Goal: Task Accomplishment & Management: Use online tool/utility

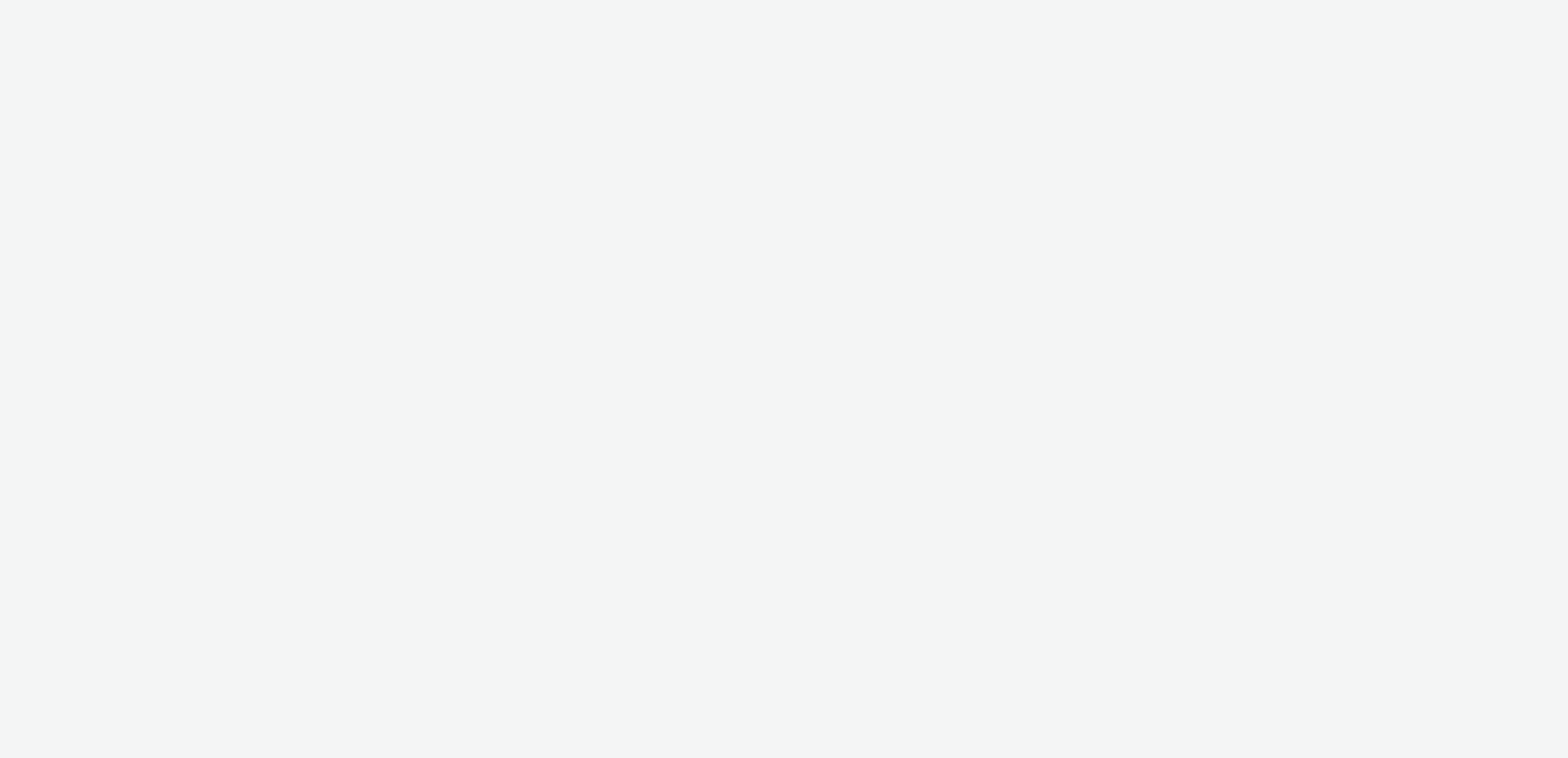
select select "7502541c-291d-438e-9ed0-28cfb675a45a"
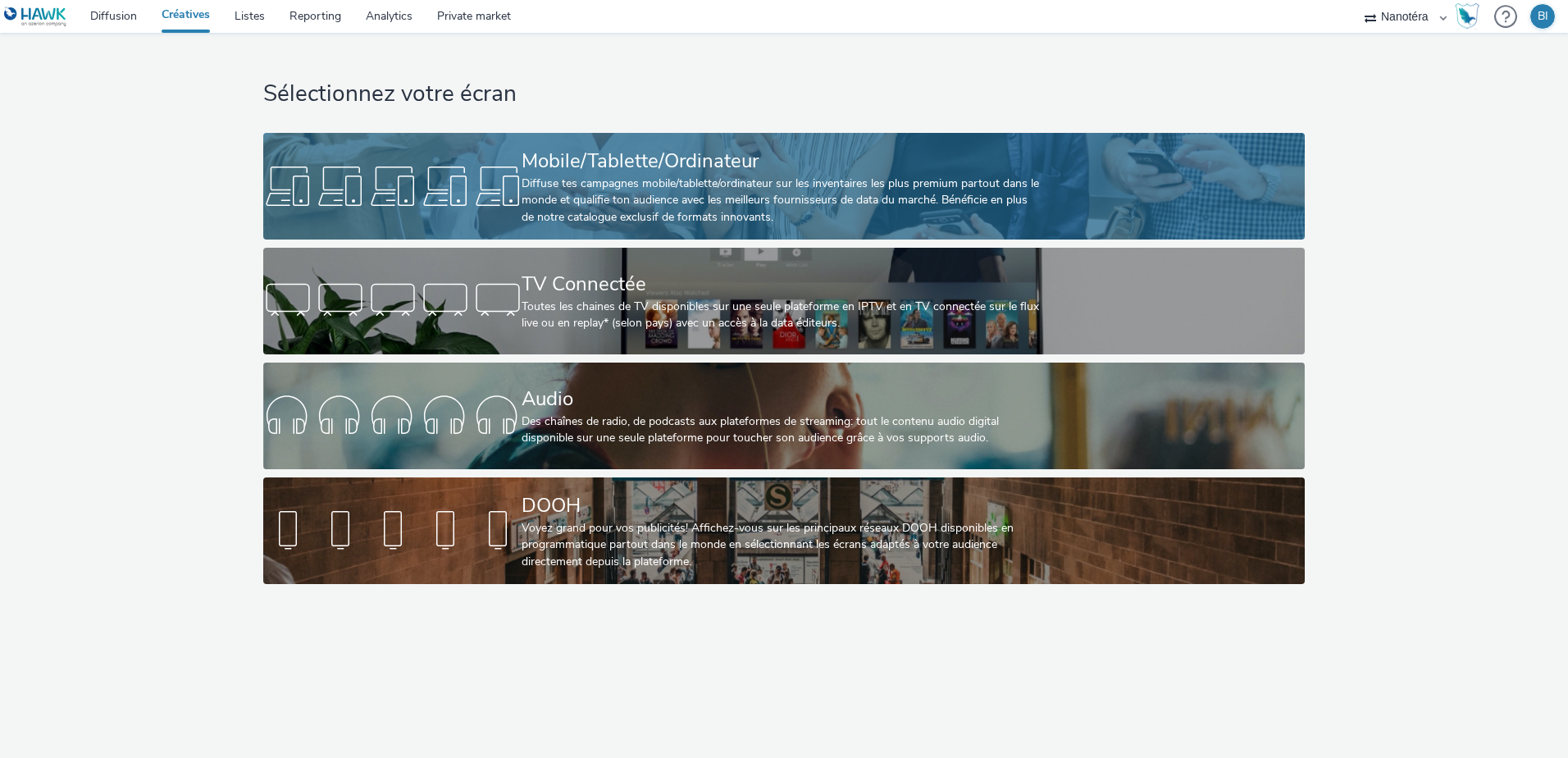
click at [670, 195] on div "Diffuse tes campagnes mobile/tablette/ordinateur sur les inventaires les plus p…" at bounding box center [780, 200] width 517 height 50
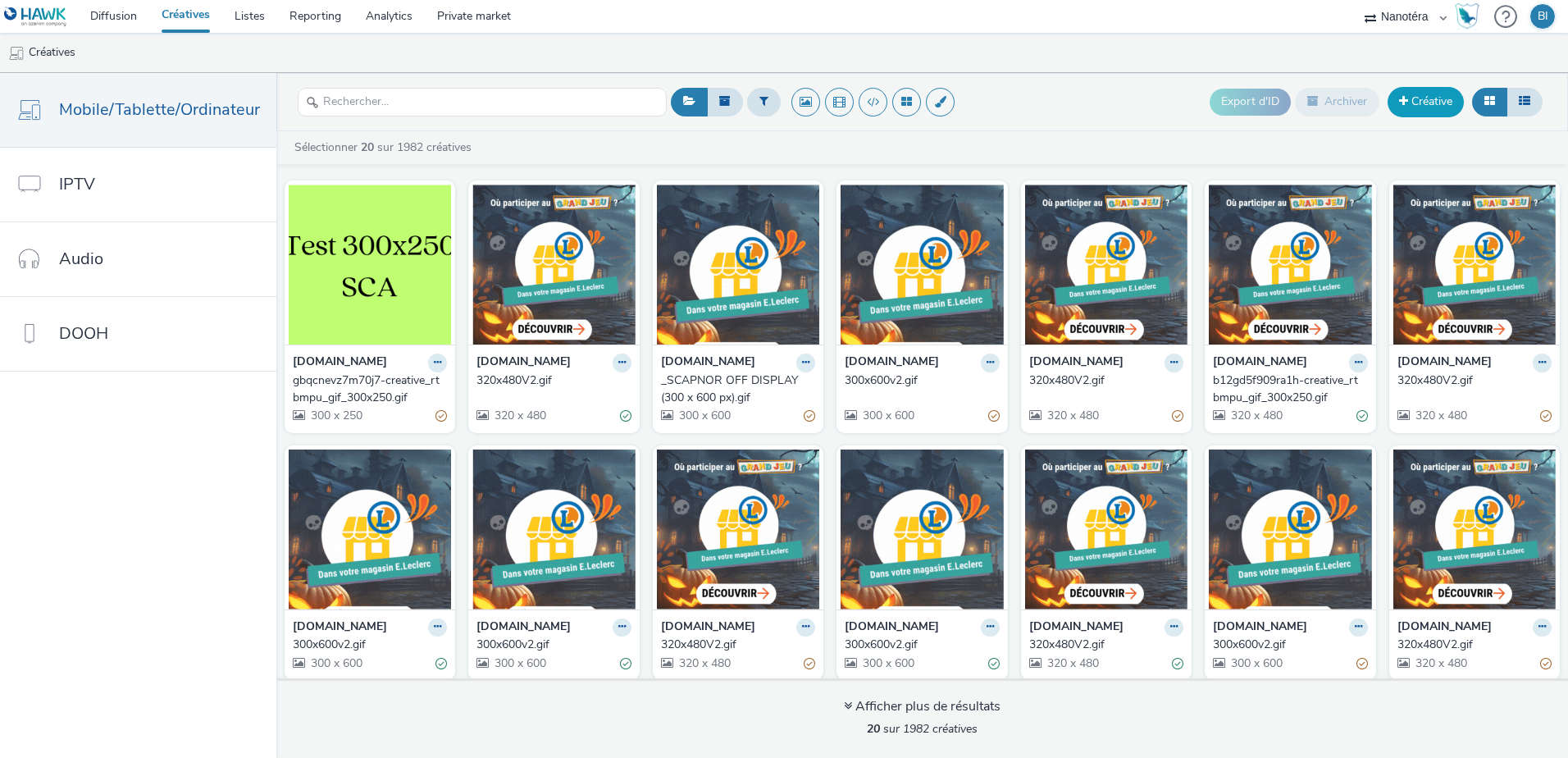
click at [1432, 102] on link "Créative" at bounding box center [1425, 101] width 76 height 29
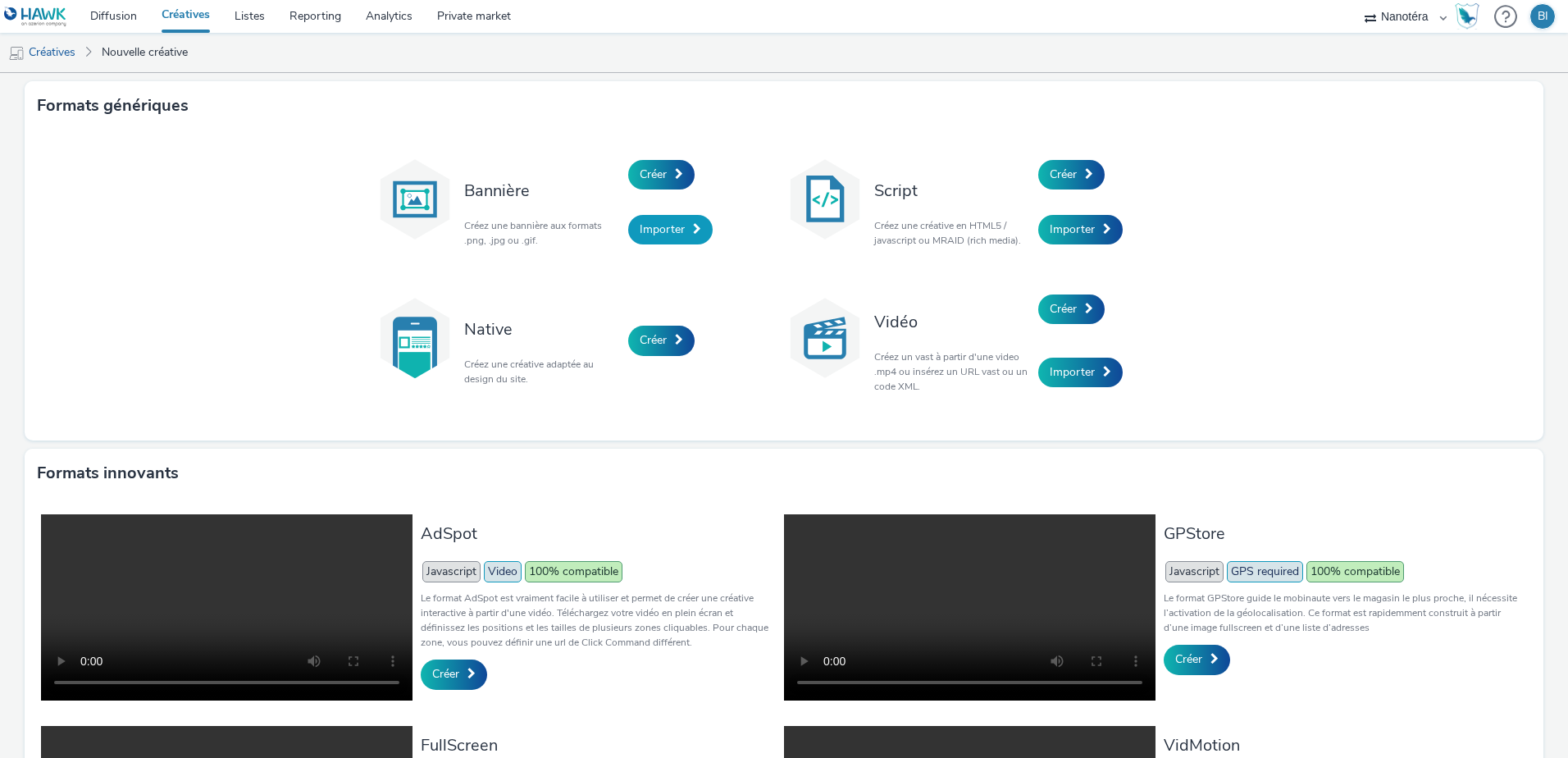
click at [670, 227] on span "Importer" at bounding box center [663, 229] width 45 height 16
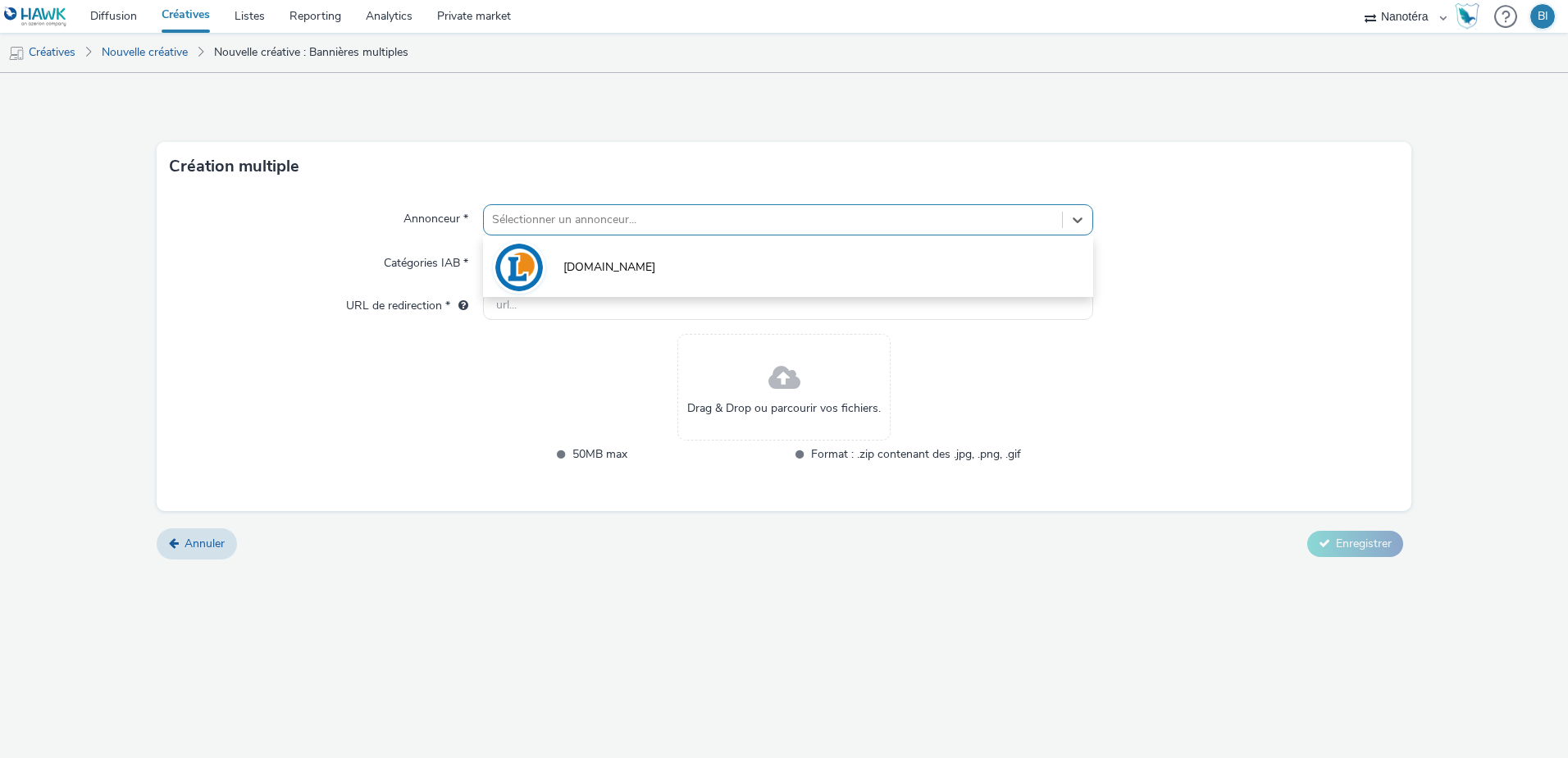
click at [628, 229] on div at bounding box center [773, 220] width 562 height 20
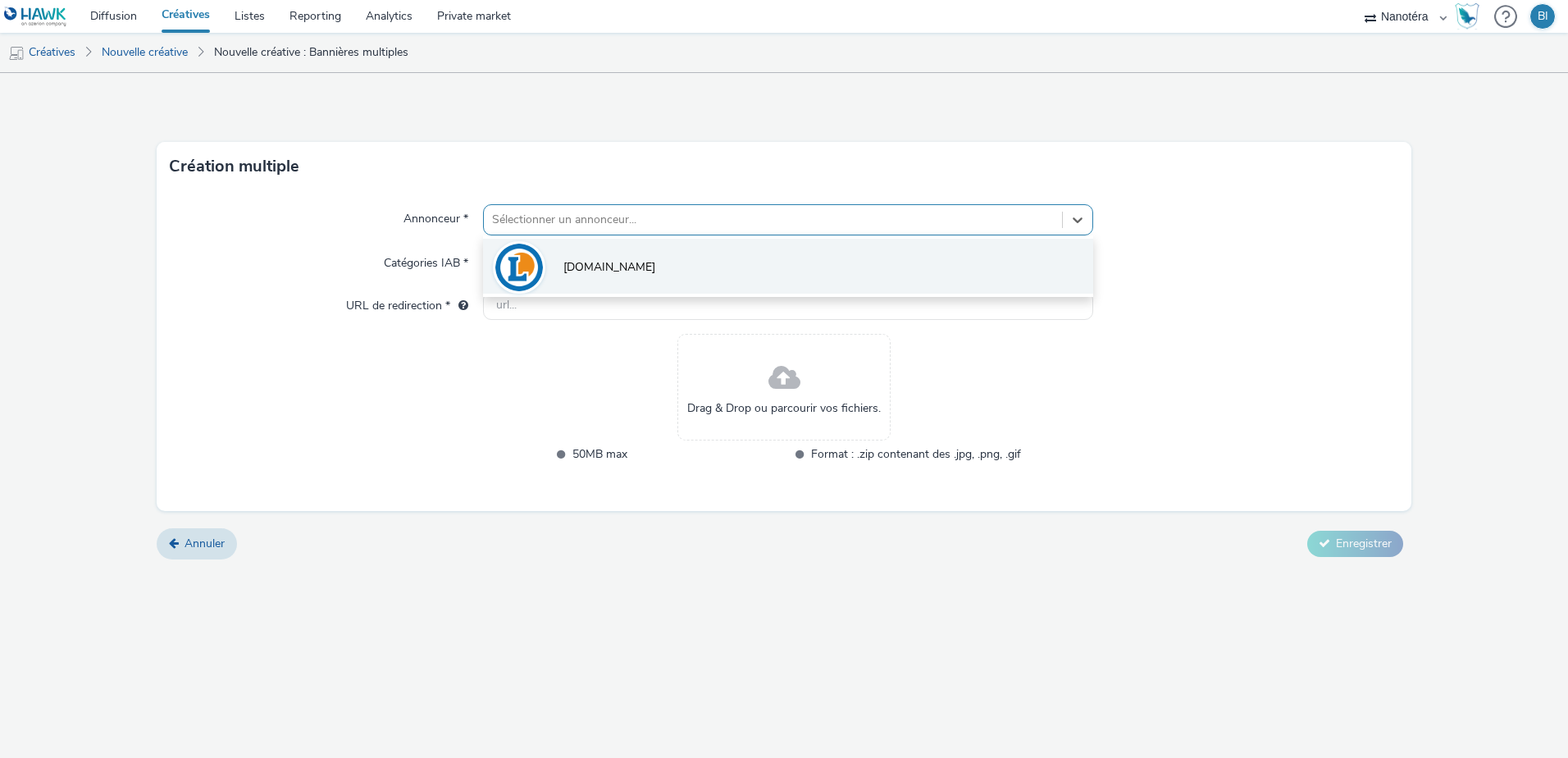
click at [613, 266] on li "[DOMAIN_NAME]" at bounding box center [788, 266] width 610 height 55
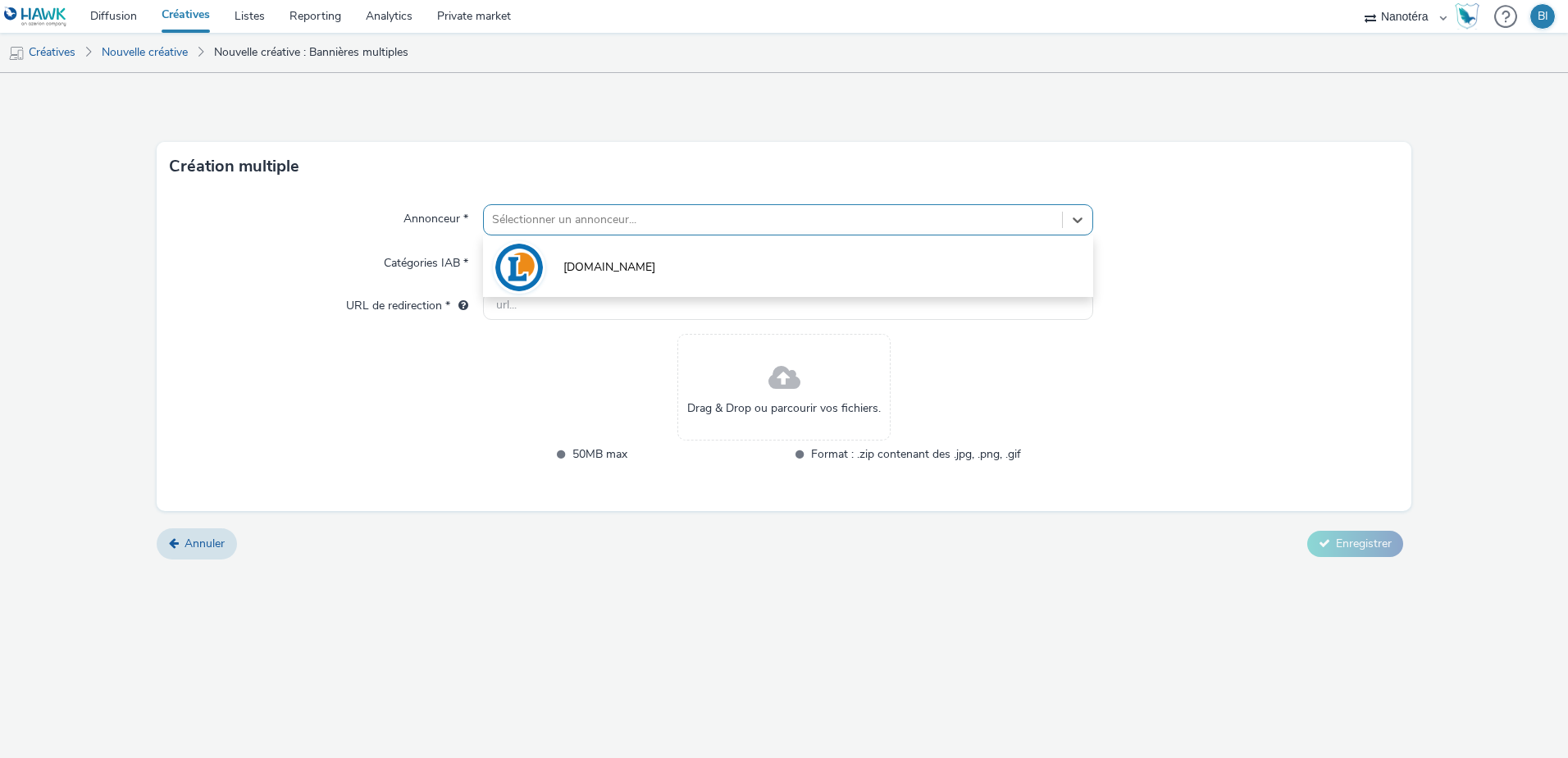
type input "[URL][DOMAIN_NAME]"
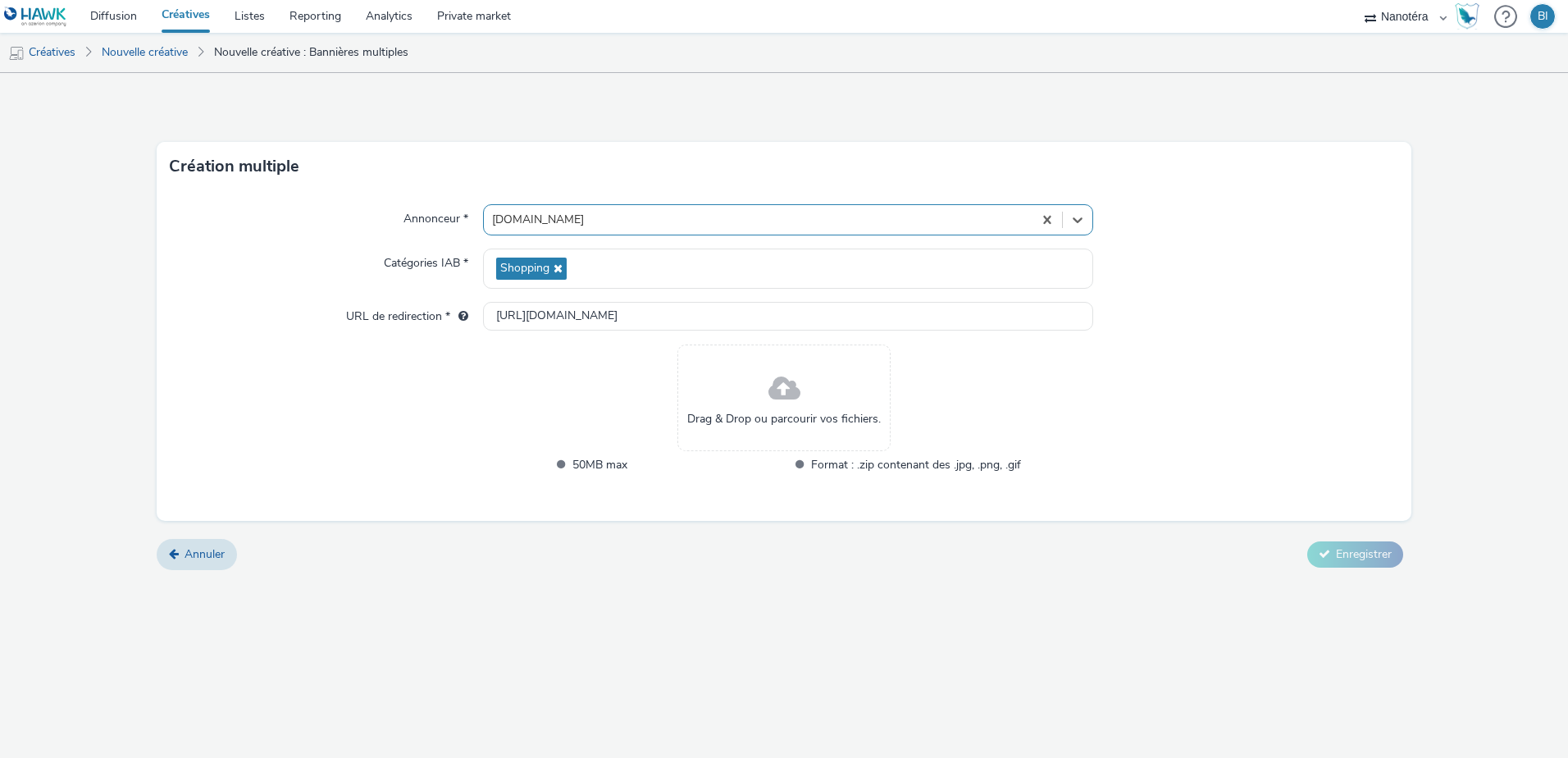
click at [749, 402] on div "Drag & Drop ou parcourir vos fichiers." at bounding box center [784, 398] width 214 height 107
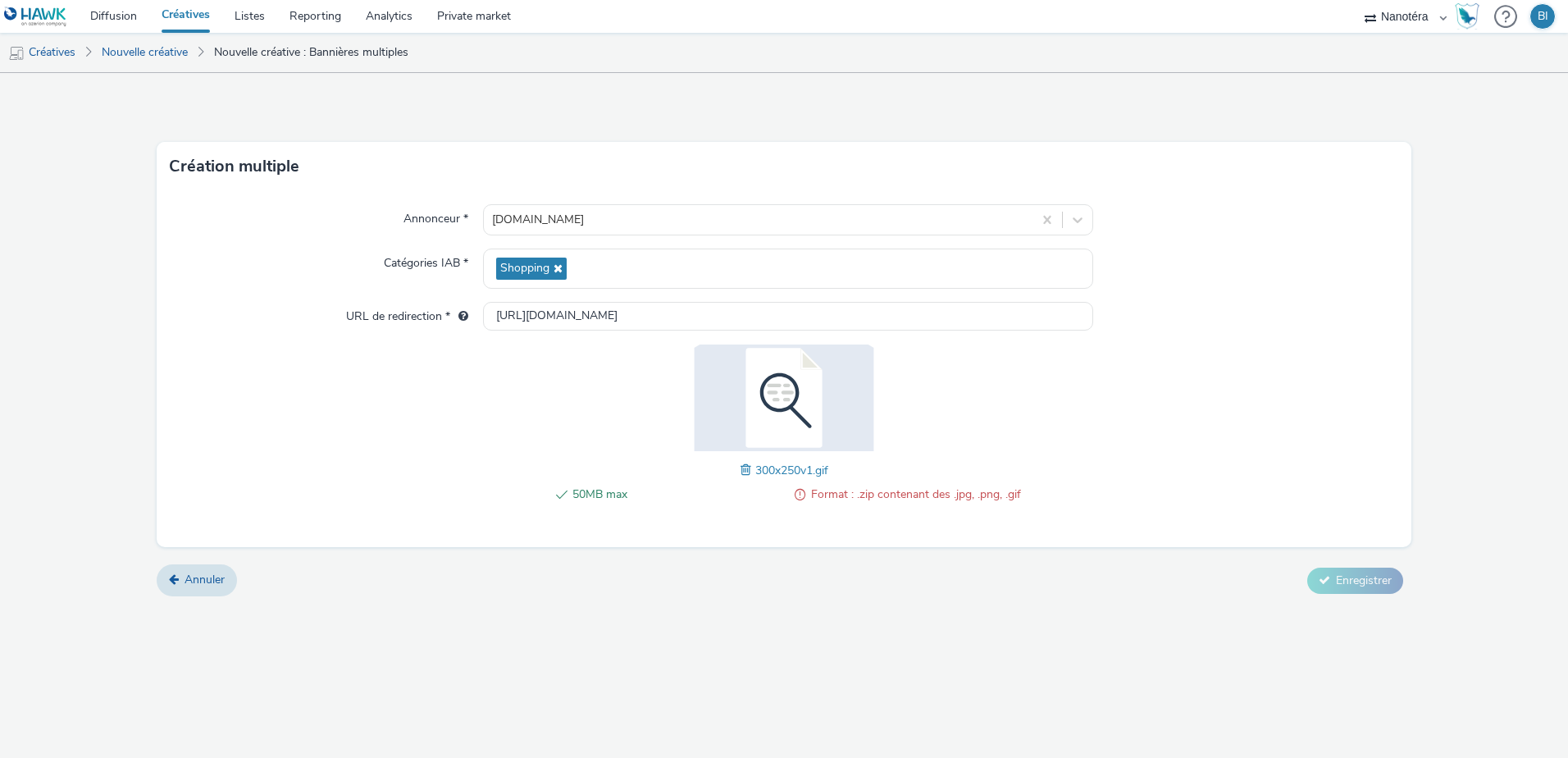
click at [1218, 547] on div "Annonceur * E.Leclerc Catégories IAB * Shopping URL de redirection * http://e.l…" at bounding box center [784, 369] width 1255 height 356
click at [1087, 467] on div "Annonceur * E.Leclerc Catégories IAB * Shopping URL de redirection * http://e.l…" at bounding box center [784, 369] width 1255 height 356
click at [898, 407] on div "50MB max Format : .zip contenant des .jpg, .png, .gif 300x250v1.gif" at bounding box center [784, 432] width 473 height 176
click at [744, 467] on span at bounding box center [749, 470] width 15 height 18
click at [874, 495] on span "Format : .zip contenant des .jpg, .png, .gif" at bounding box center [916, 495] width 210 height 20
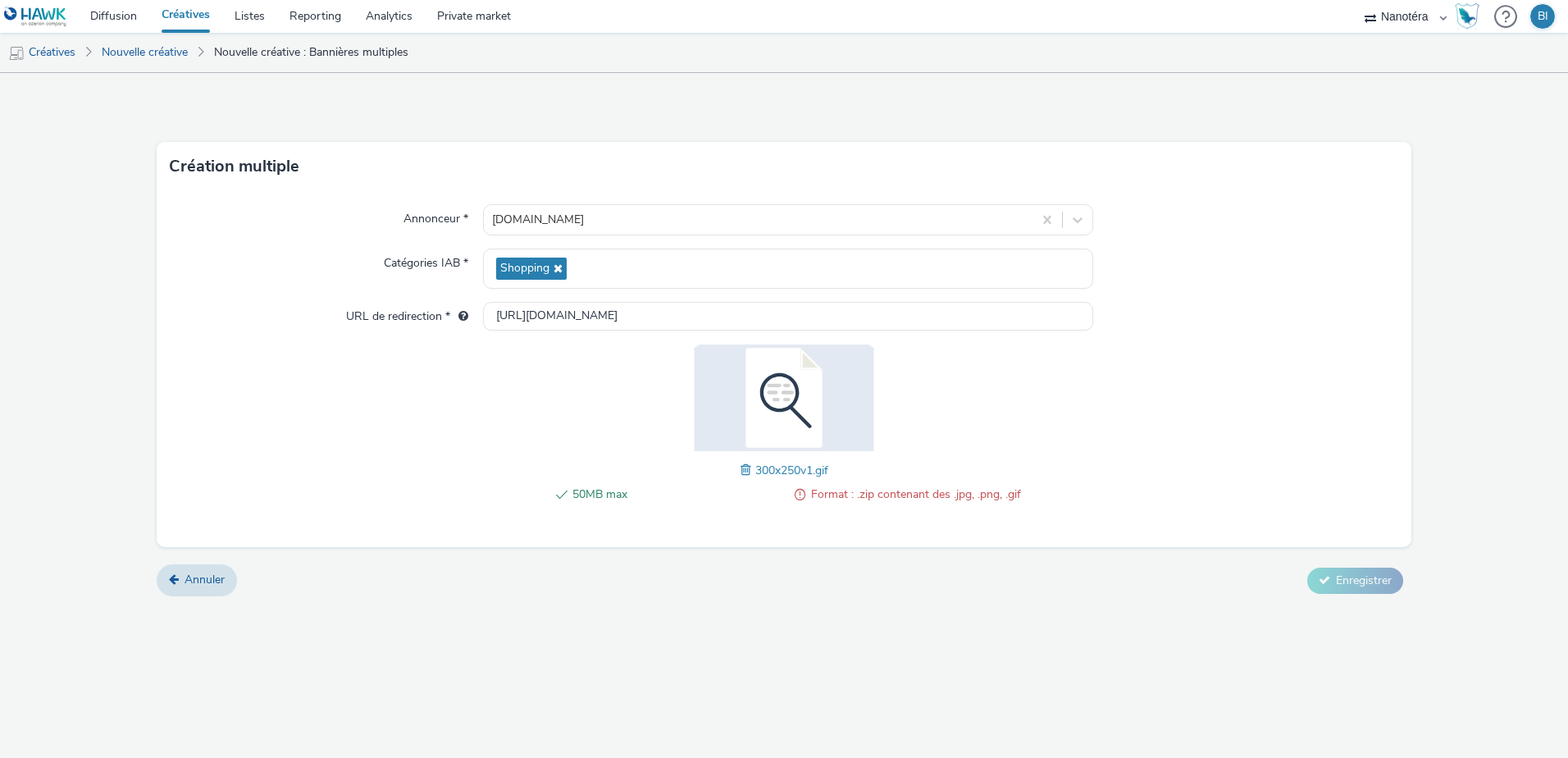
click at [800, 495] on span at bounding box center [799, 495] width 11 height 20
click at [743, 471] on span at bounding box center [749, 470] width 15 height 18
click at [1347, 577] on span "Enregistrer" at bounding box center [1364, 580] width 56 height 16
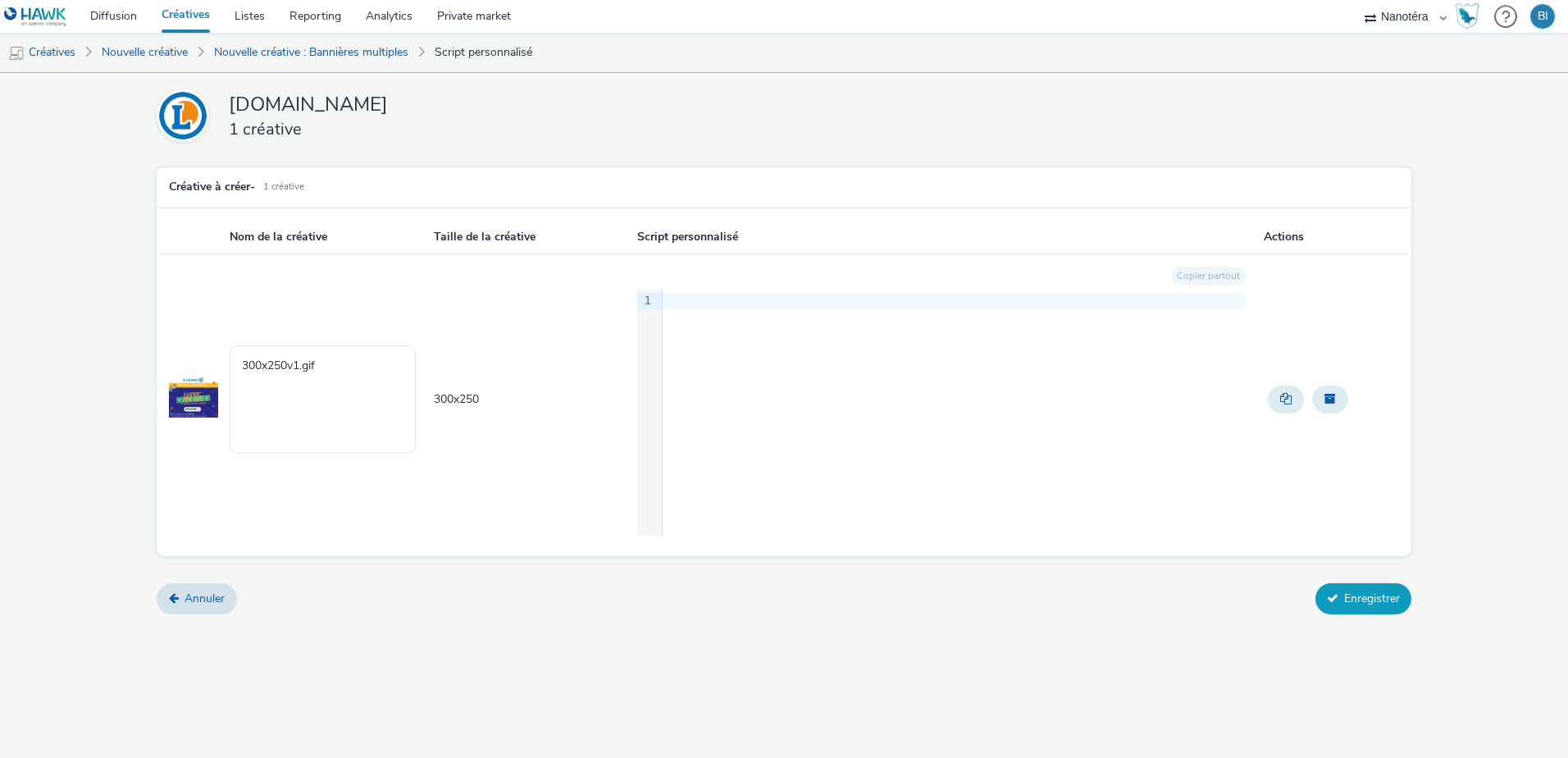
click at [1370, 604] on button "Enregistrer" at bounding box center [1364, 599] width 96 height 31
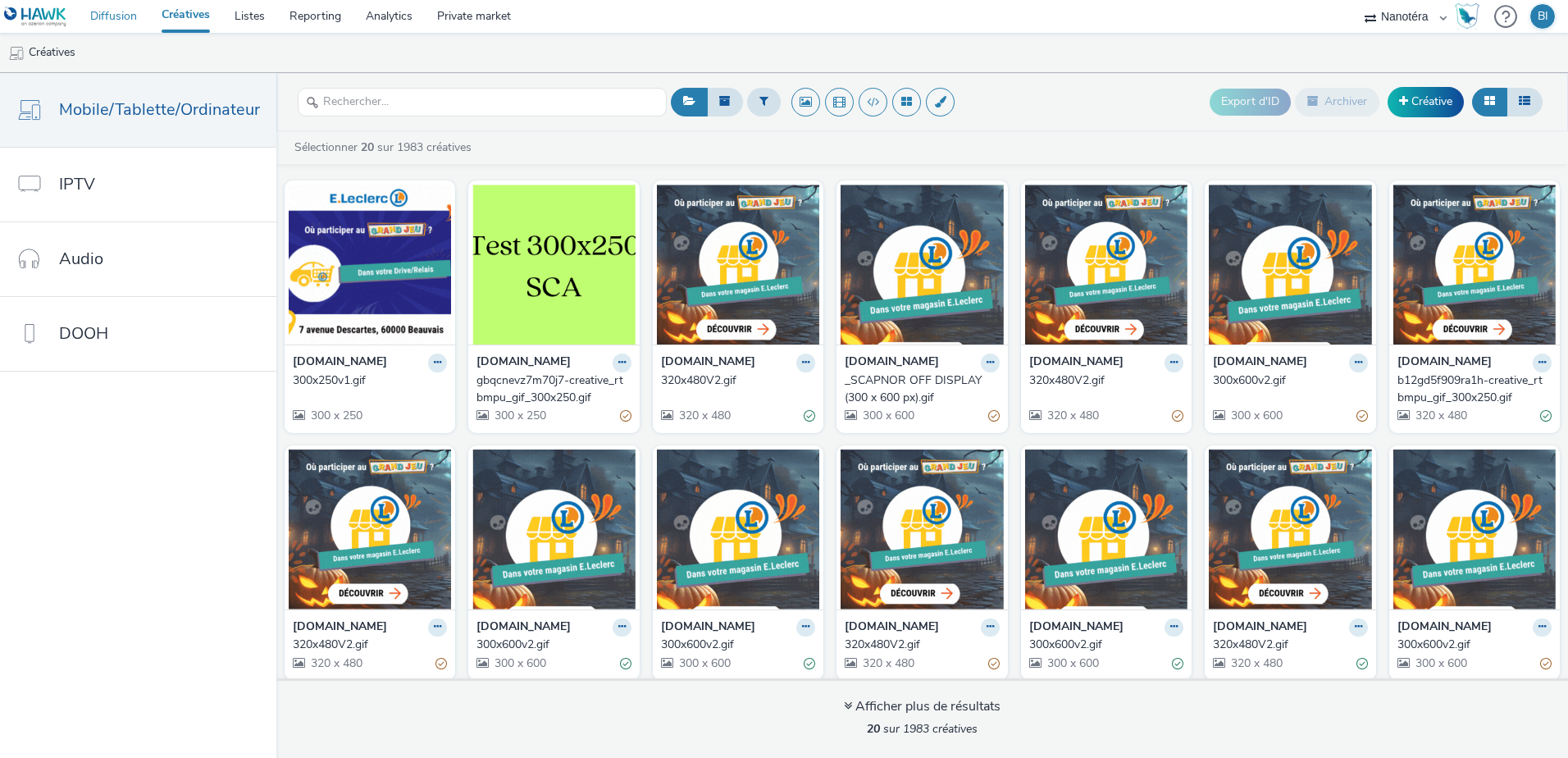
click at [119, 23] on link "Diffusion" at bounding box center [113, 16] width 72 height 33
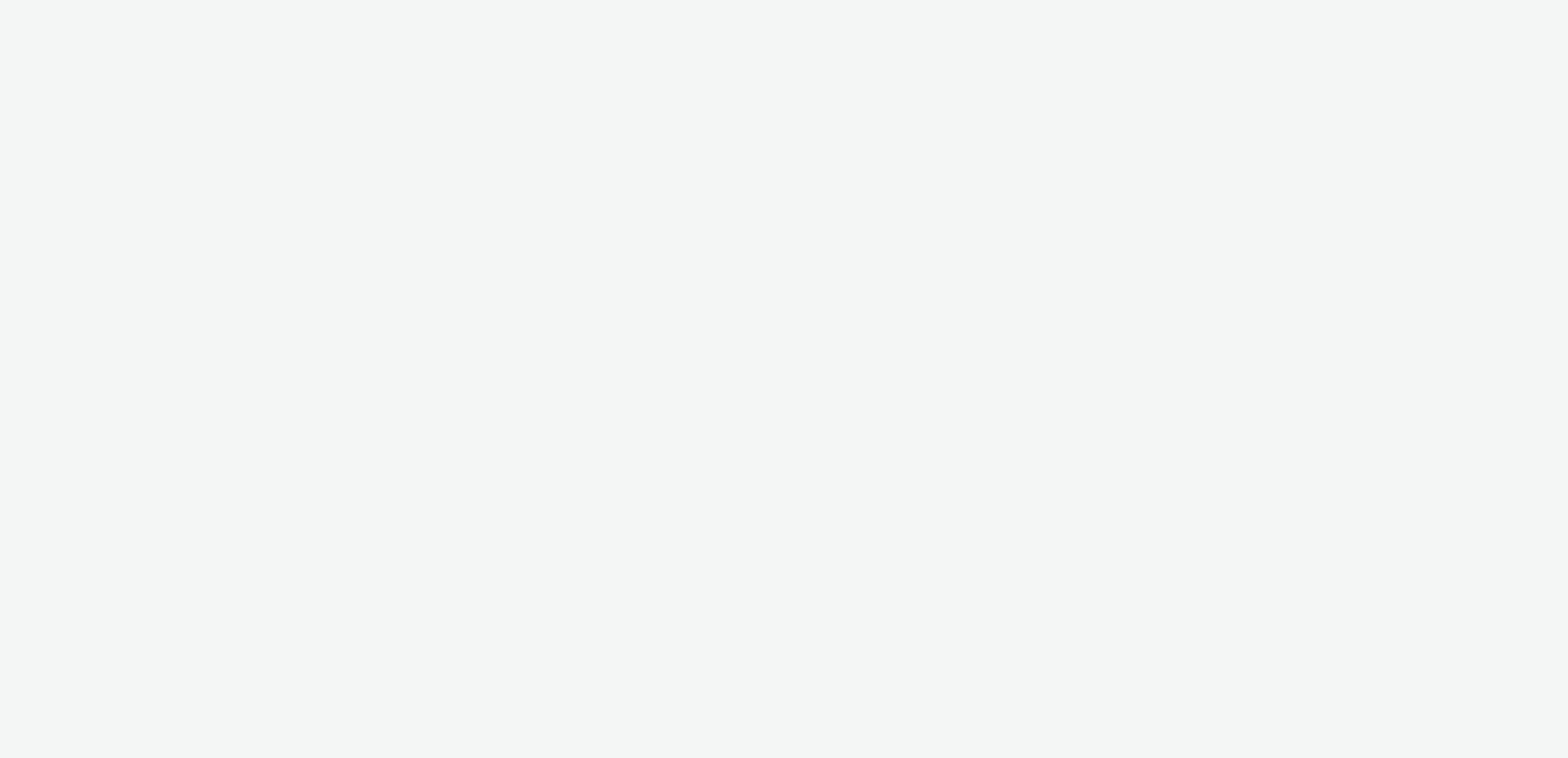
select select "7502541c-291d-438e-9ed0-28cfb675a45a"
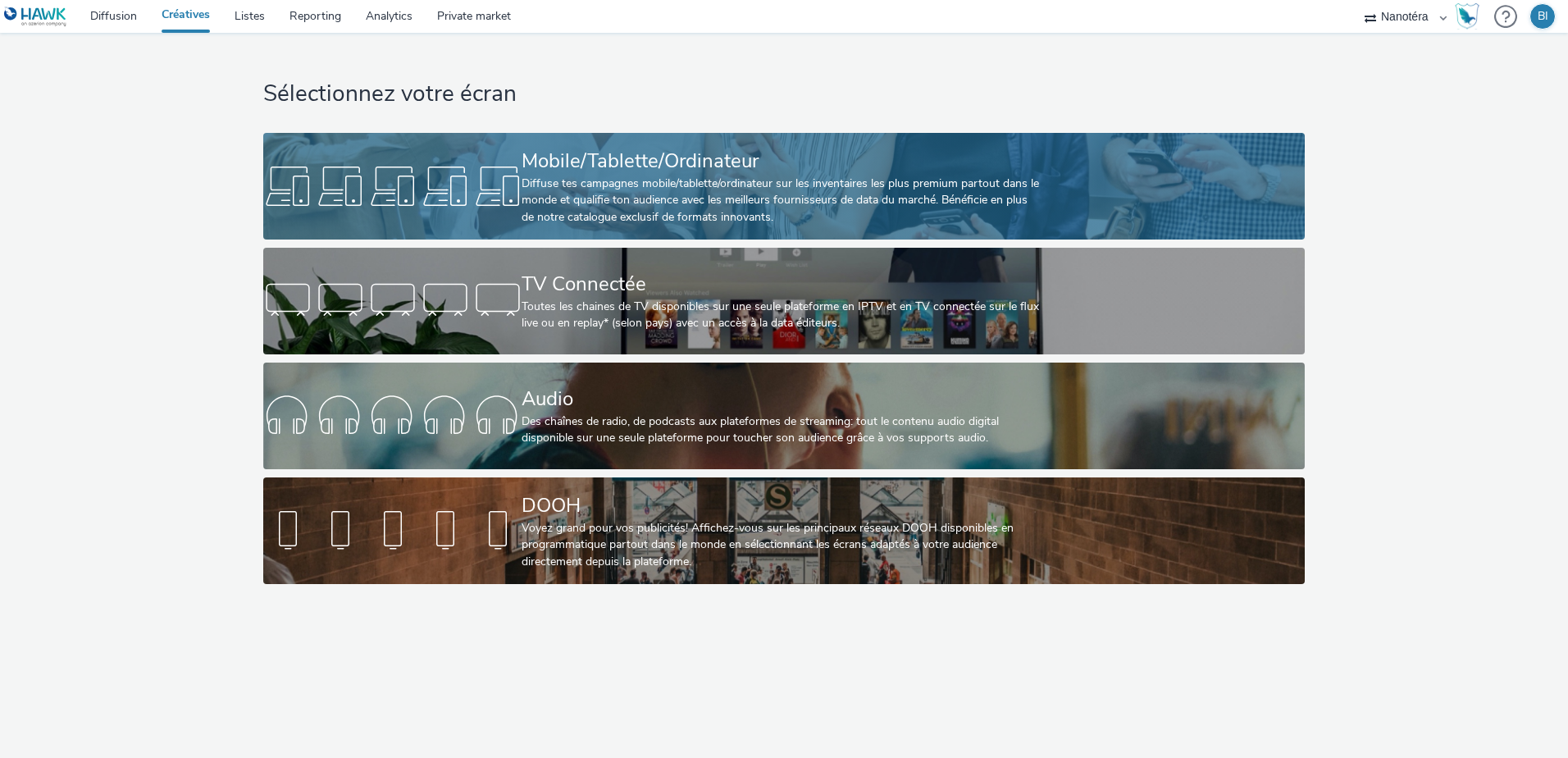
click at [615, 180] on div "Diffuse tes campagnes mobile/tablette/ordinateur sur les inventaires les plus p…" at bounding box center [780, 200] width 517 height 50
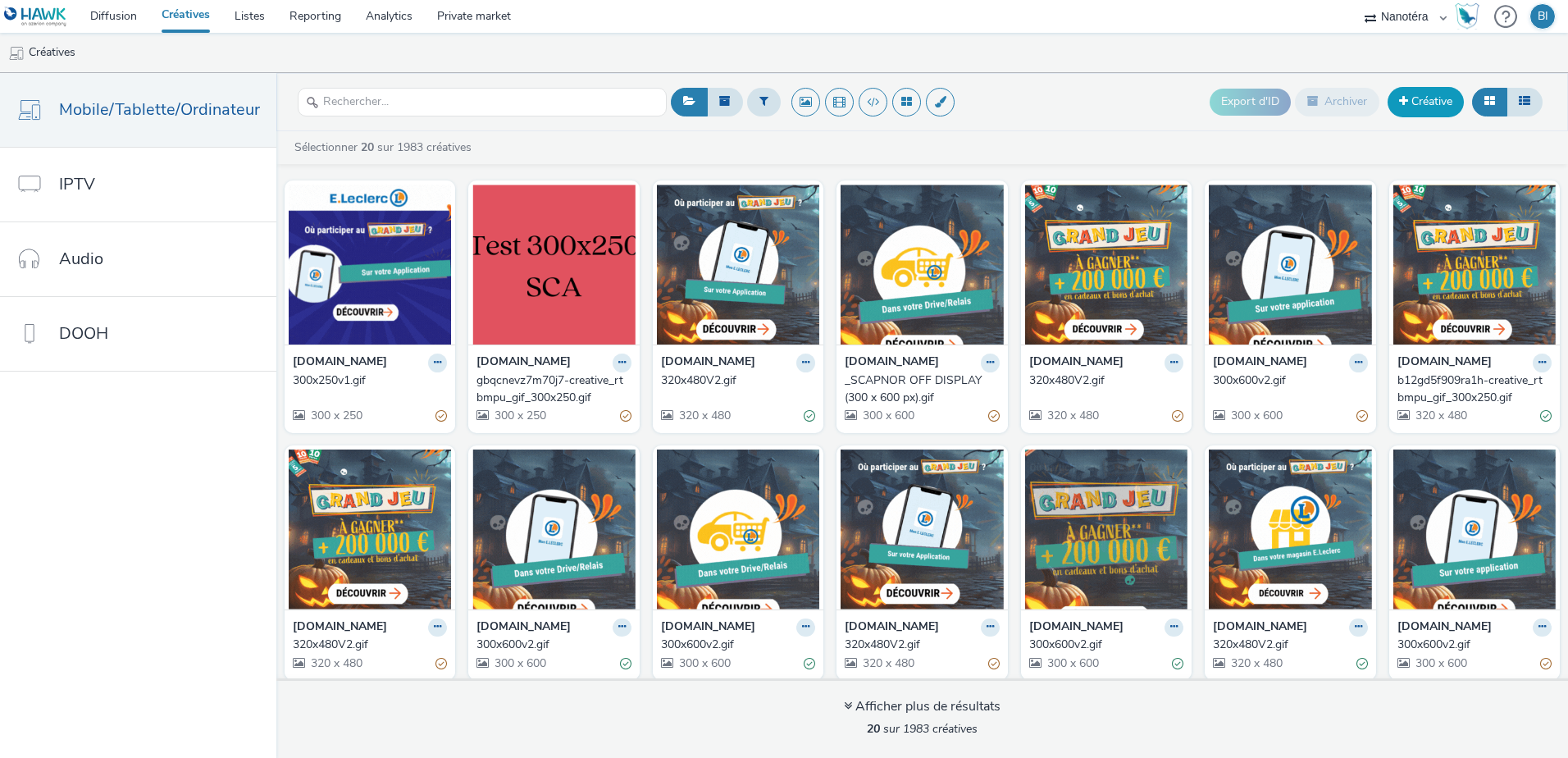
click at [1410, 105] on link "Créative" at bounding box center [1425, 101] width 76 height 29
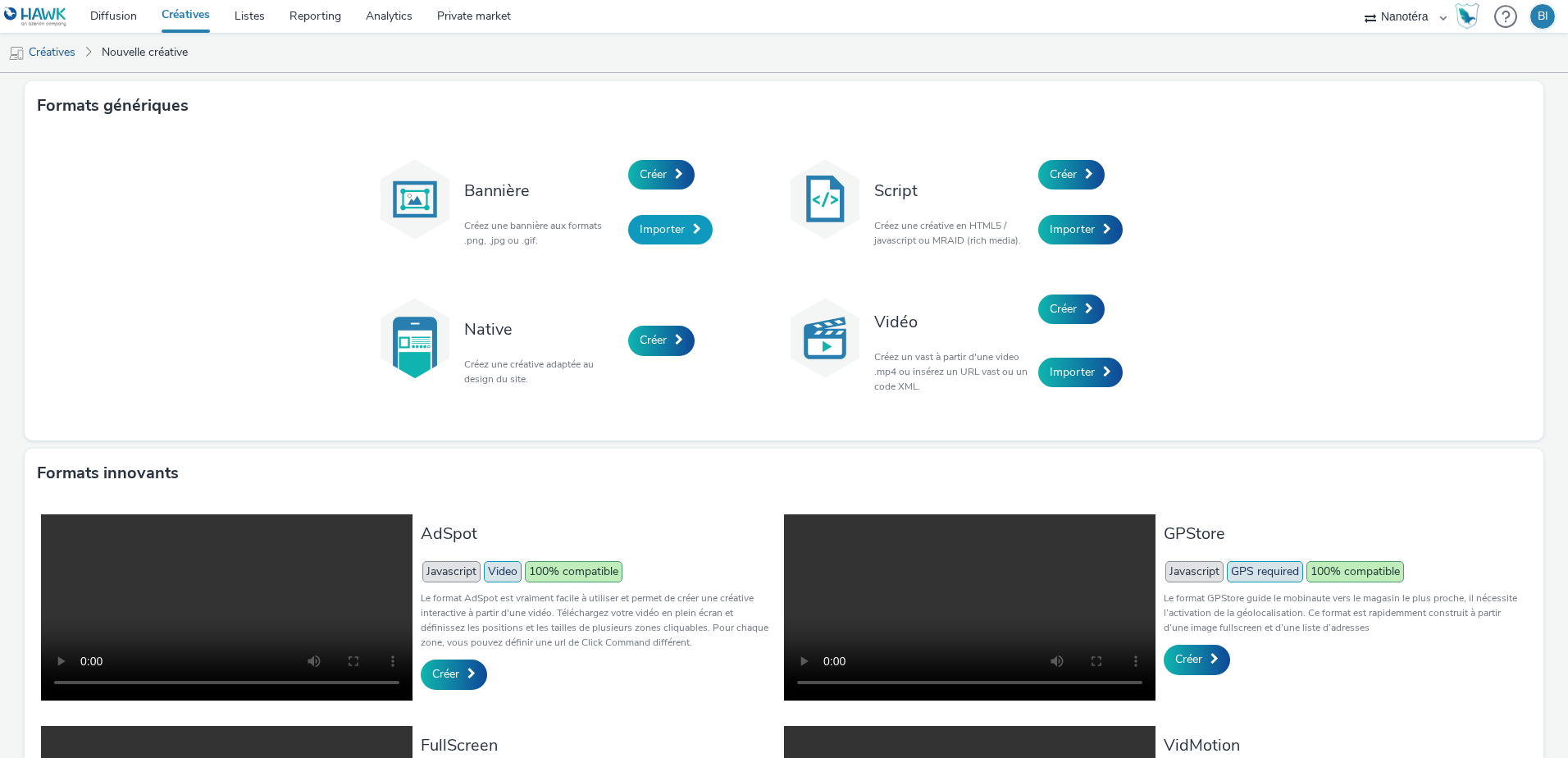
click at [659, 227] on span "Importer" at bounding box center [663, 229] width 45 height 16
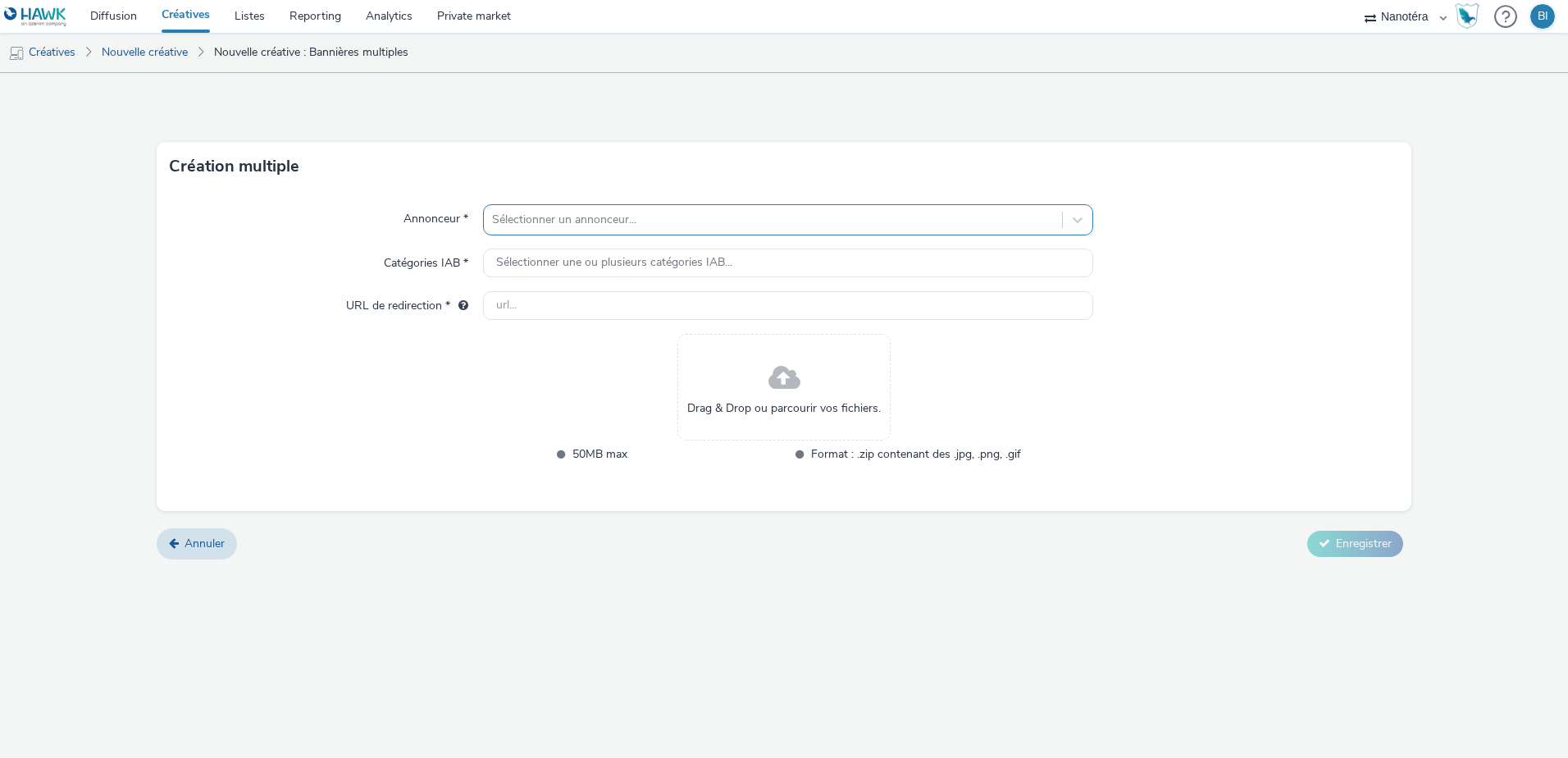
click at [593, 221] on div at bounding box center [773, 220] width 562 height 20
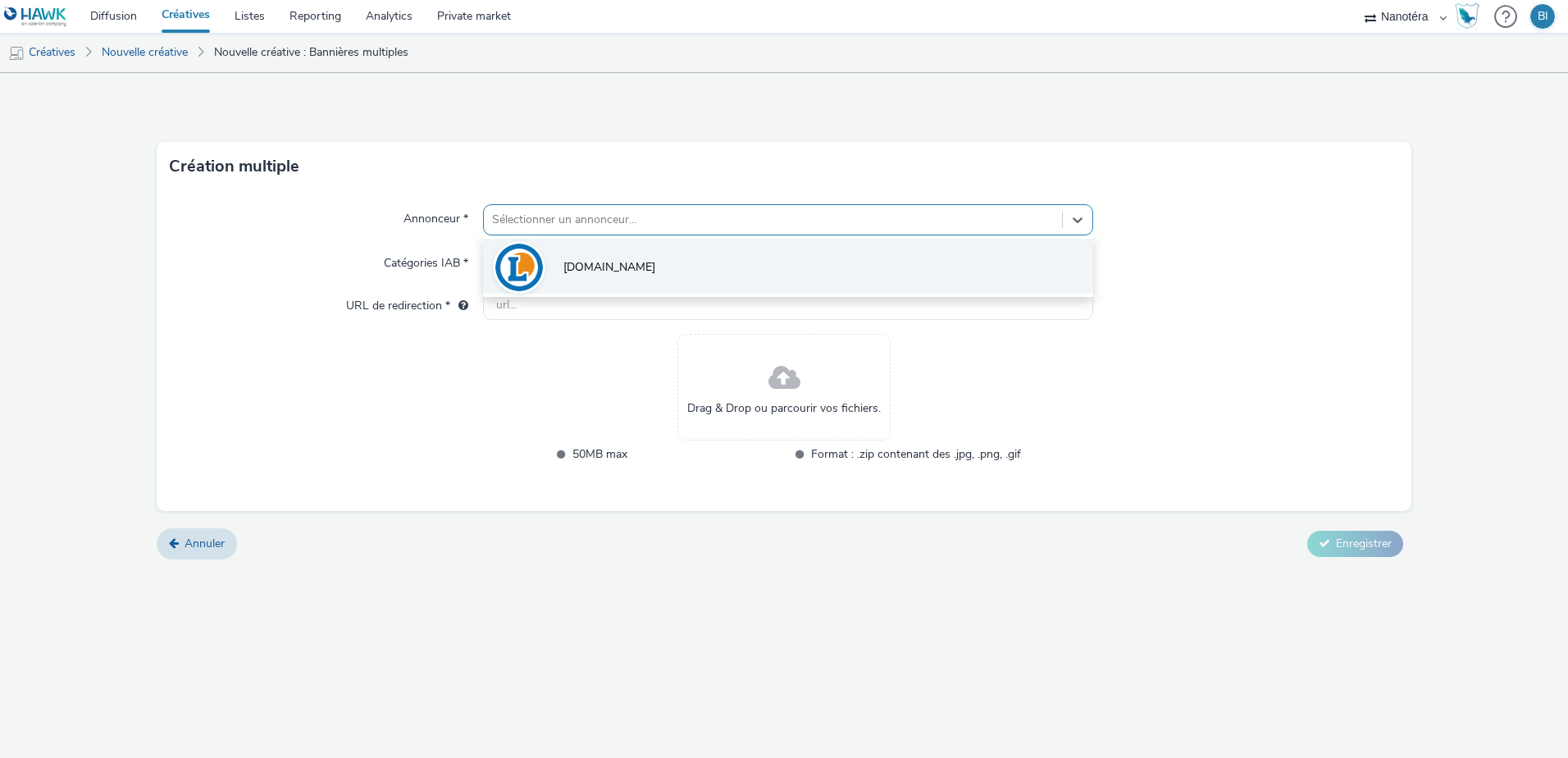
click at [580, 266] on span "[DOMAIN_NAME]" at bounding box center [609, 268] width 92 height 17
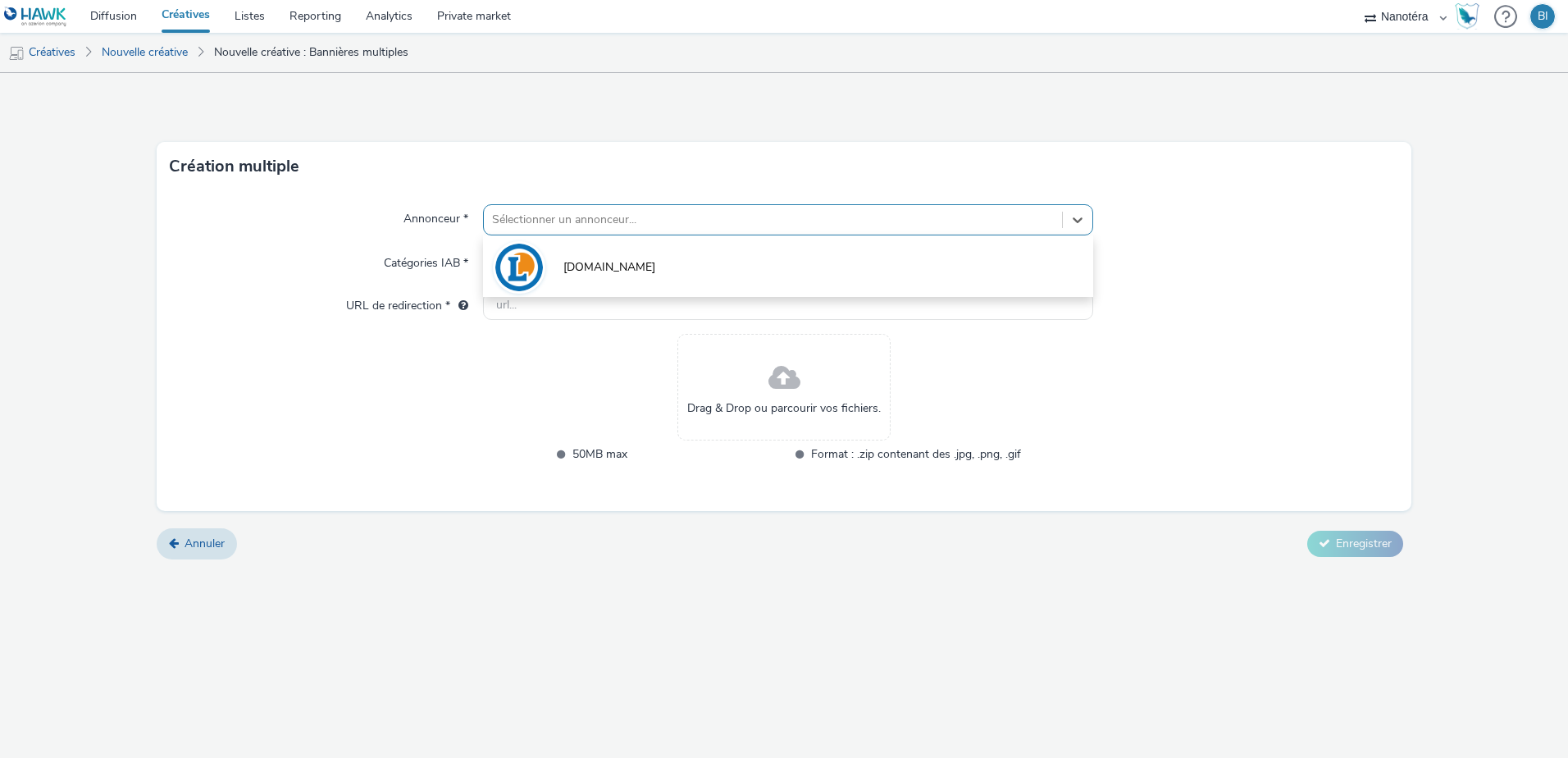
type input "[URL][DOMAIN_NAME]"
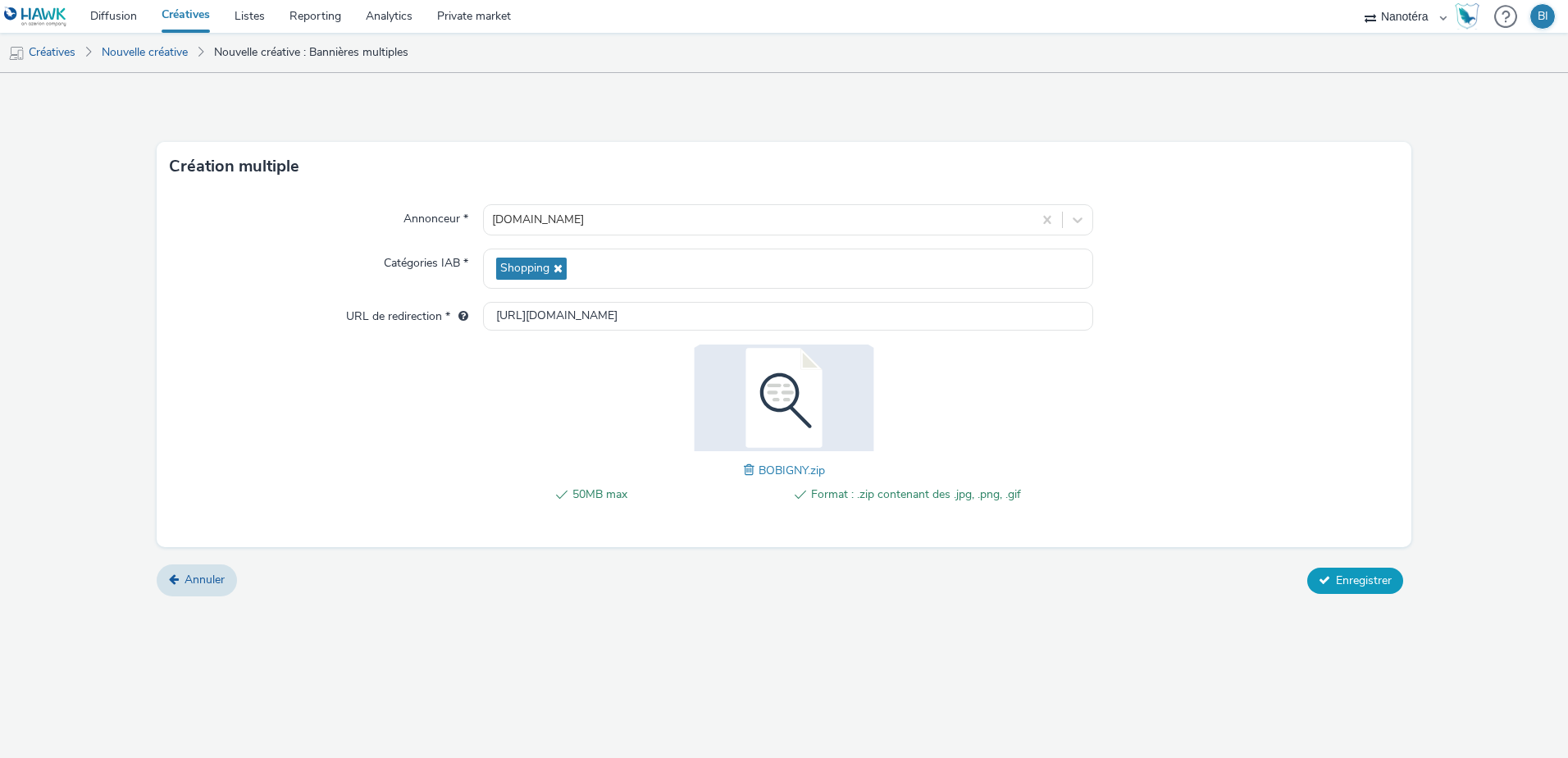
click at [1340, 585] on span "Enregistrer" at bounding box center [1364, 580] width 56 height 16
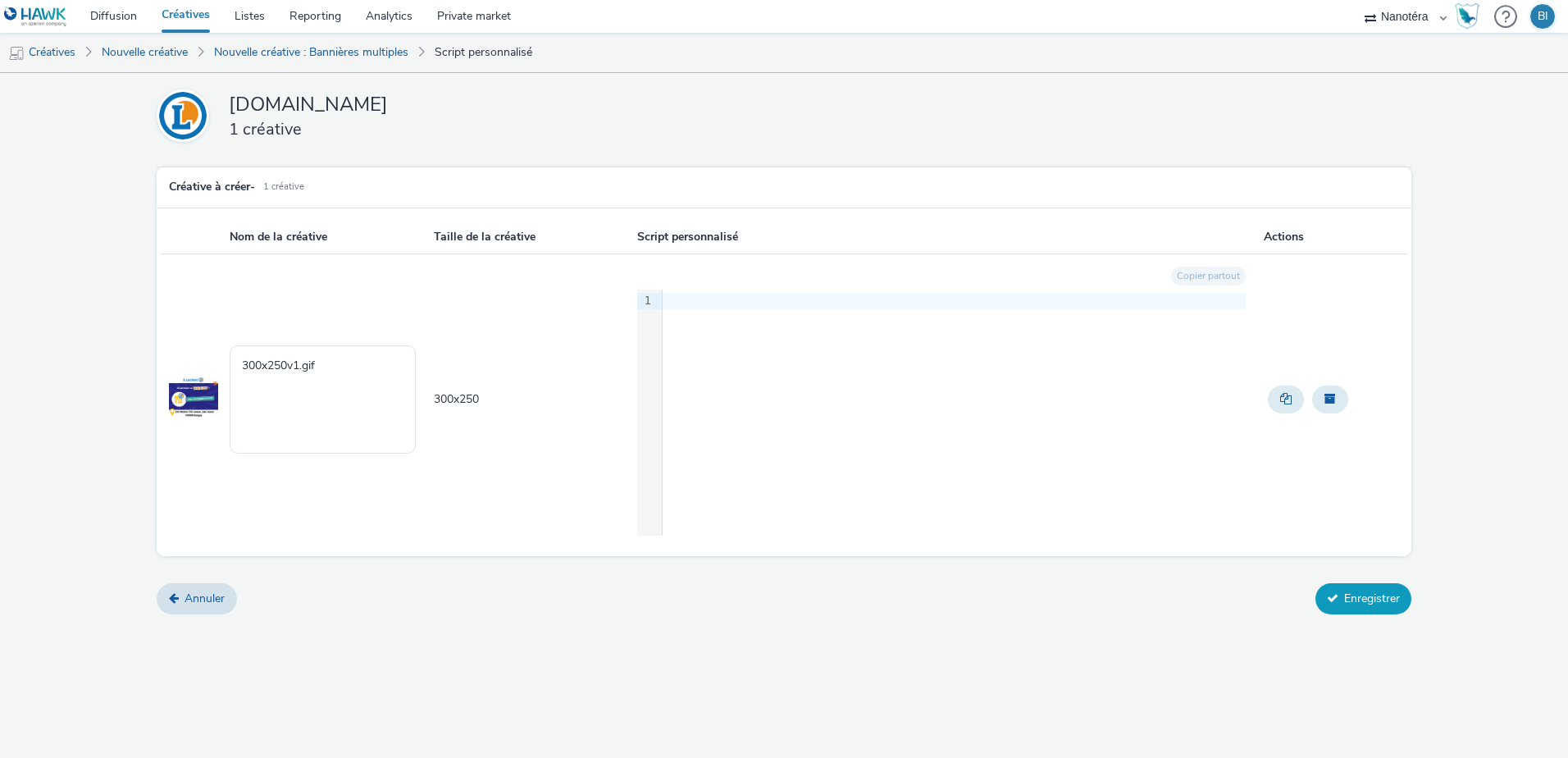
click at [1377, 596] on button "Enregistrer" at bounding box center [1364, 599] width 96 height 31
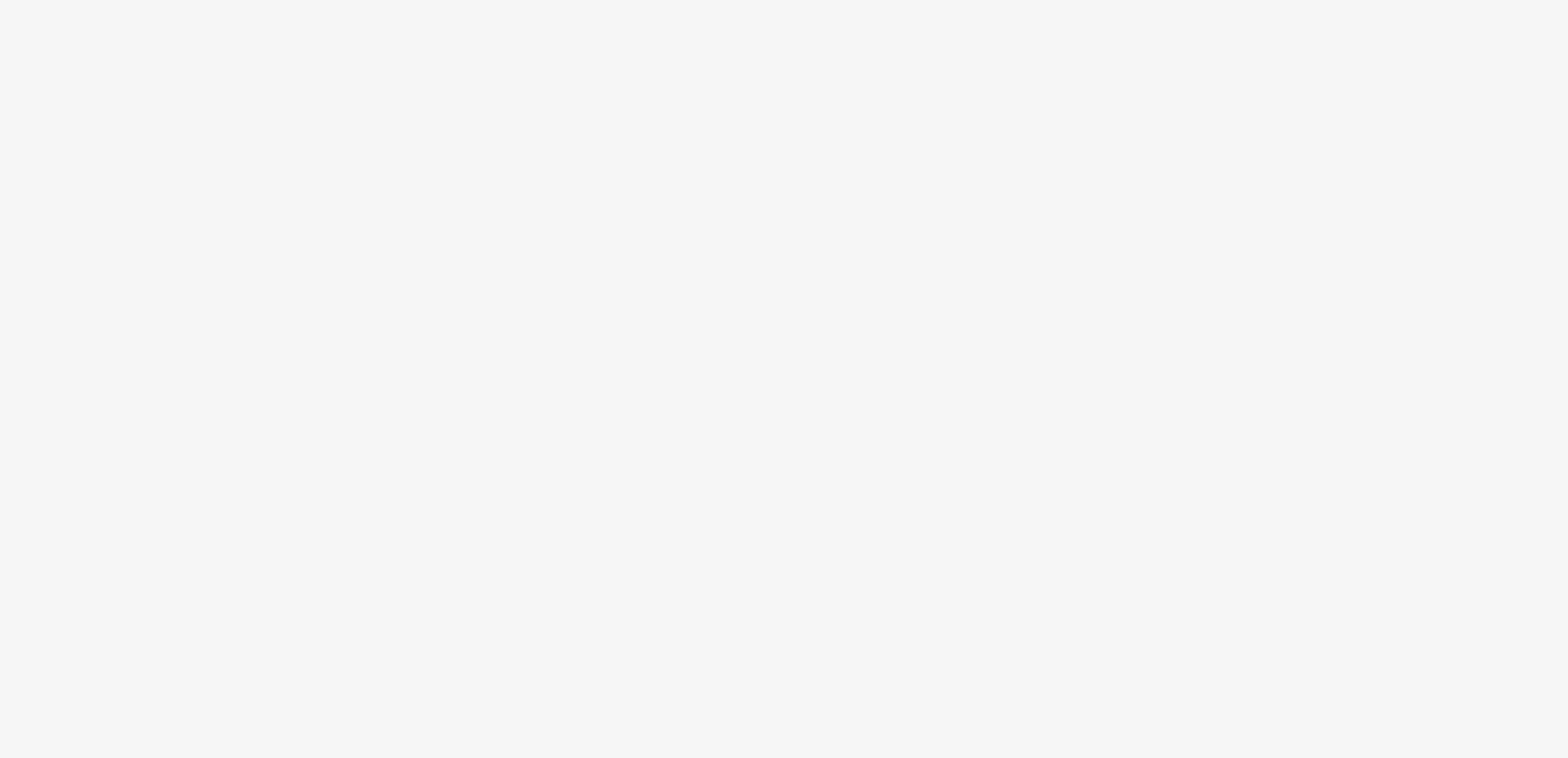
select select "7502541c-291d-438e-9ed0-28cfb675a45a"
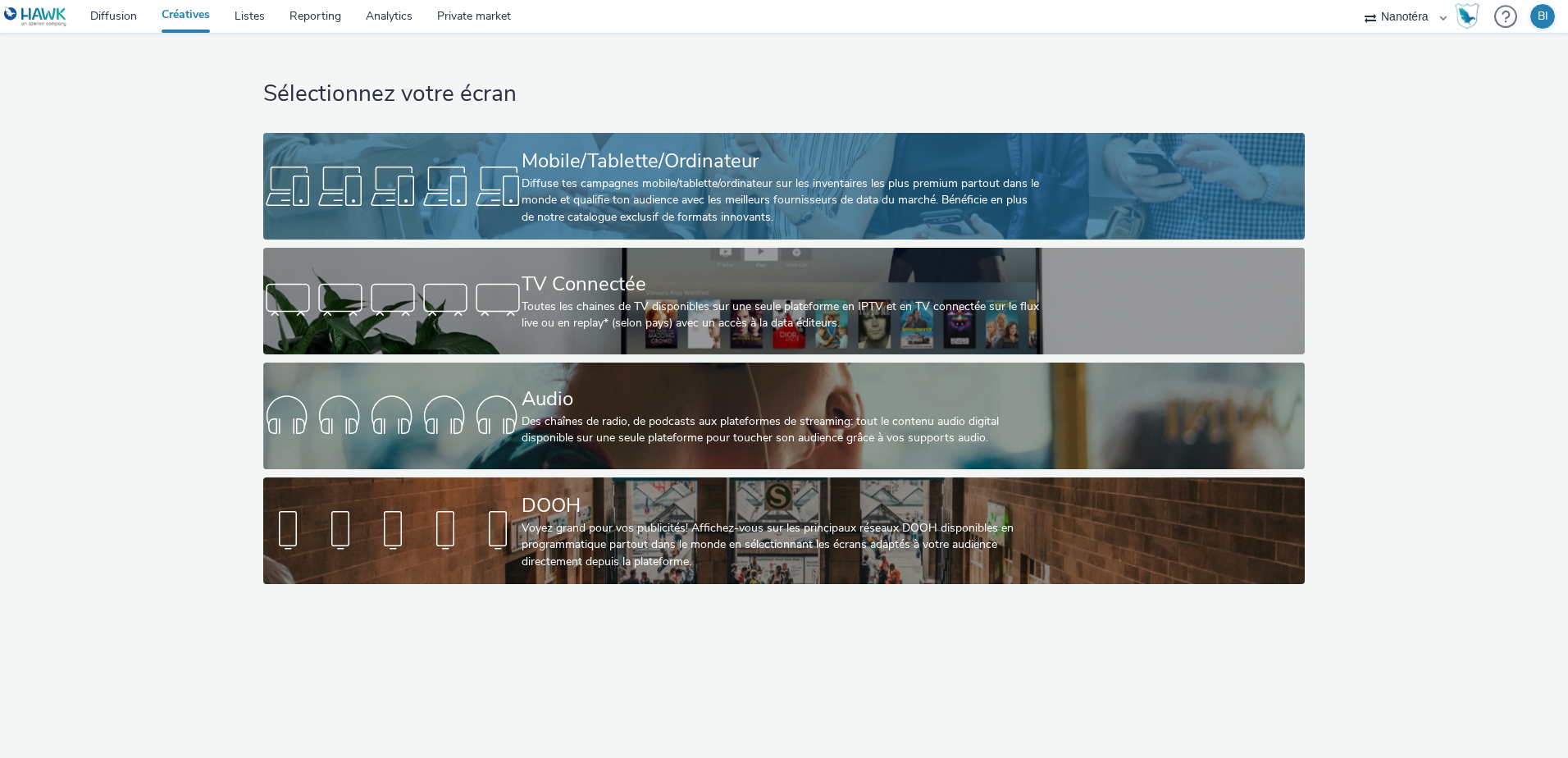
click at [512, 190] on div at bounding box center [393, 186] width 259 height 53
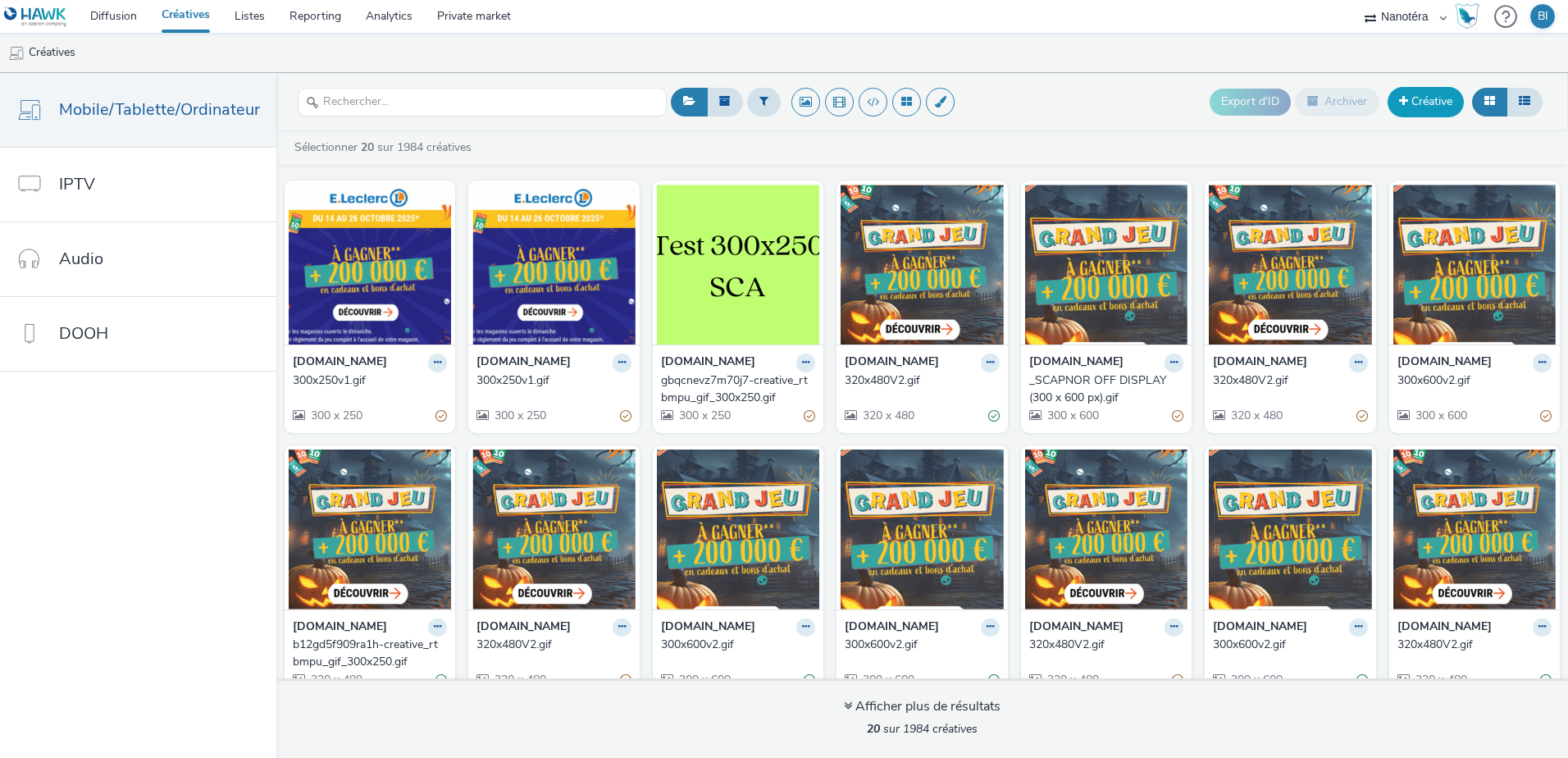
click at [1410, 104] on link "Créative" at bounding box center [1425, 101] width 76 height 29
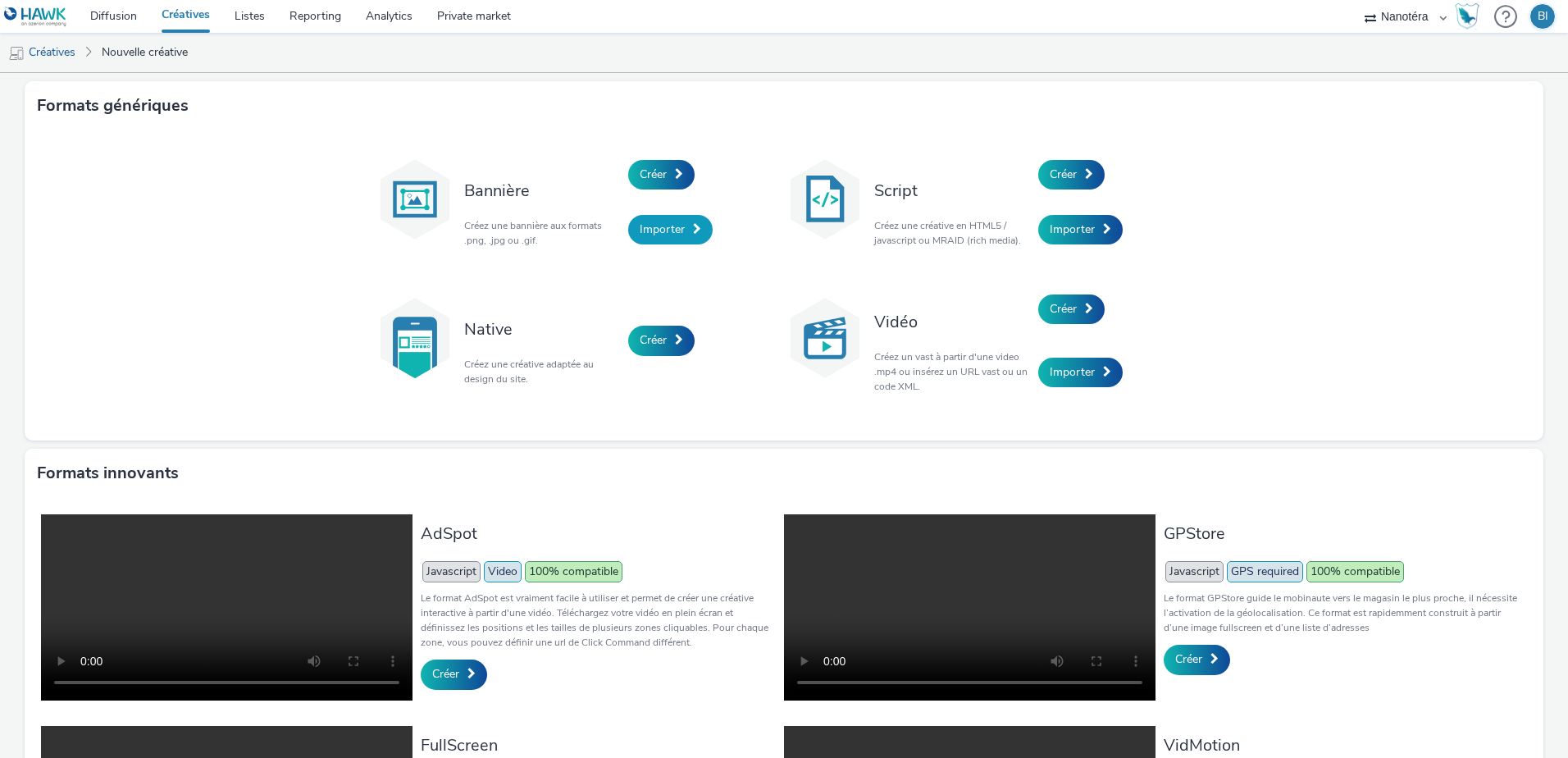
click at [658, 225] on span "Importer" at bounding box center [663, 229] width 45 height 16
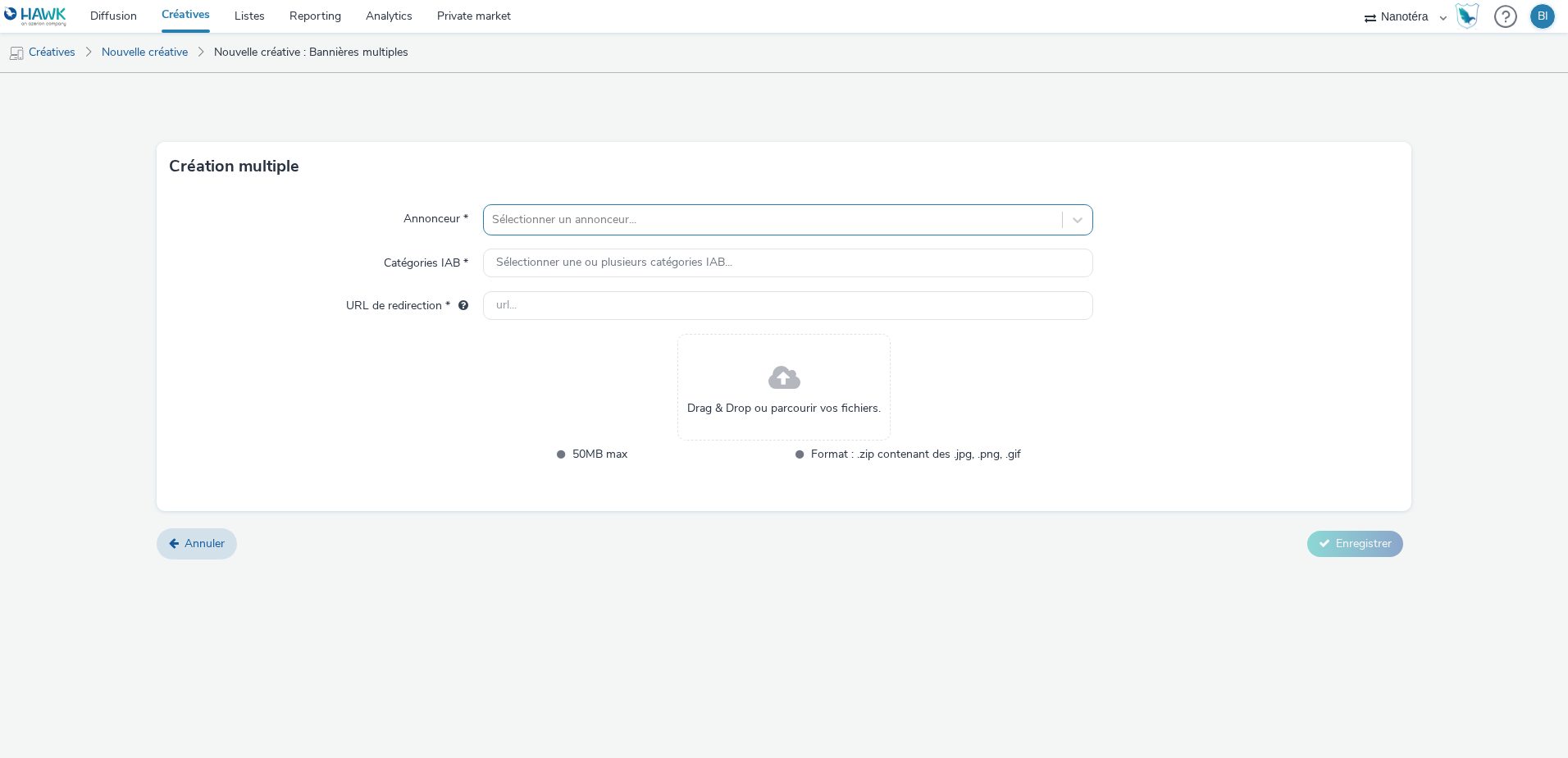
click at [648, 226] on div at bounding box center [773, 220] width 562 height 20
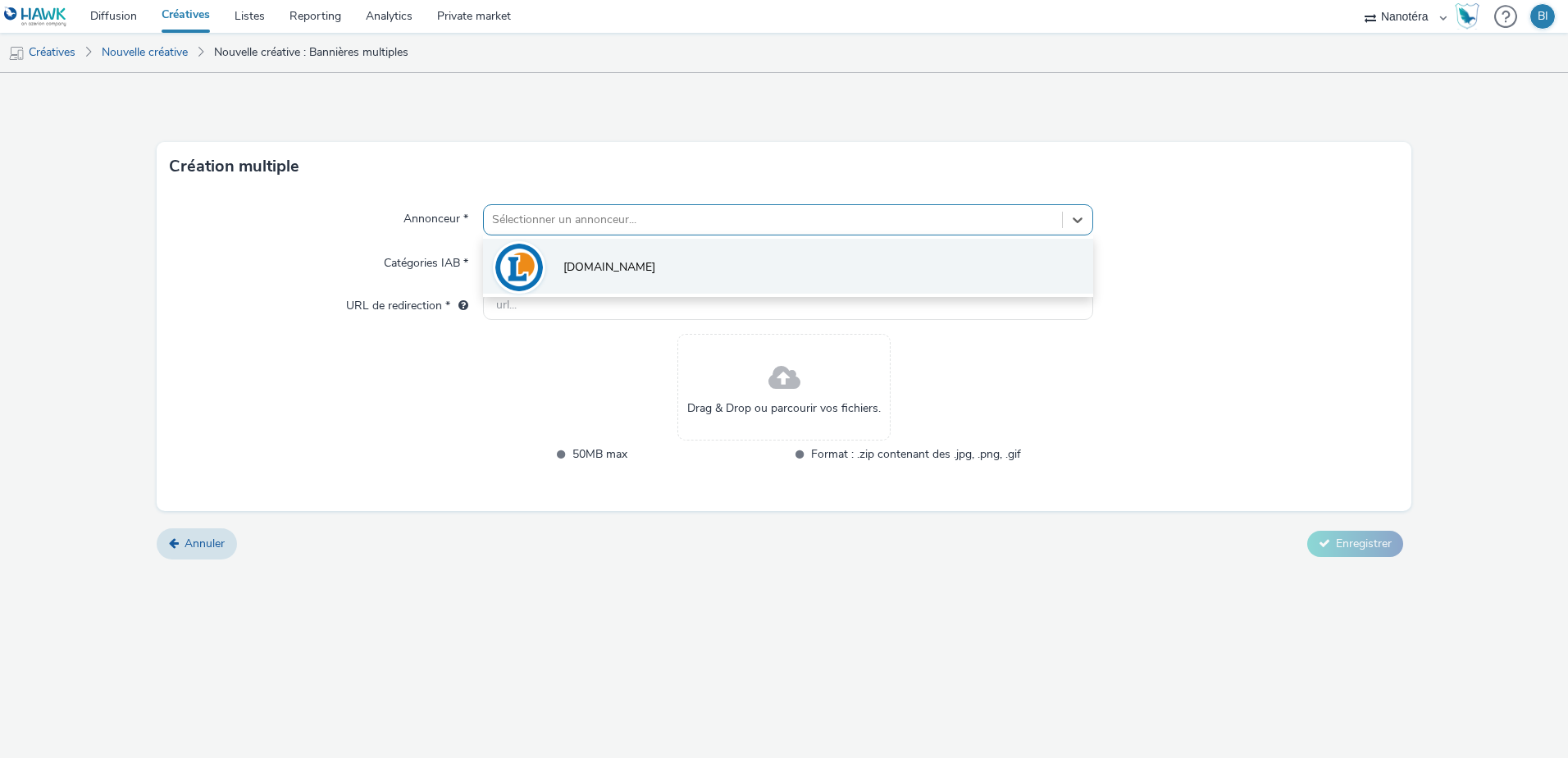
click at [578, 265] on span "[DOMAIN_NAME]" at bounding box center [609, 268] width 92 height 17
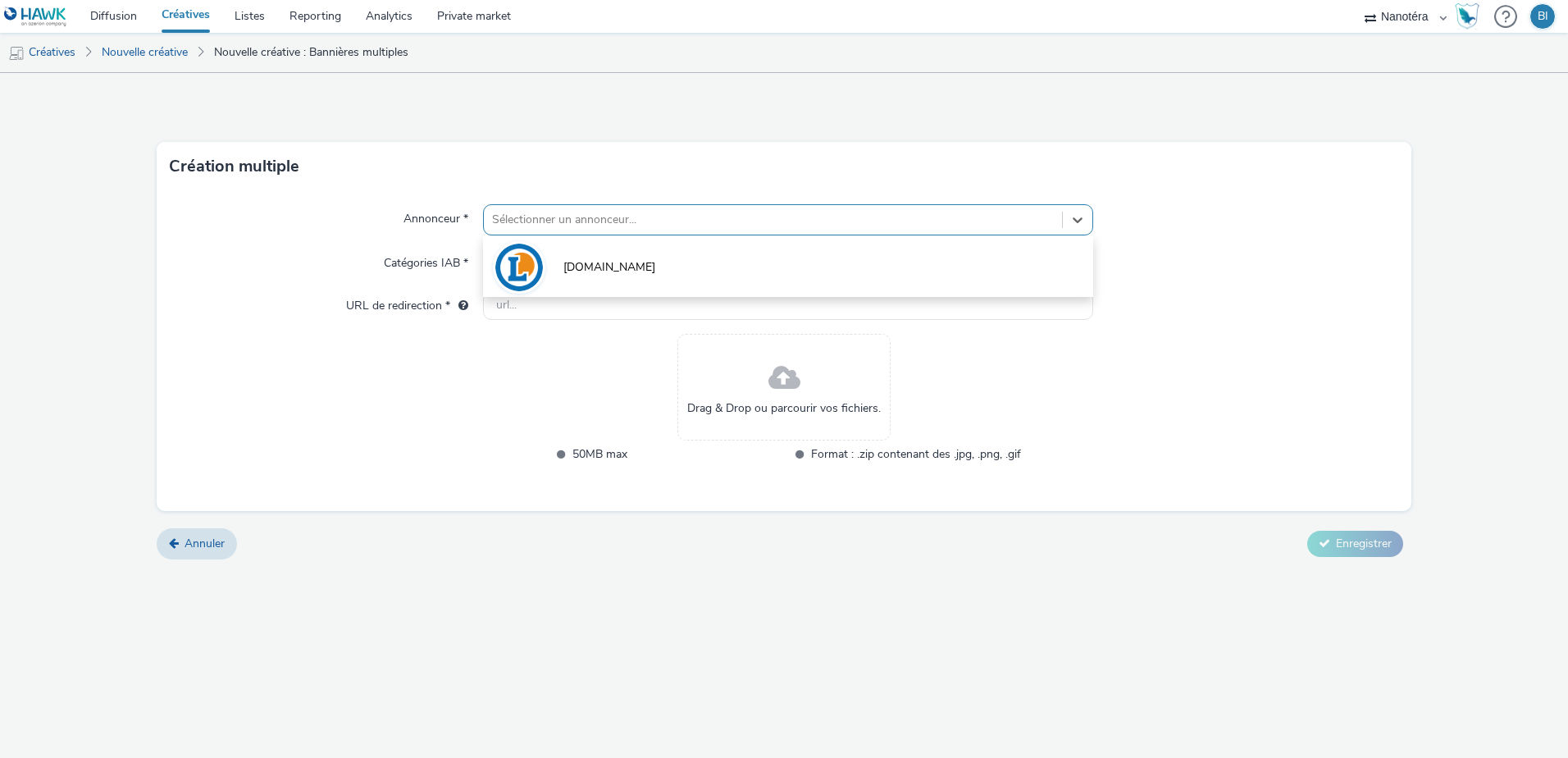
type input "[URL][DOMAIN_NAME]"
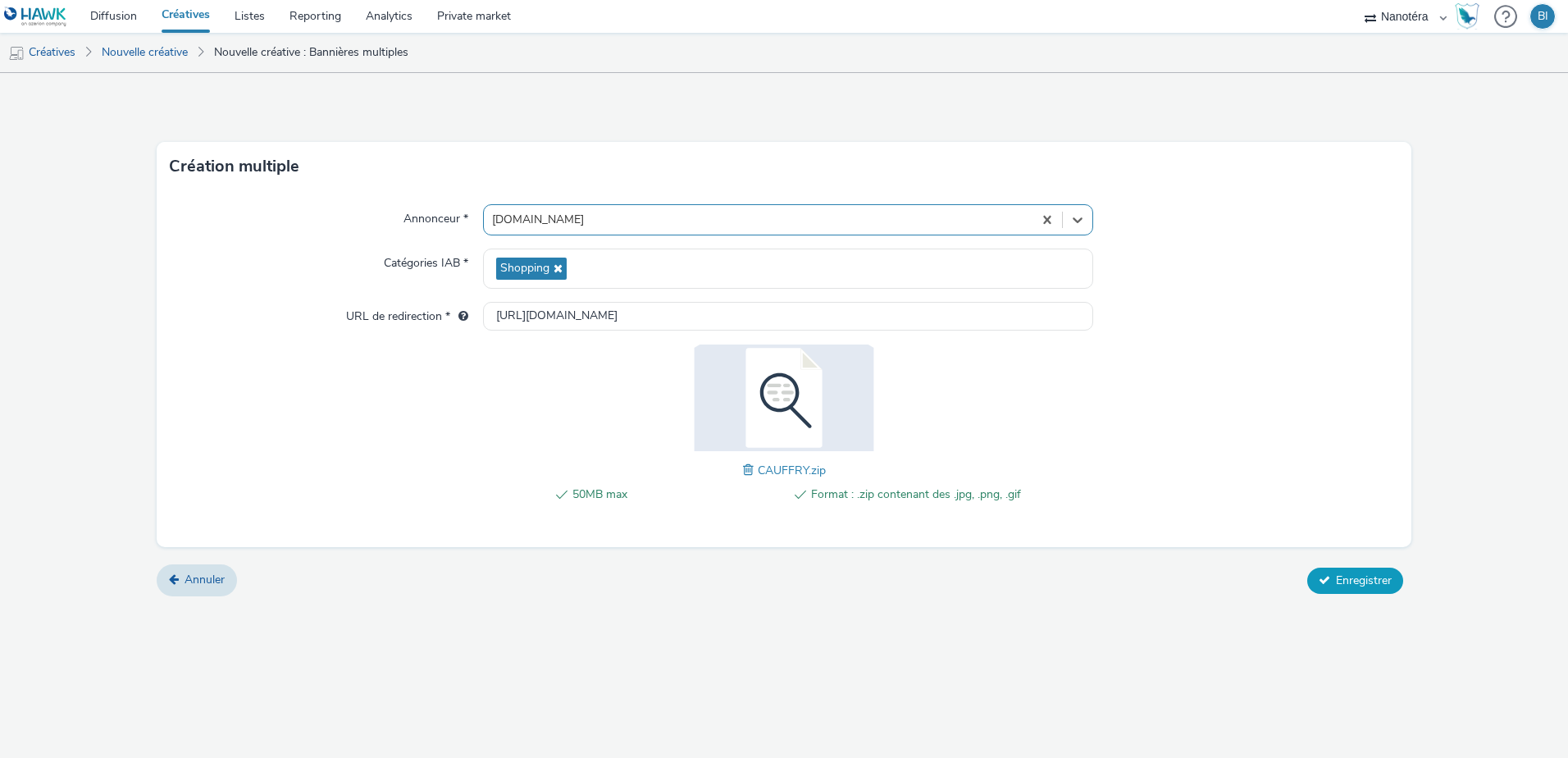
click at [1334, 580] on button "Enregistrer" at bounding box center [1355, 580] width 96 height 26
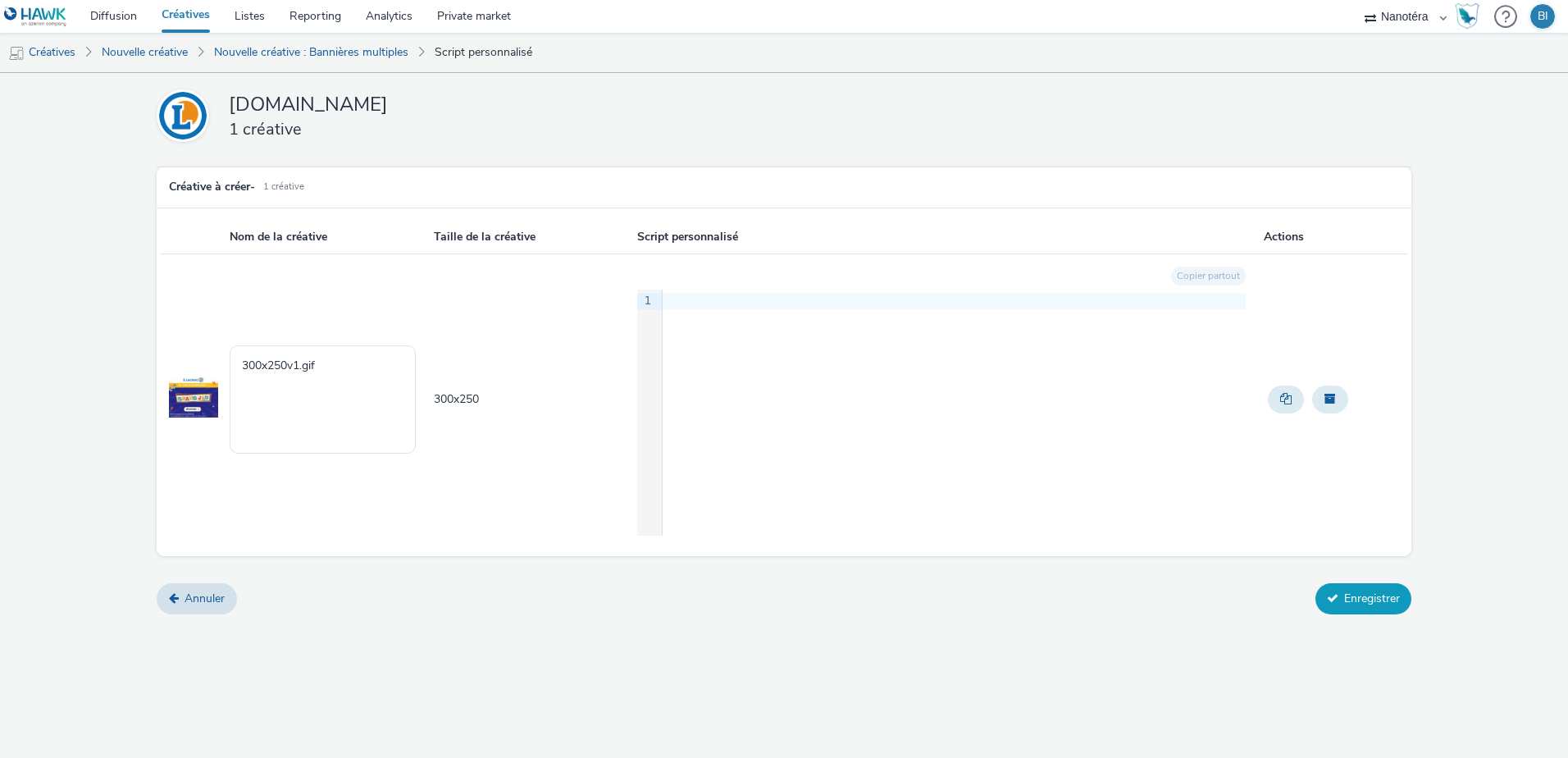
click at [1357, 606] on button "Enregistrer" at bounding box center [1364, 599] width 96 height 31
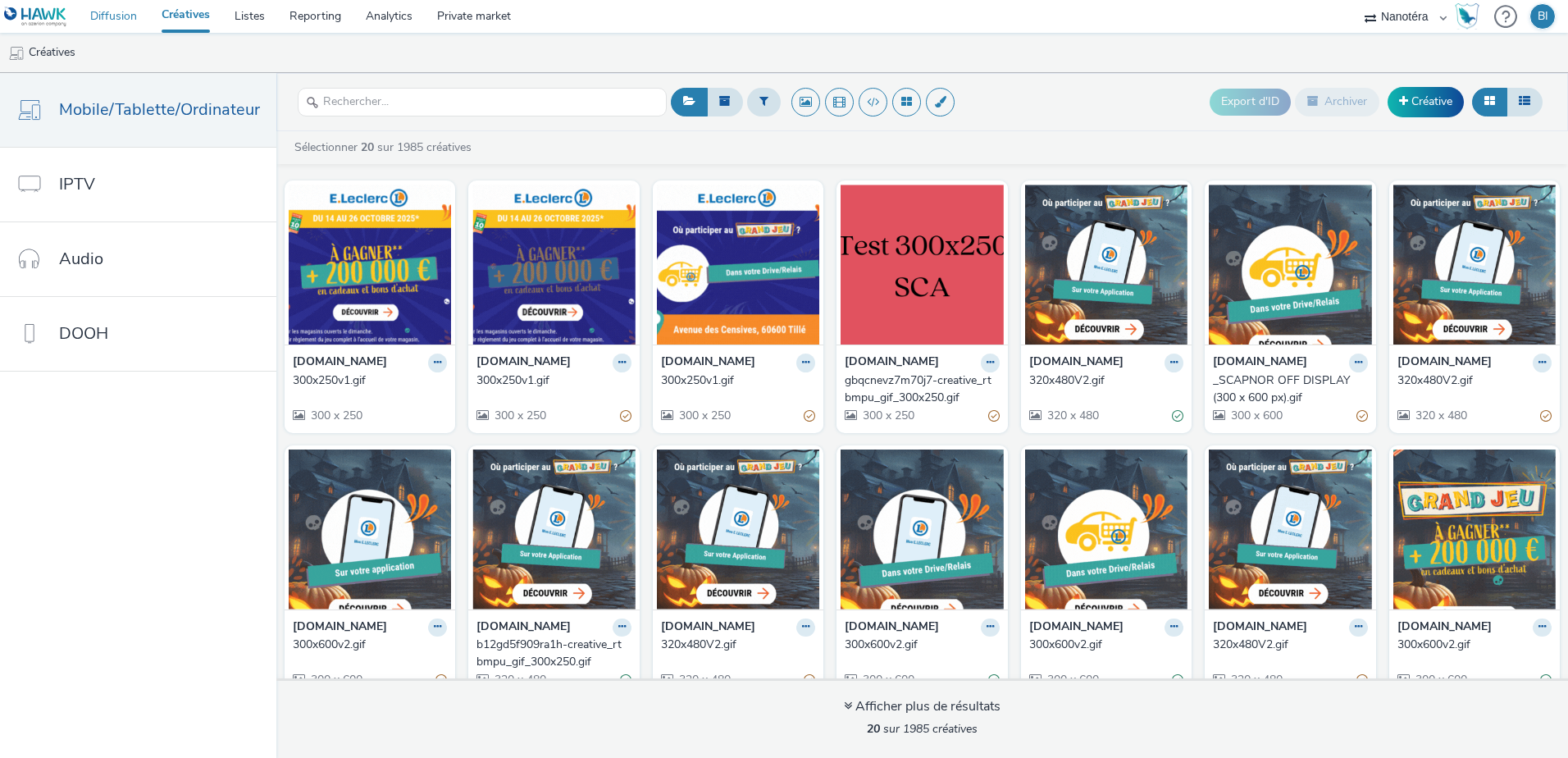
click at [123, 14] on link "Diffusion" at bounding box center [113, 16] width 72 height 33
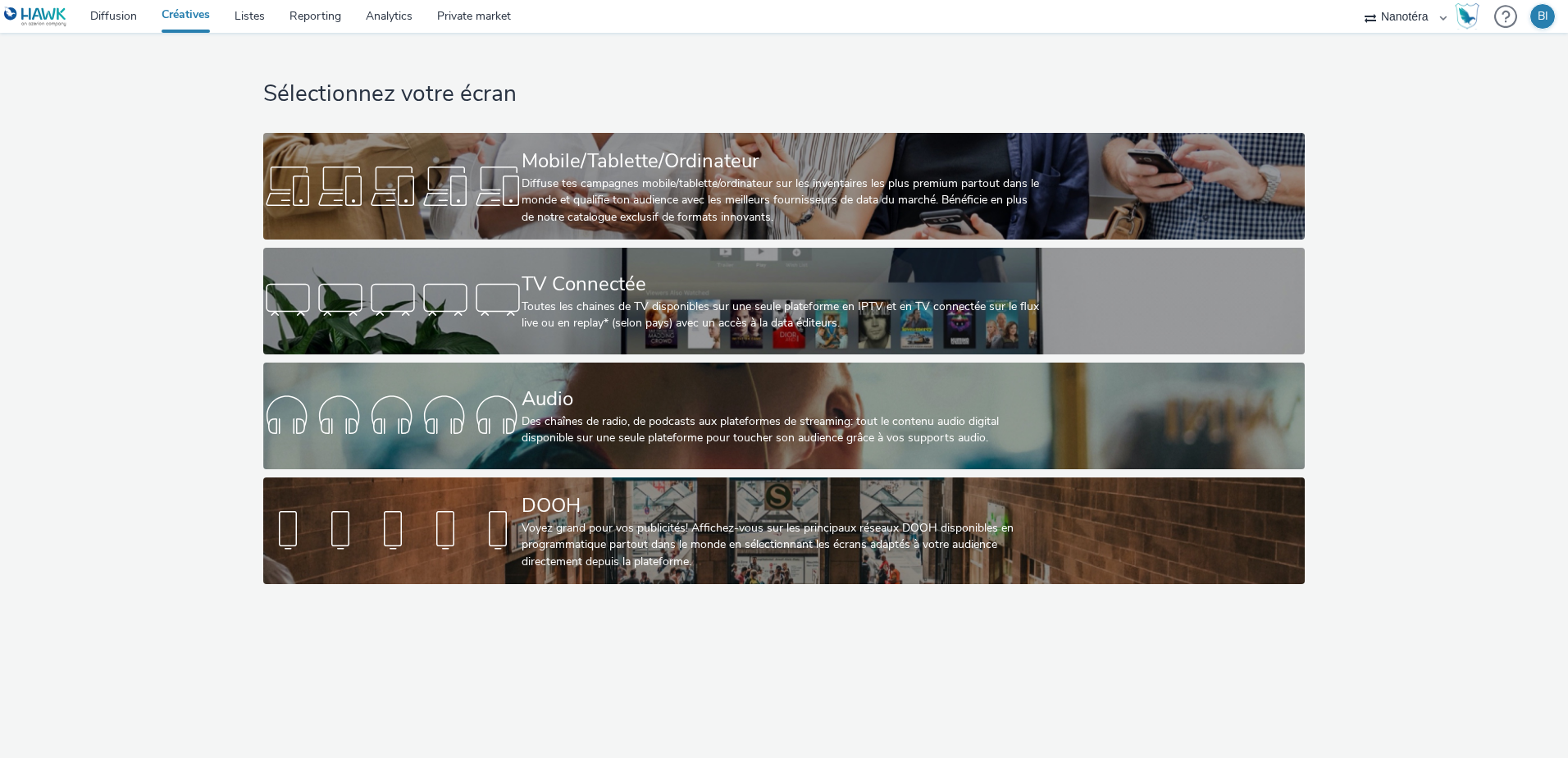
select select "7502541c-291d-438e-9ed0-28cfb675a45a"
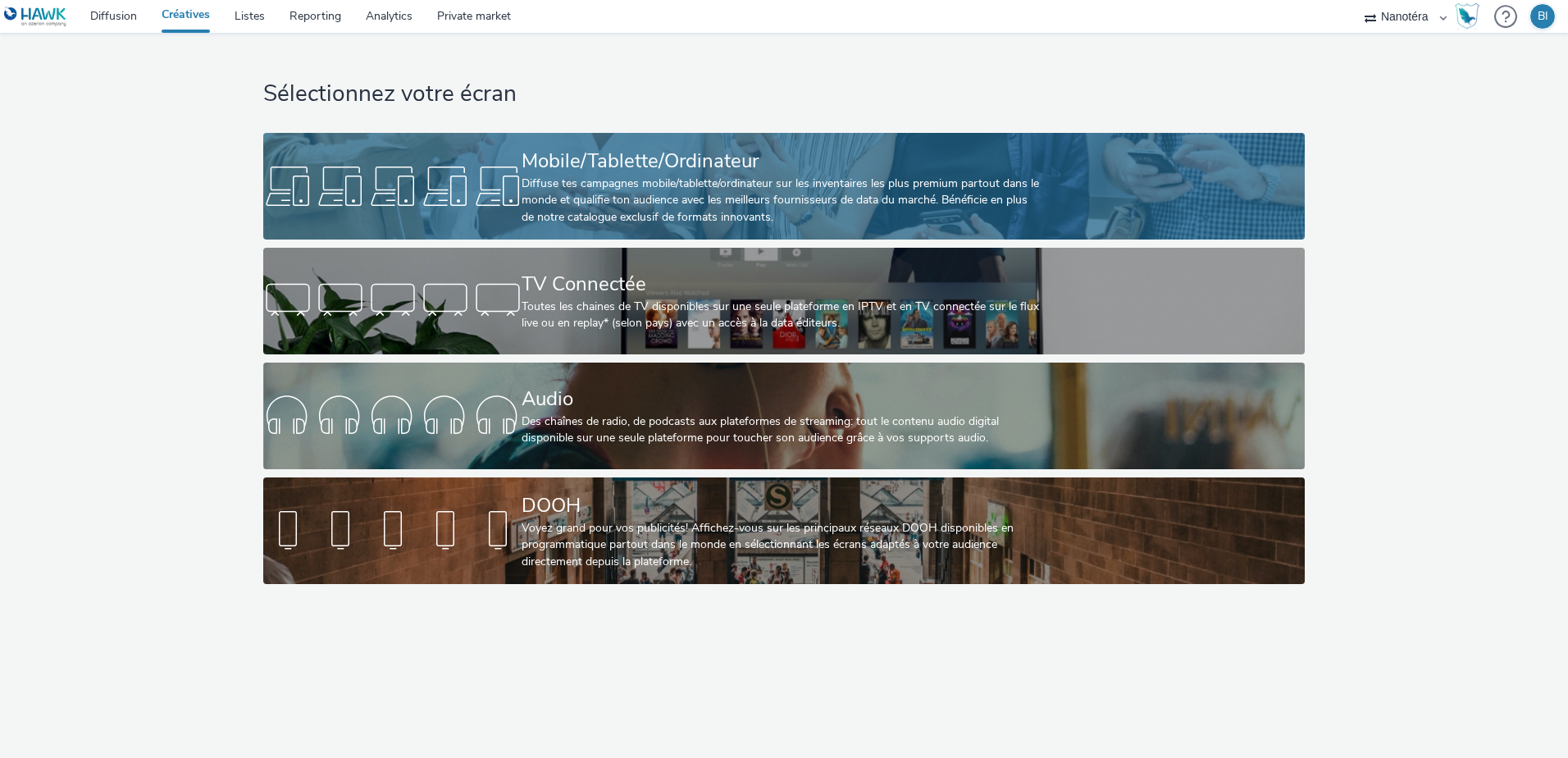
click at [819, 189] on div "Diffuse tes campagnes mobile/tablette/ordinateur sur les inventaires les plus p…" at bounding box center [780, 200] width 517 height 50
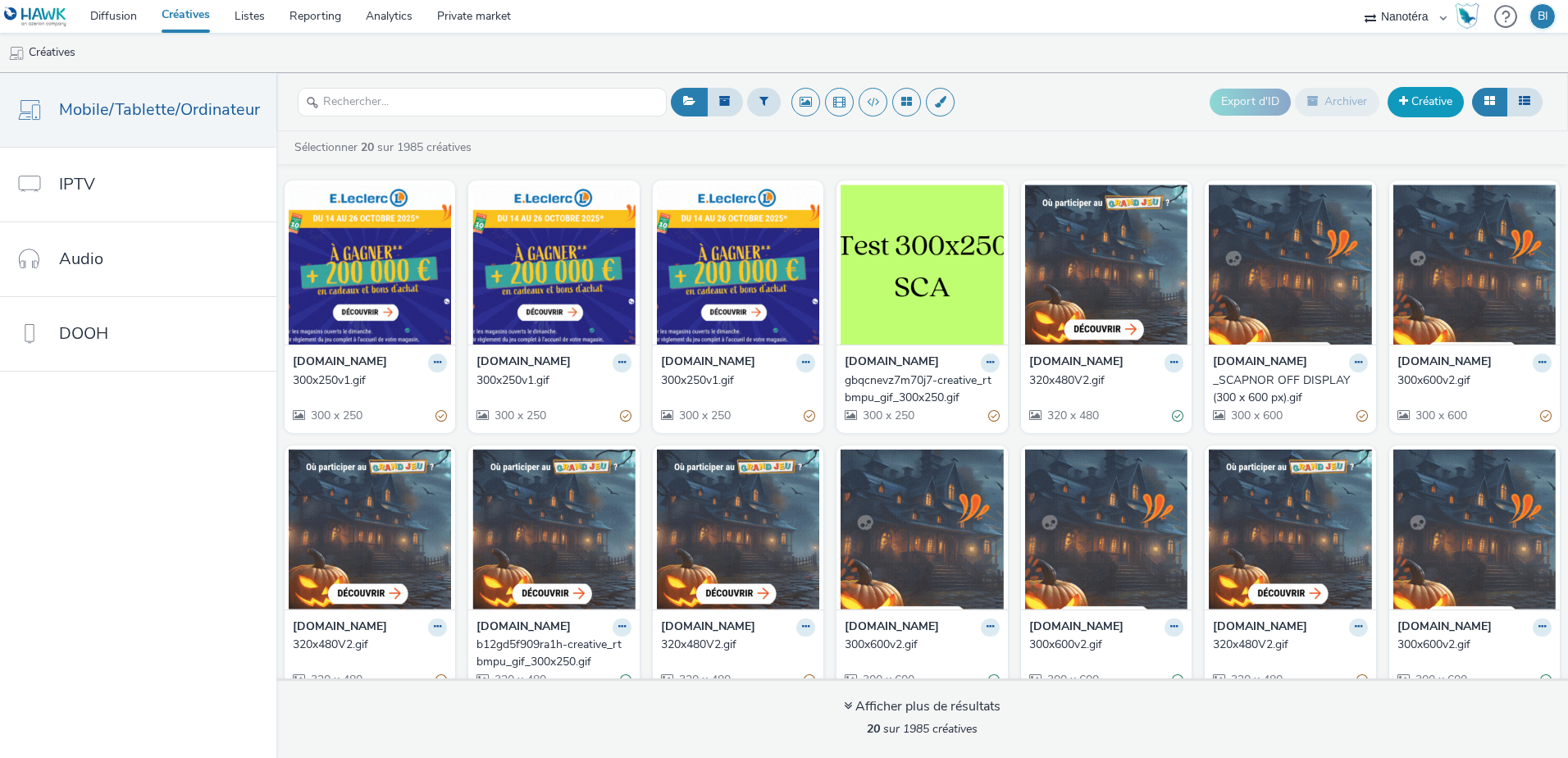
click at [1434, 104] on link "Créative" at bounding box center [1425, 101] width 76 height 29
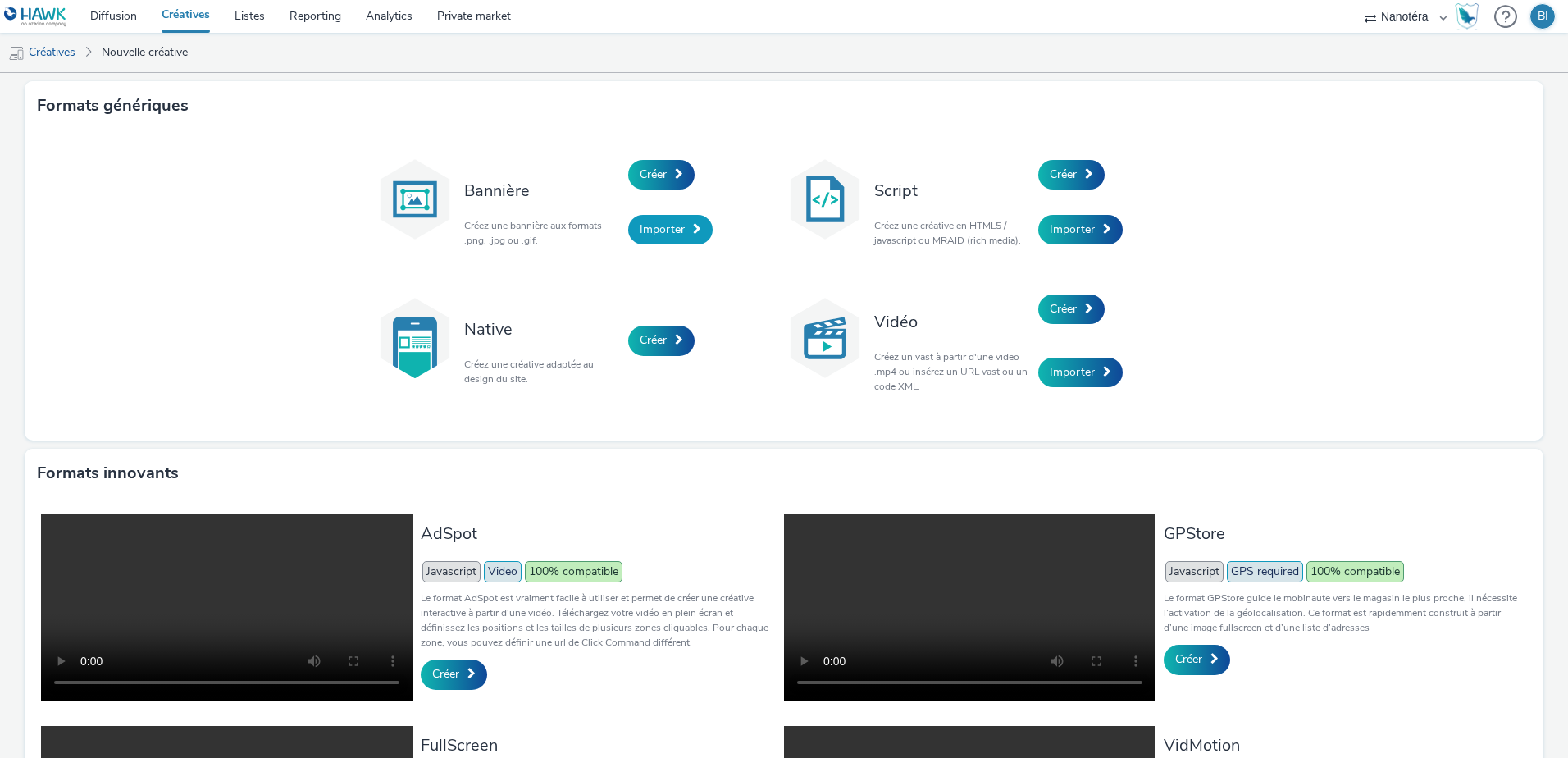
click at [640, 224] on span "Importer" at bounding box center [663, 229] width 45 height 16
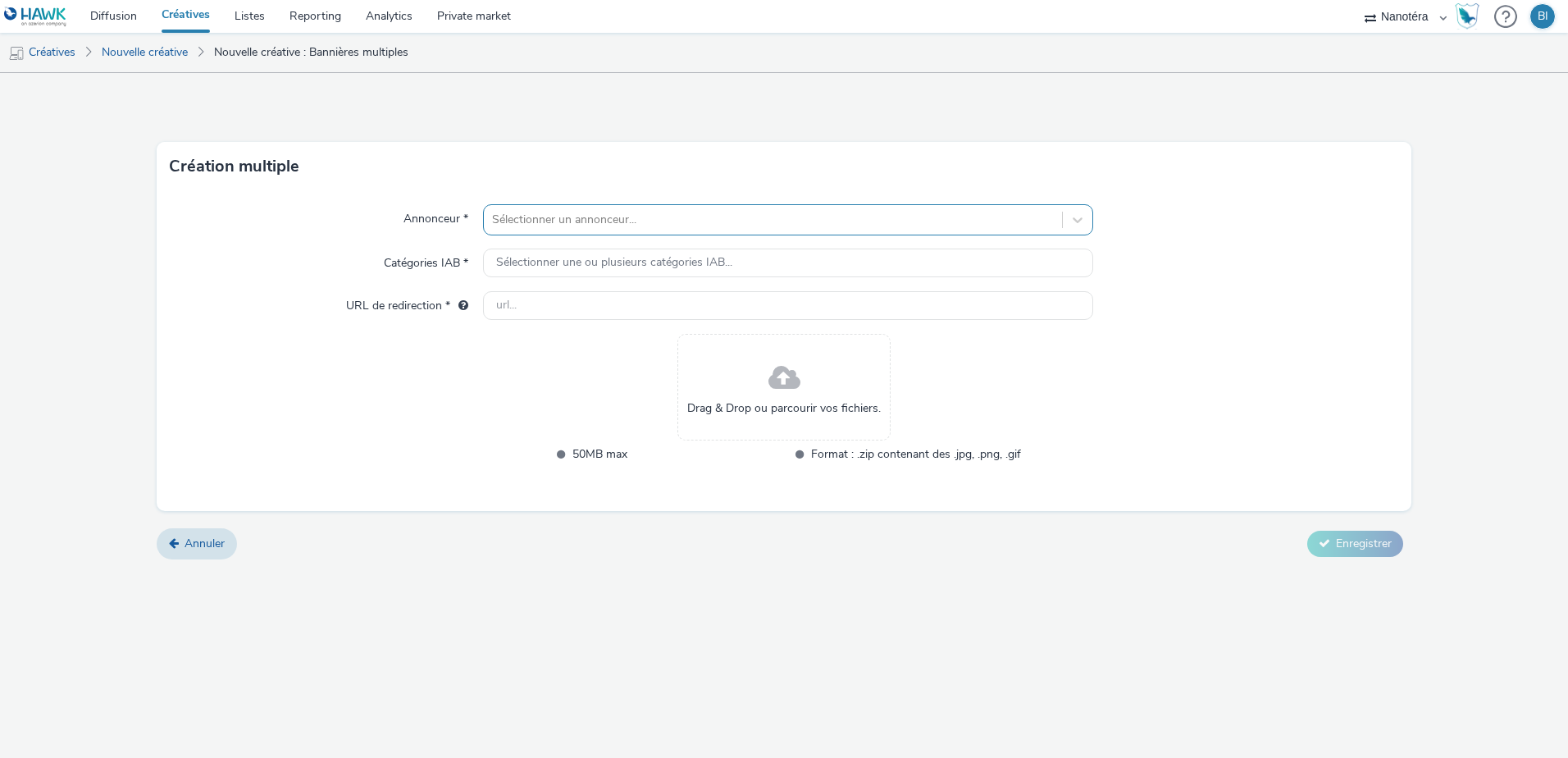
click at [613, 221] on div at bounding box center [773, 220] width 562 height 20
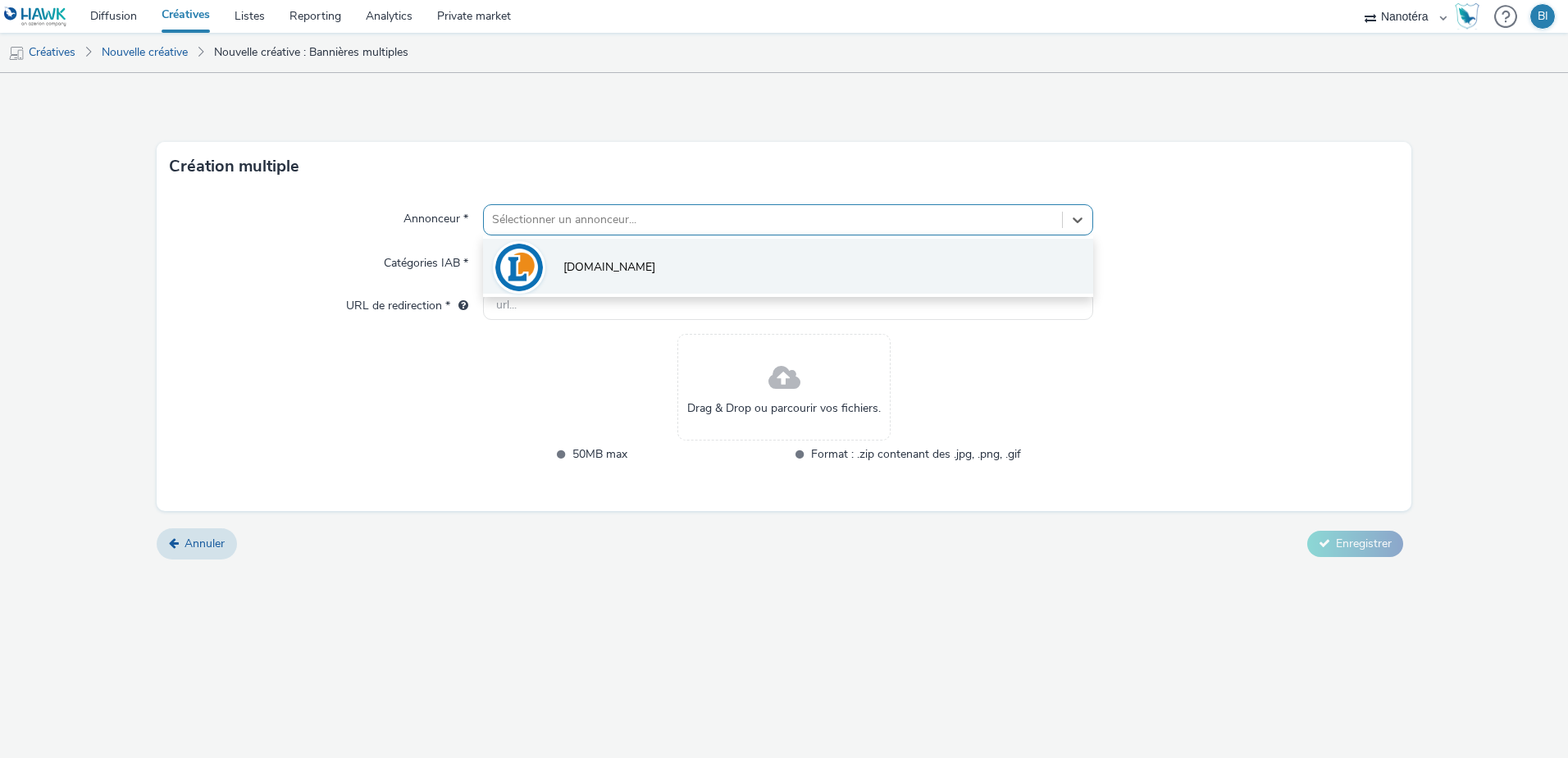
click at [578, 273] on span "[DOMAIN_NAME]" at bounding box center [609, 268] width 92 height 17
type input "[URL][DOMAIN_NAME]"
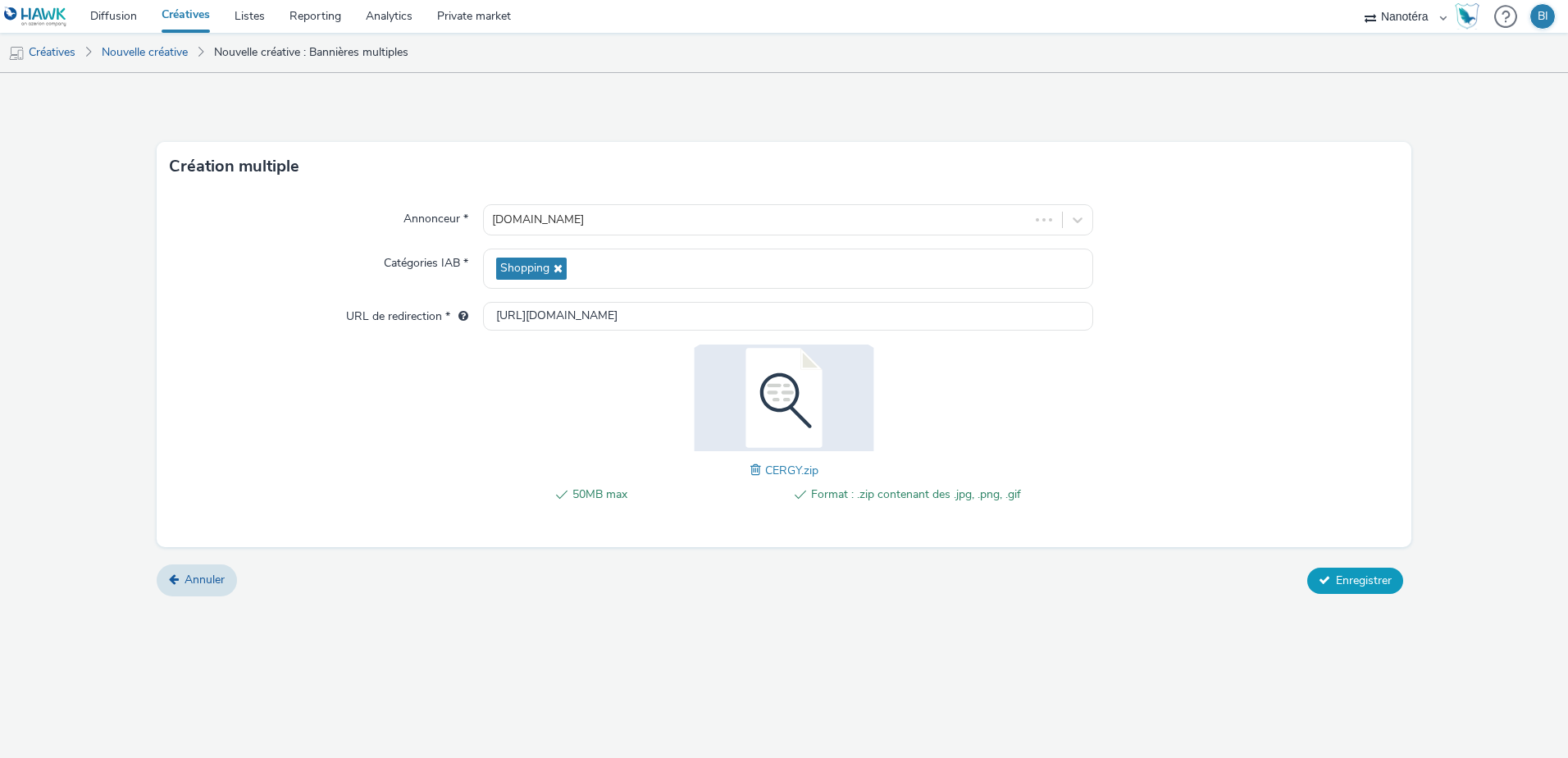
click at [1325, 572] on button "Enregistrer" at bounding box center [1355, 580] width 96 height 26
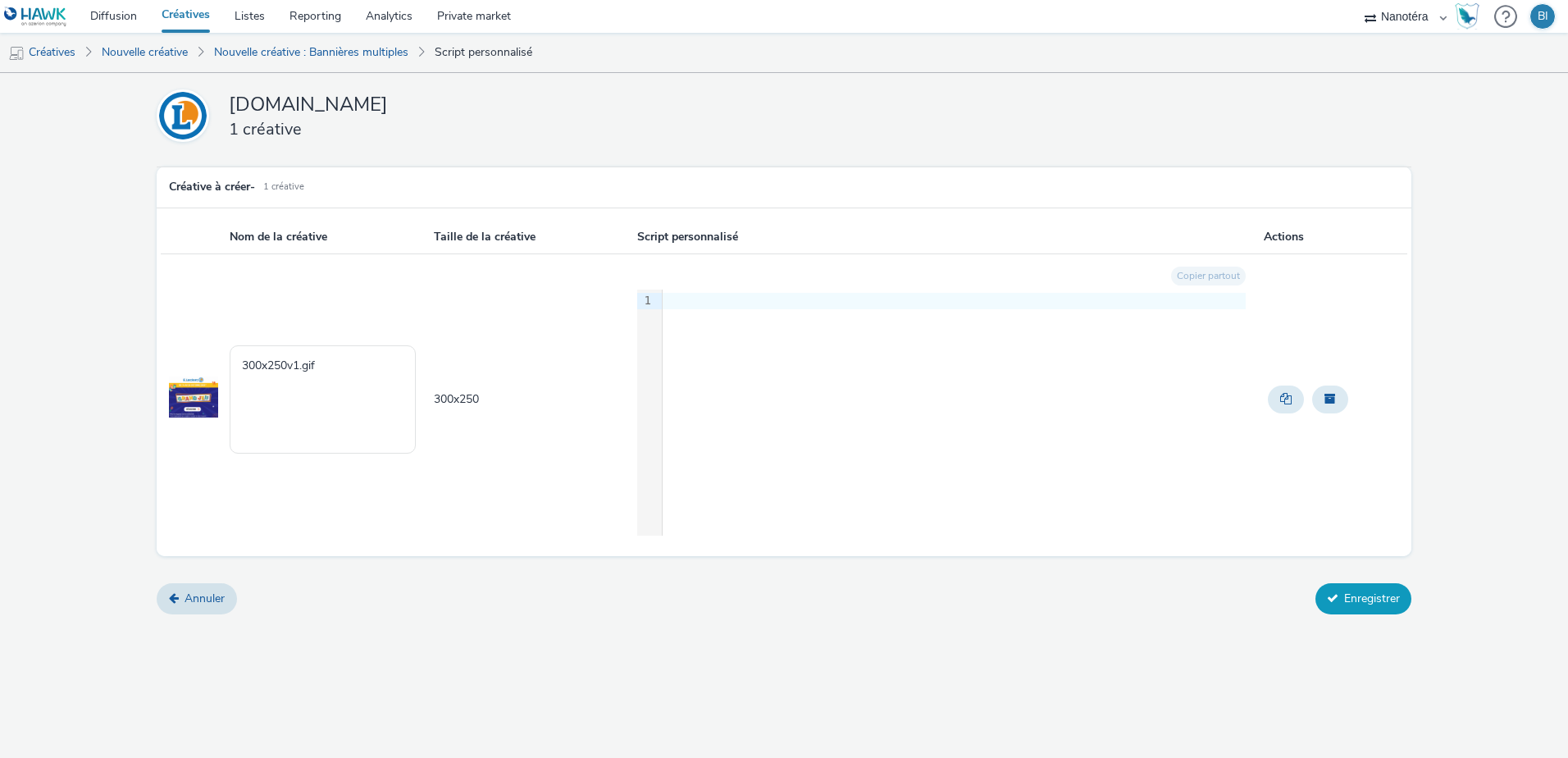
click at [1341, 598] on button "Enregistrer" at bounding box center [1364, 599] width 96 height 31
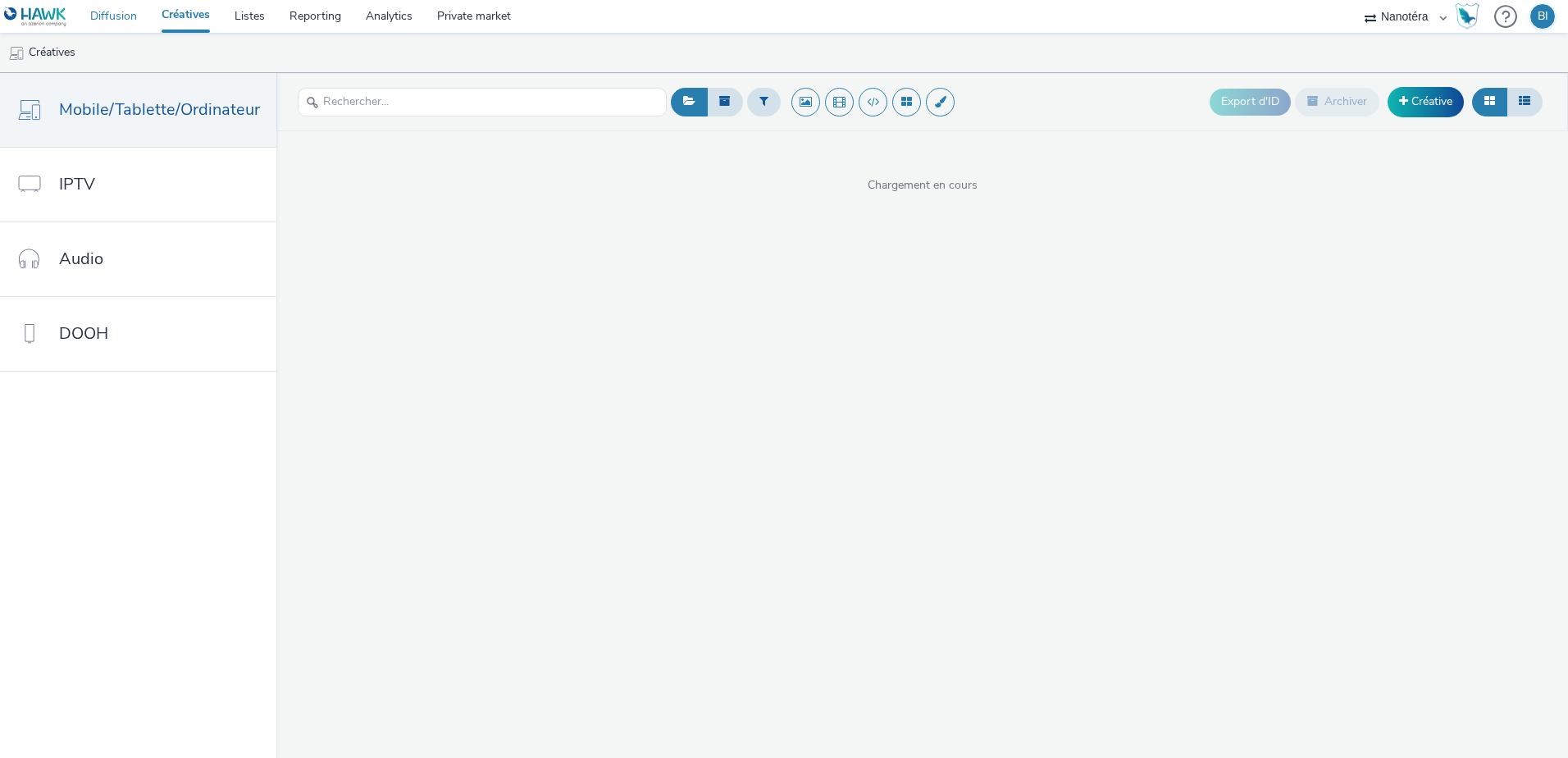
click at [114, 20] on link "Diffusion" at bounding box center [113, 16] width 72 height 33
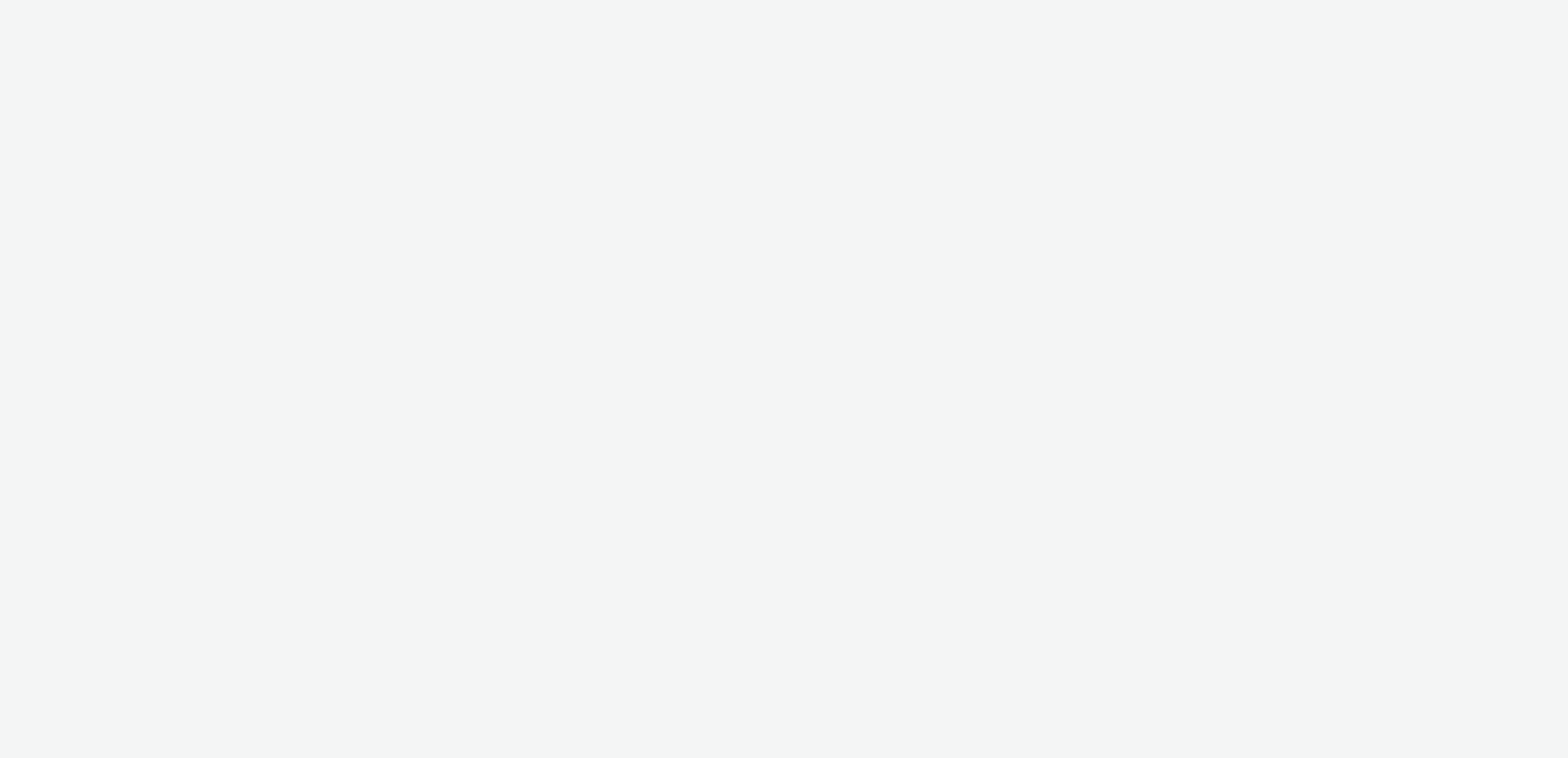
select select "7502541c-291d-438e-9ed0-28cfb675a45a"
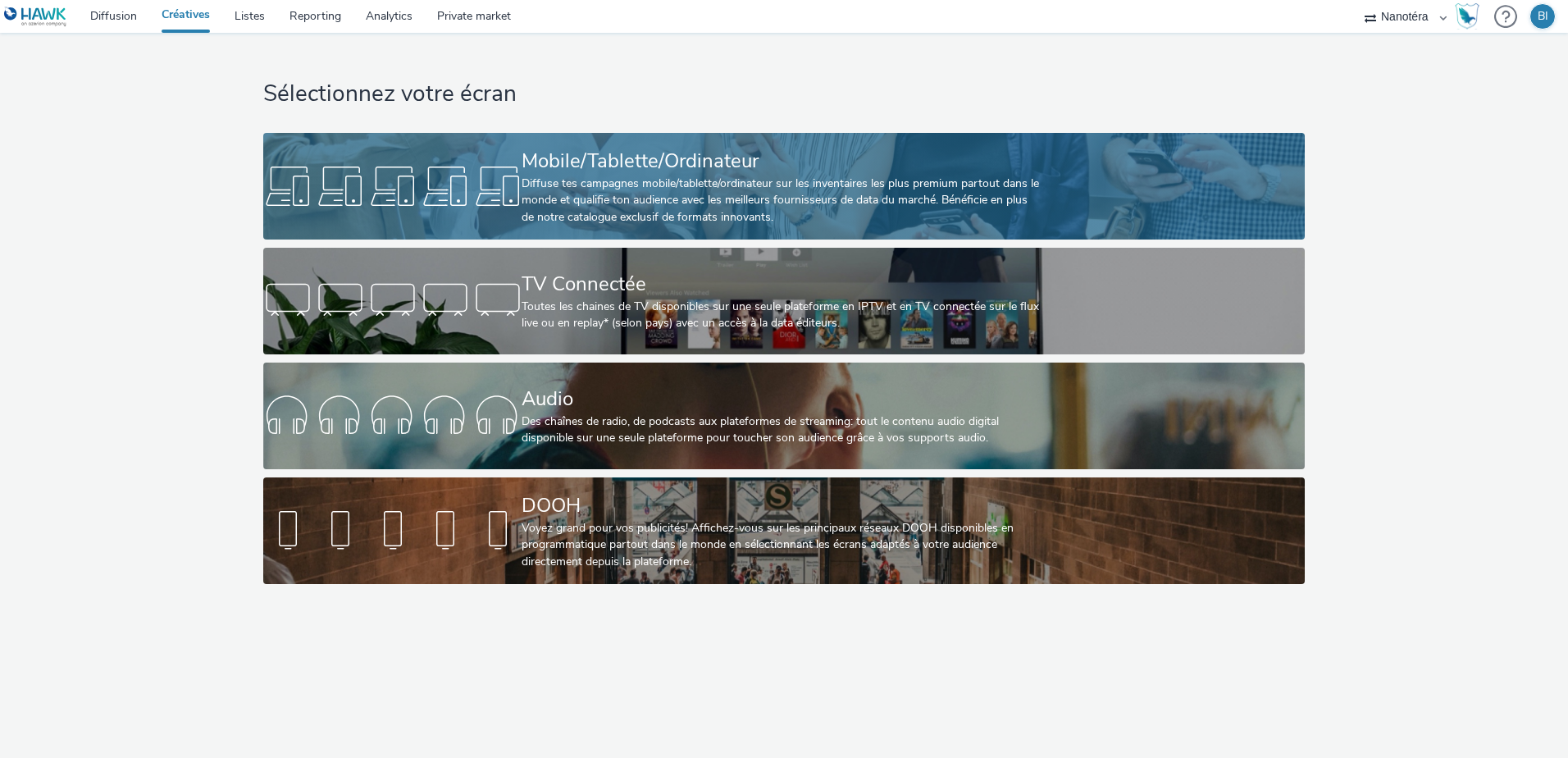
click at [691, 159] on div "Mobile/Tablette/Ordinateur" at bounding box center [780, 161] width 517 height 28
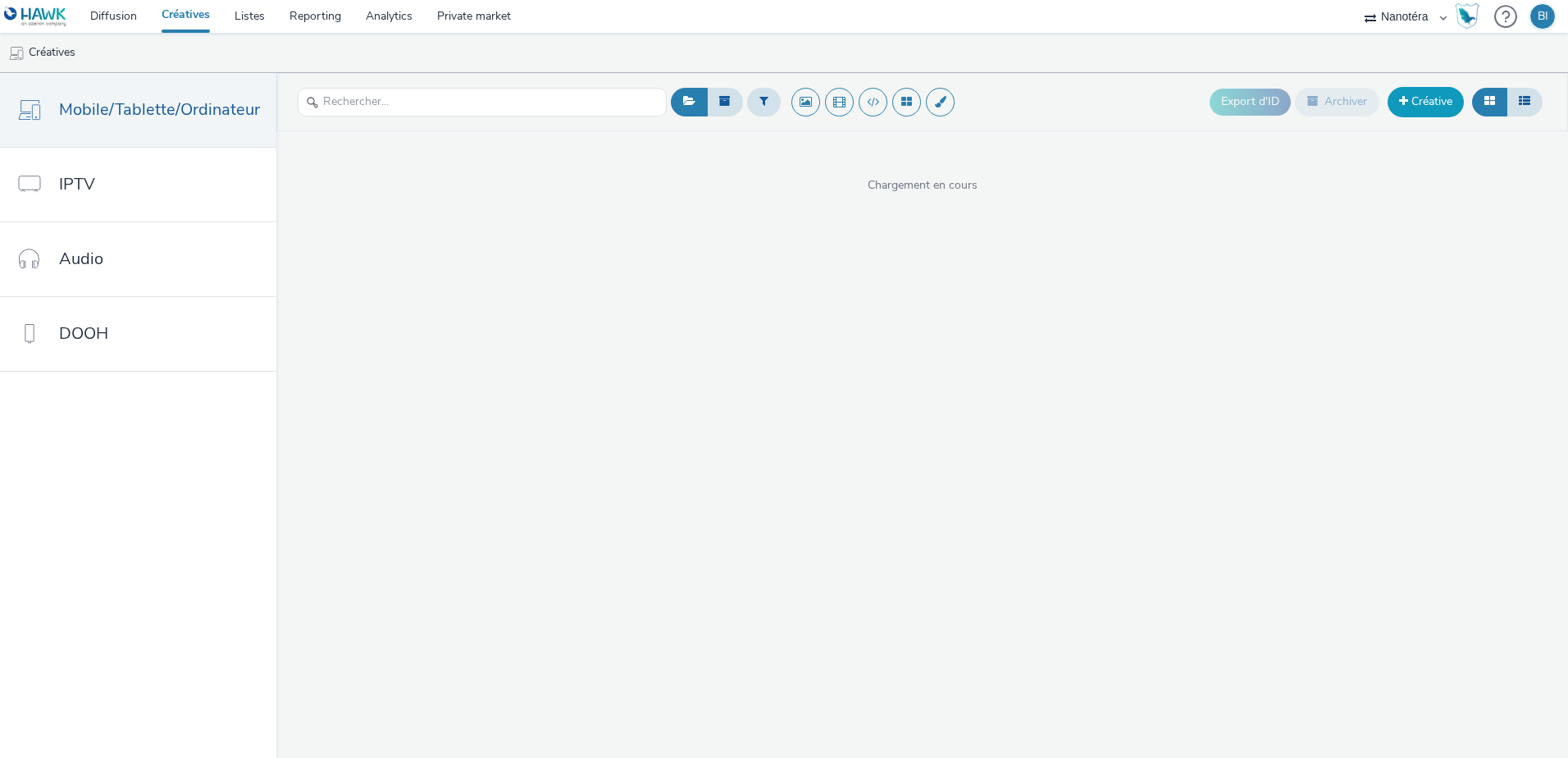
click at [1417, 113] on link "Créative" at bounding box center [1425, 101] width 76 height 29
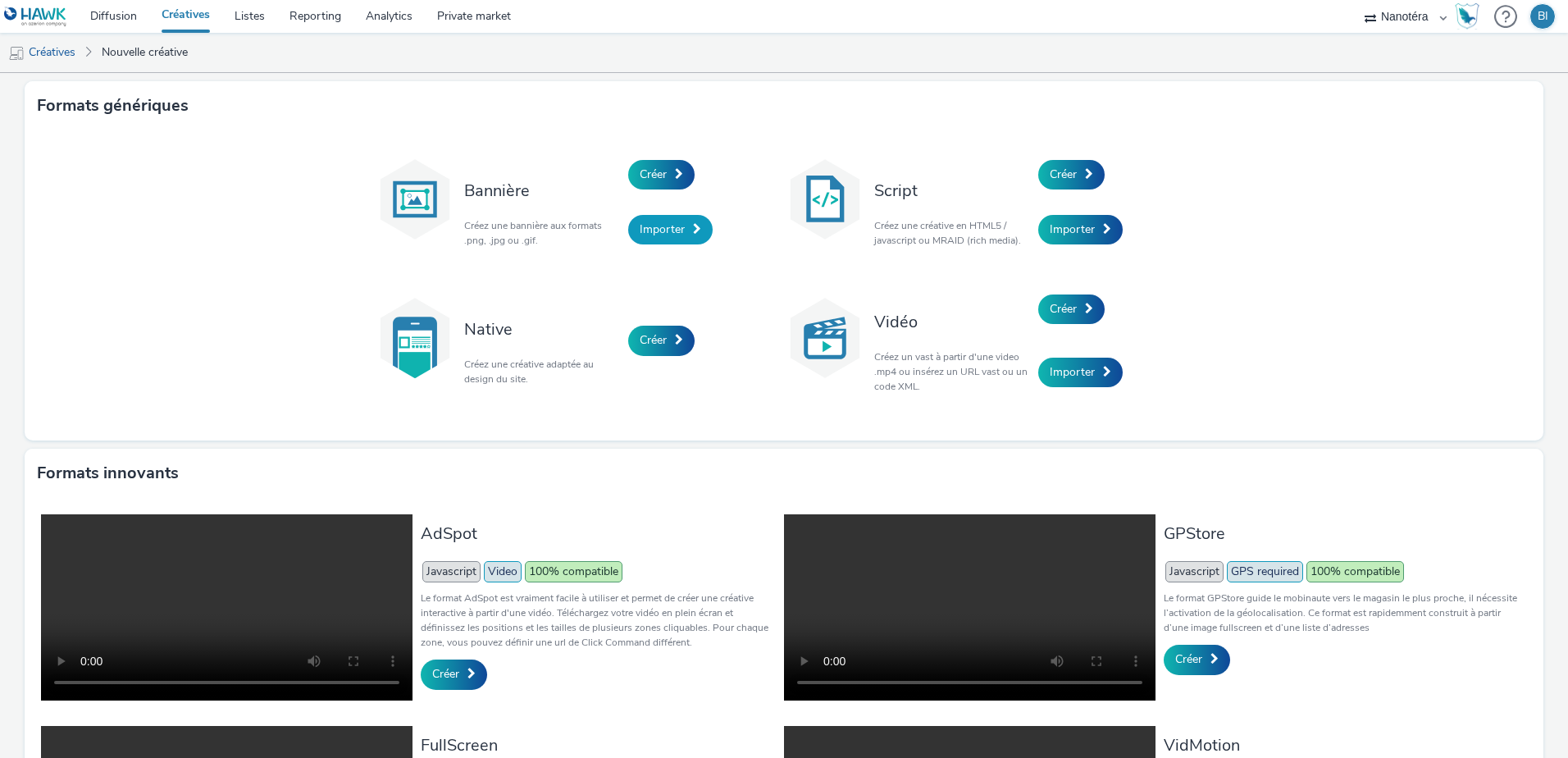
click at [665, 229] on span "Importer" at bounding box center [663, 229] width 45 height 16
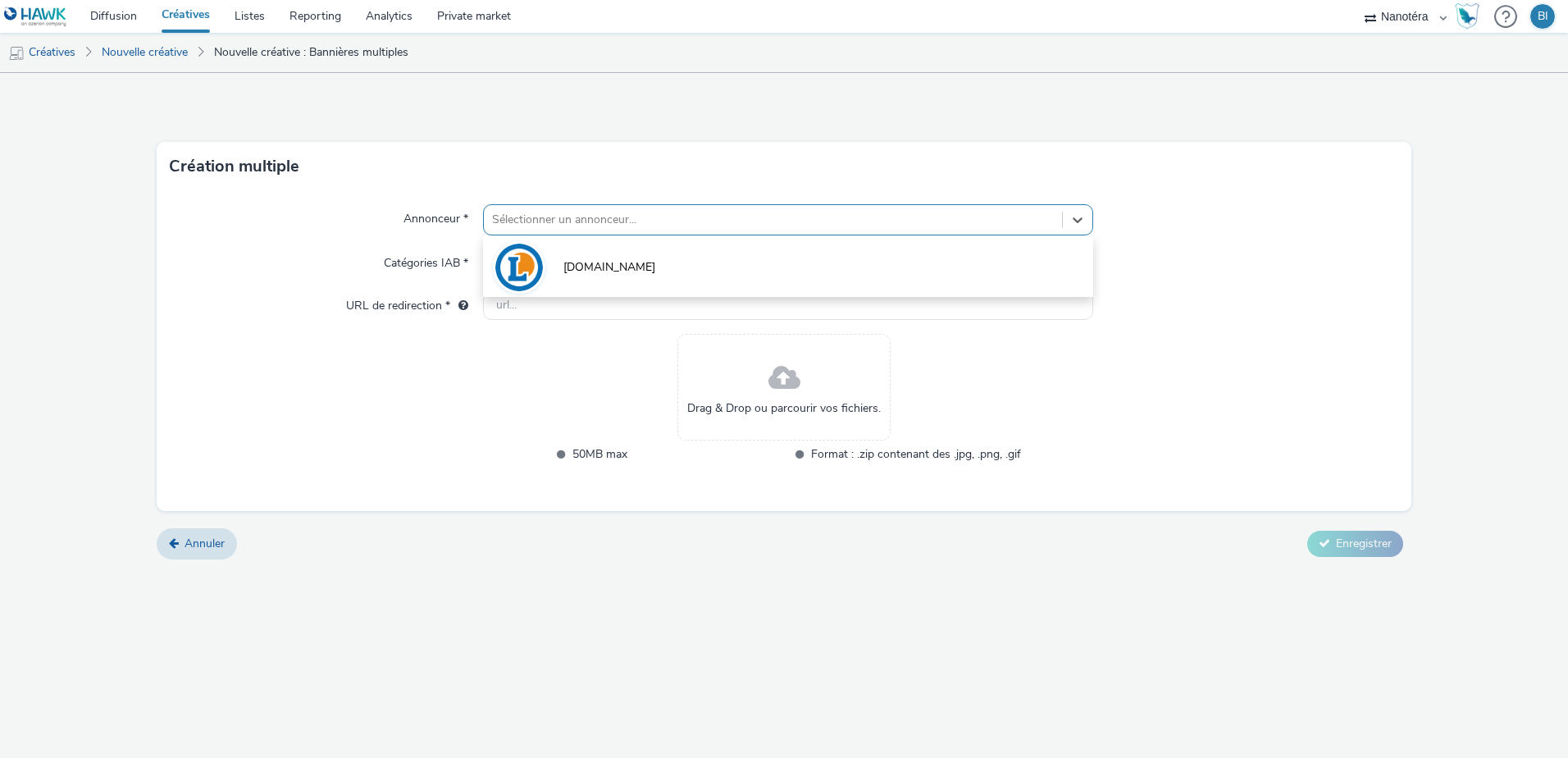
click at [707, 215] on div at bounding box center [773, 220] width 562 height 20
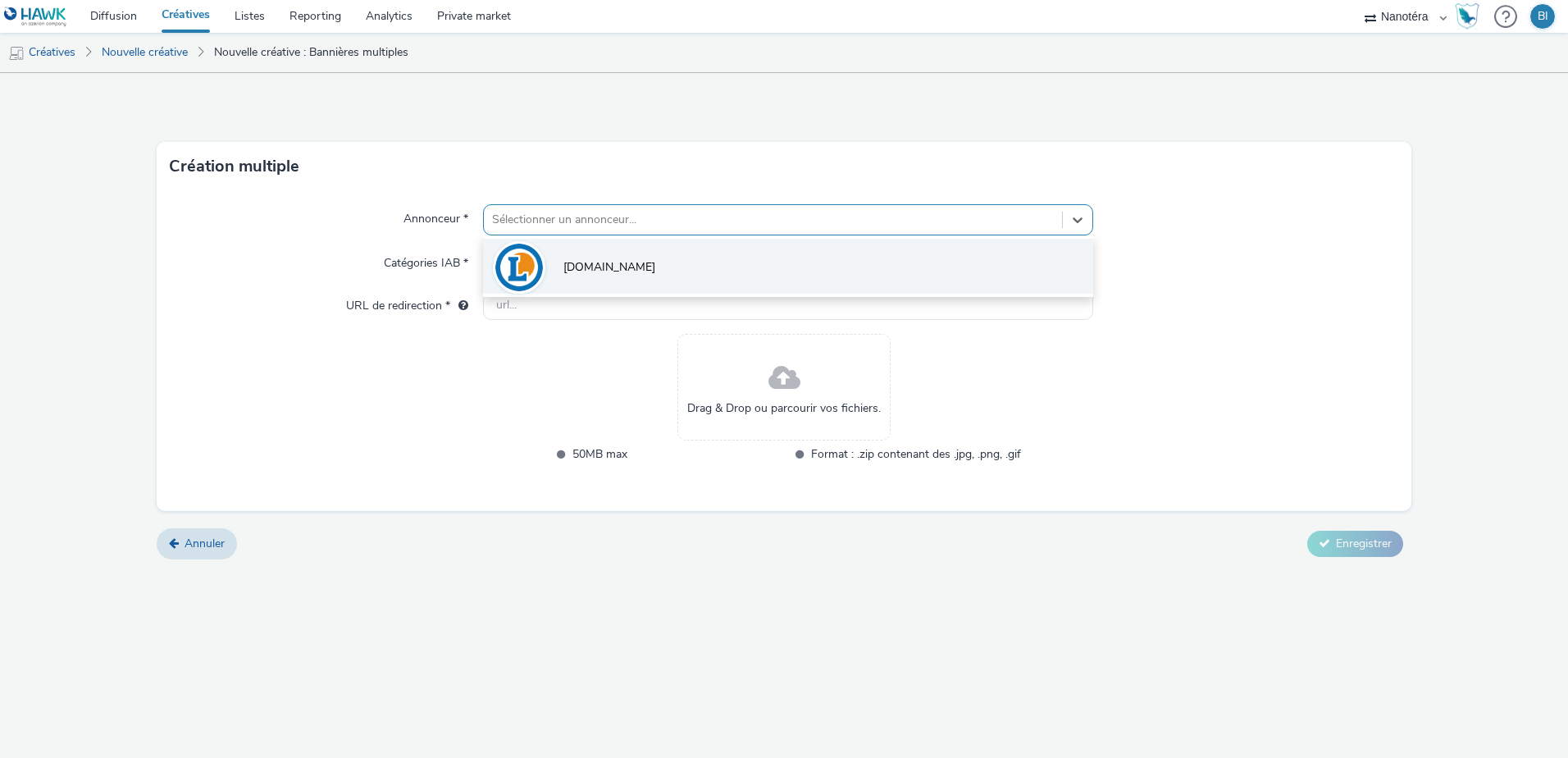
click at [623, 272] on li "[DOMAIN_NAME]" at bounding box center [788, 266] width 610 height 55
type input "[URL][DOMAIN_NAME]"
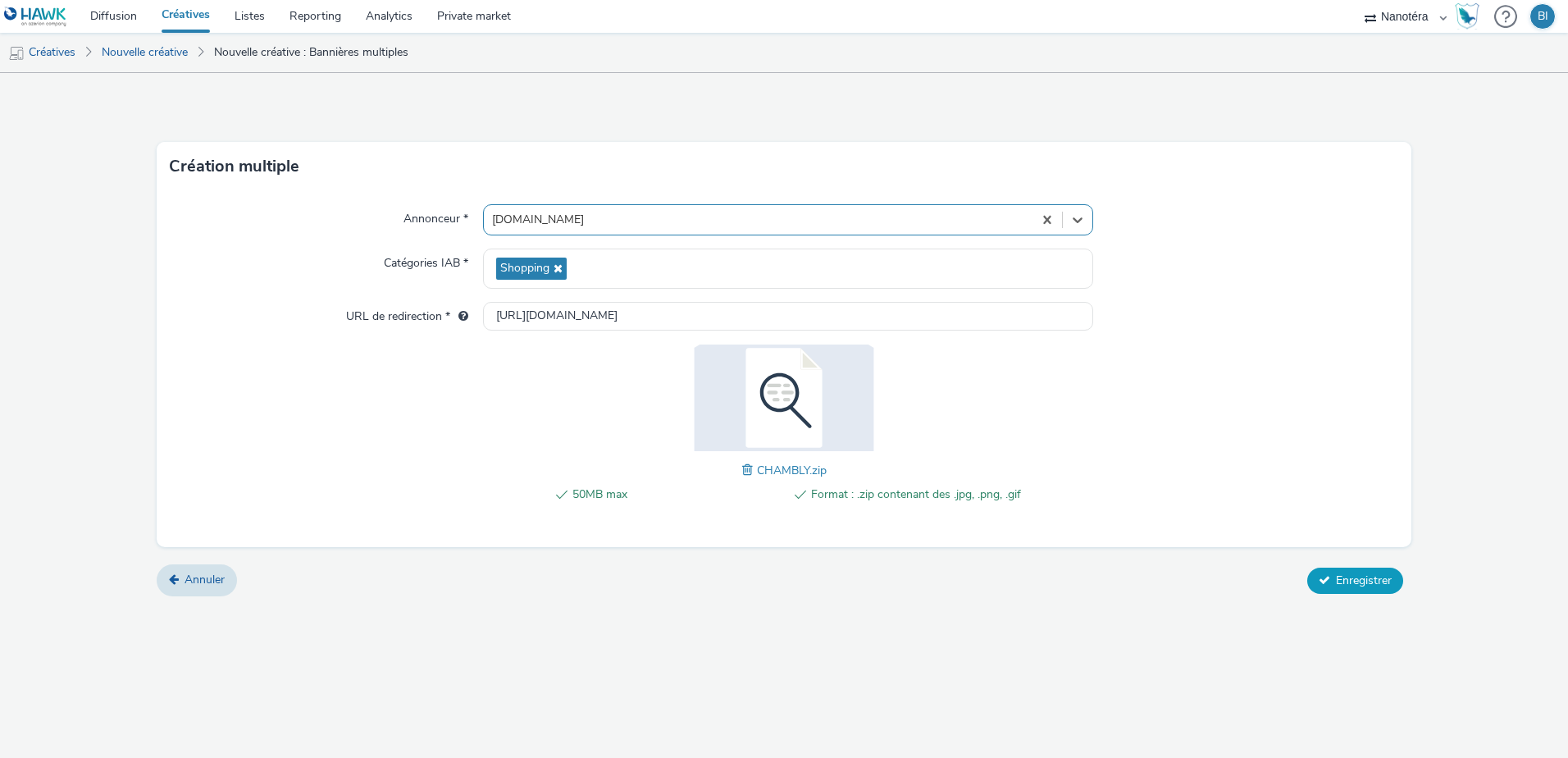
click at [1349, 581] on span "Enregistrer" at bounding box center [1364, 580] width 56 height 16
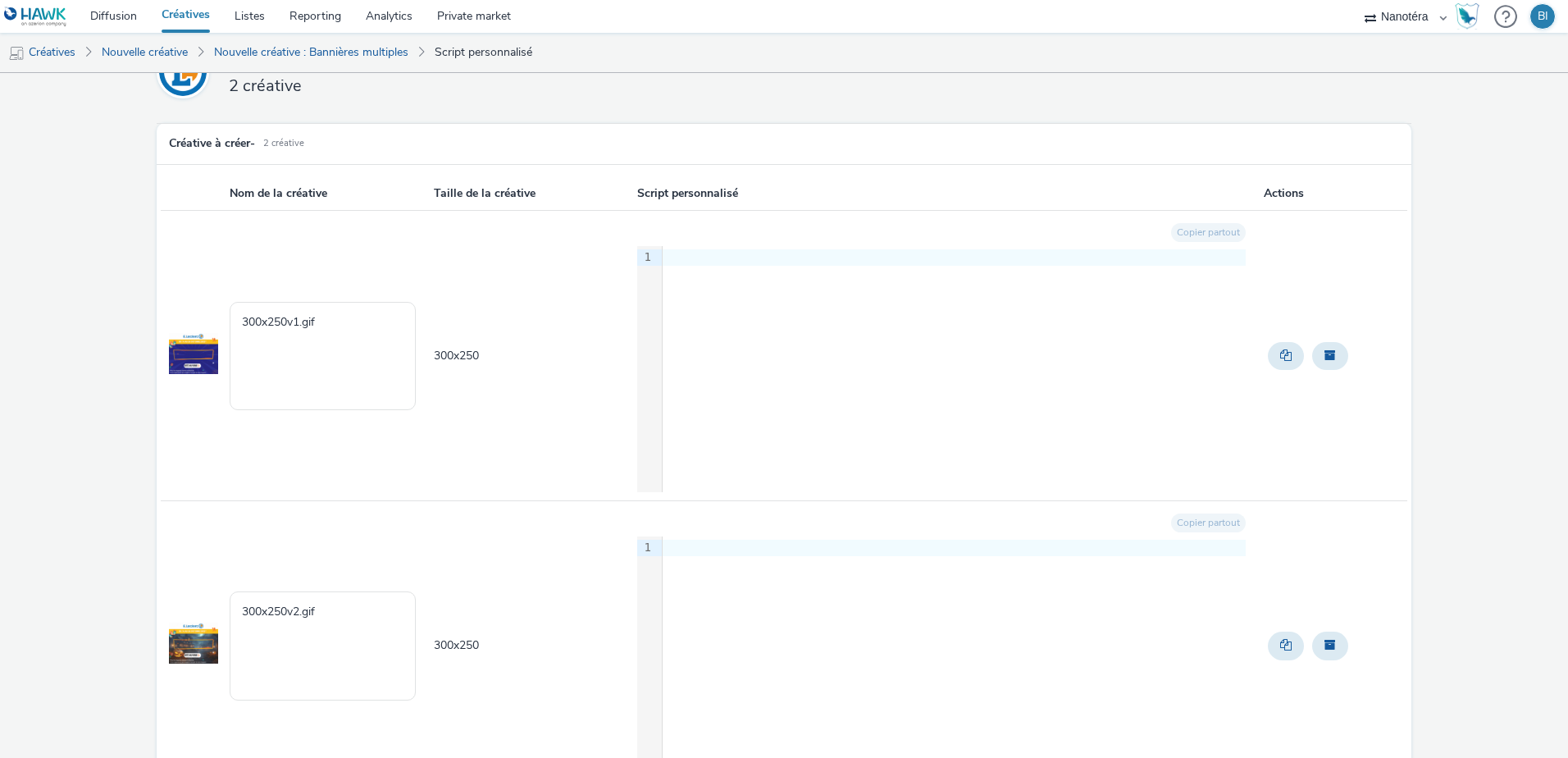
scroll to position [155, 0]
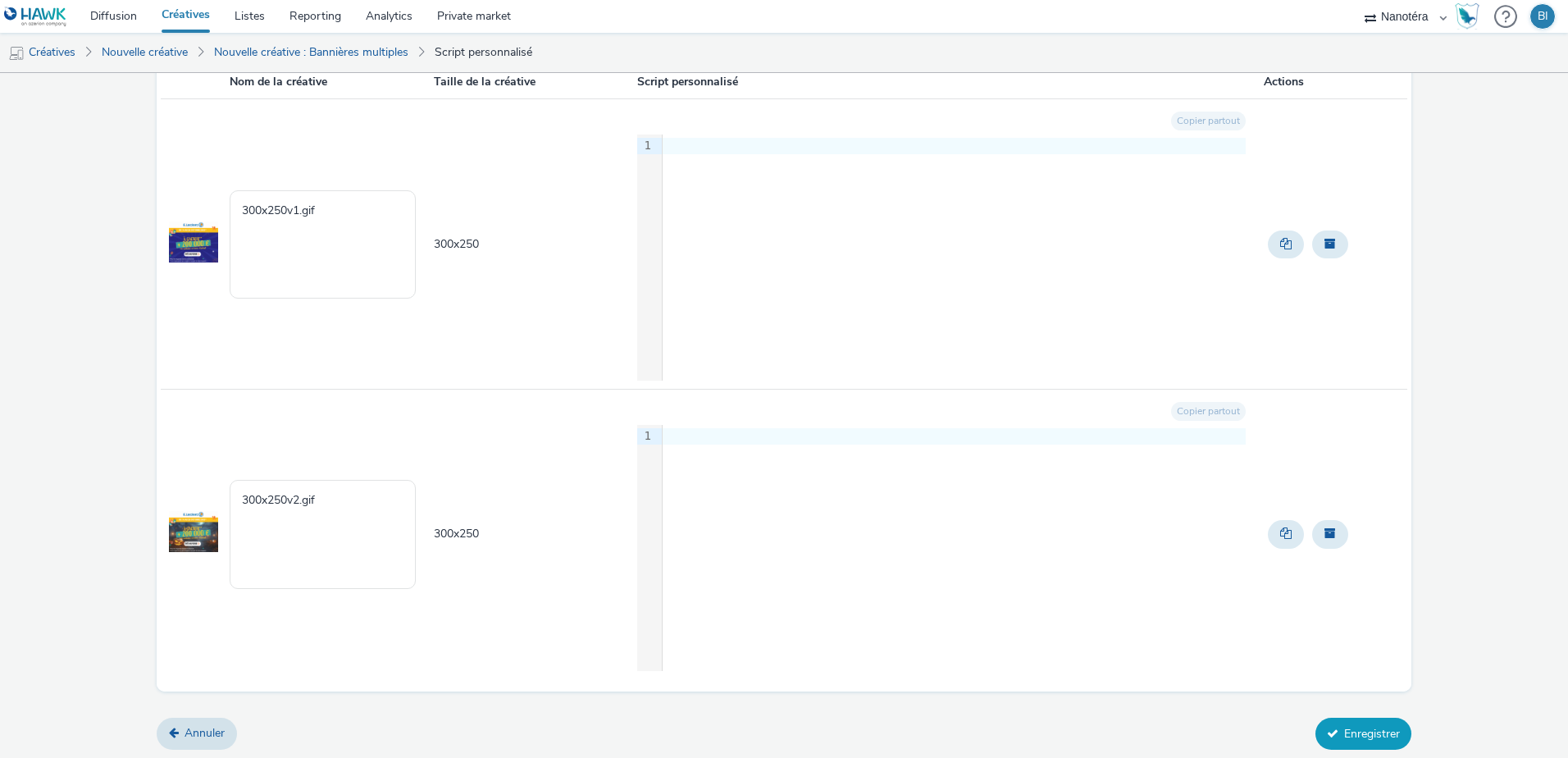
click at [1341, 730] on button "Enregistrer" at bounding box center [1364, 733] width 96 height 31
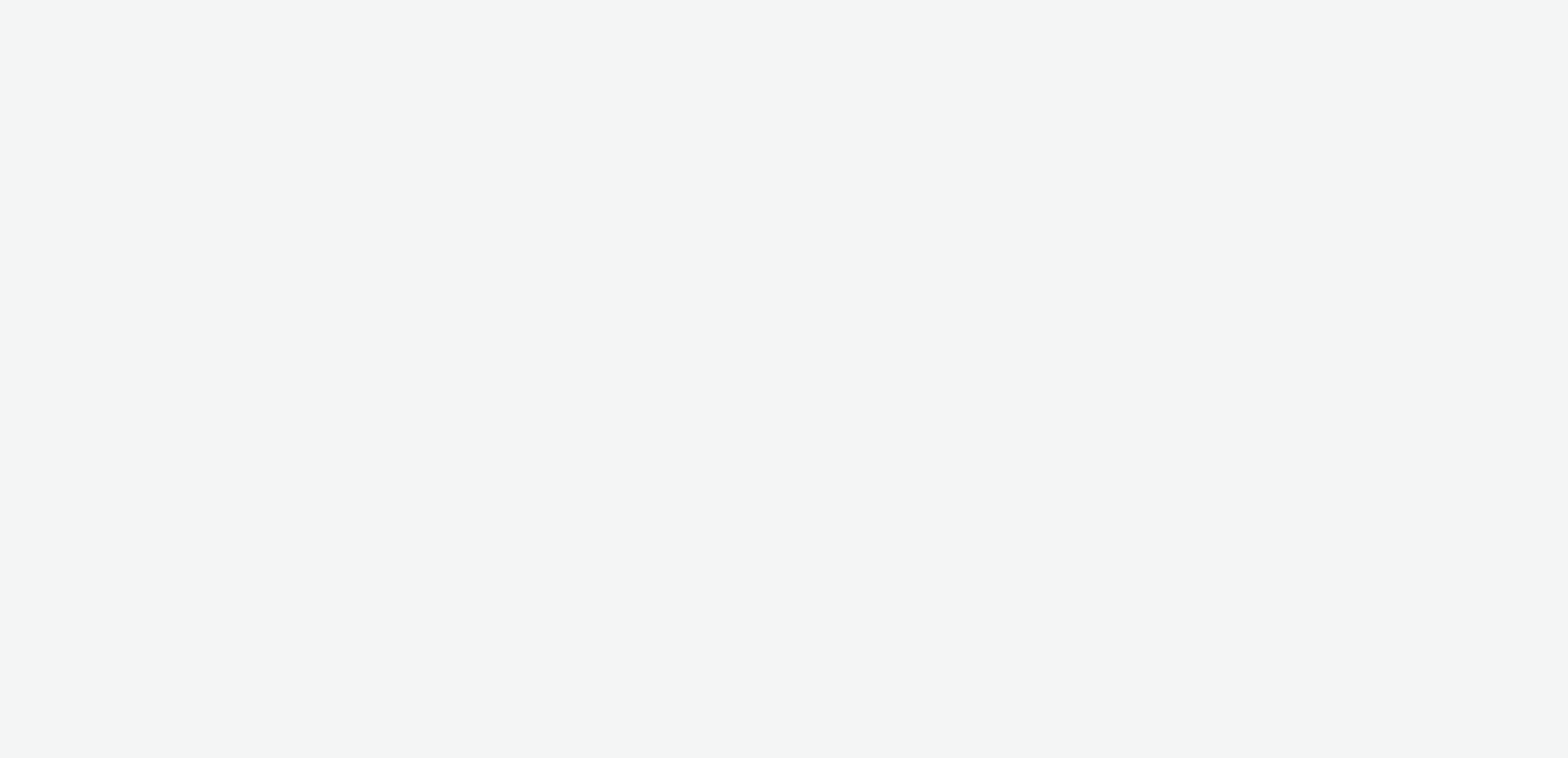
select select "7502541c-291d-438e-9ed0-28cfb675a45a"
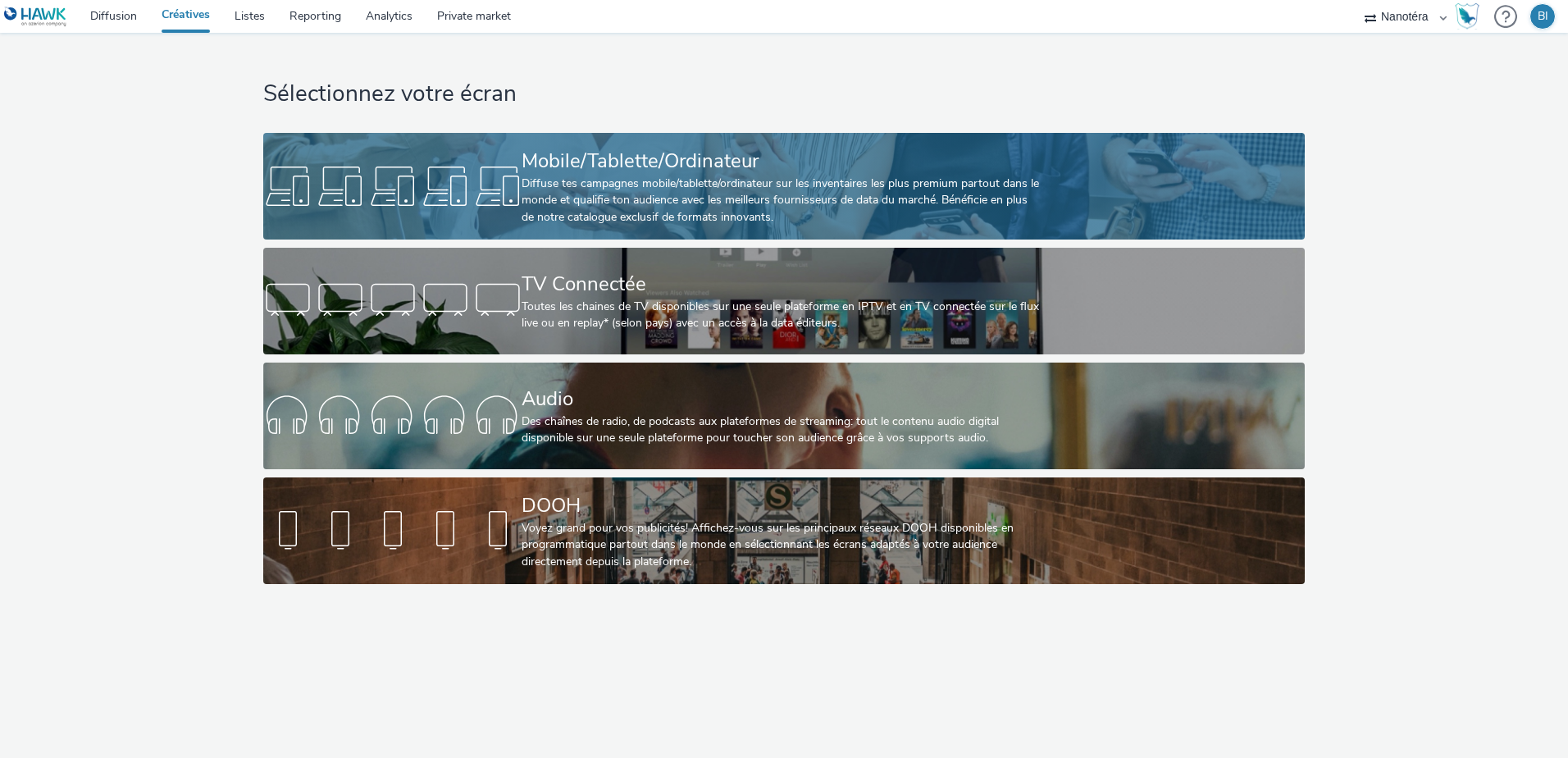
click at [654, 164] on div "Mobile/Tablette/Ordinateur" at bounding box center [780, 161] width 517 height 28
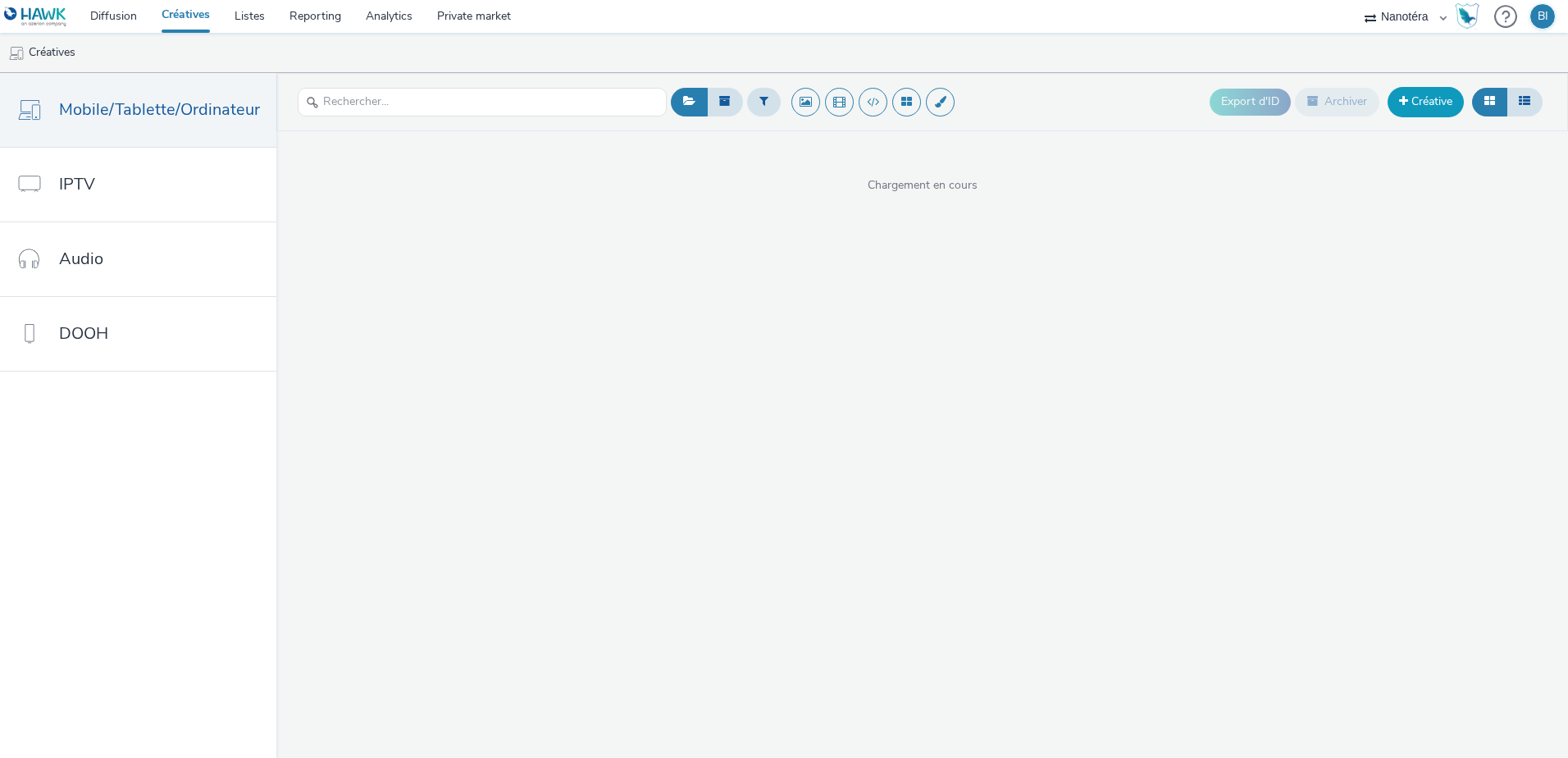
click at [1409, 99] on link "Créative" at bounding box center [1425, 101] width 76 height 29
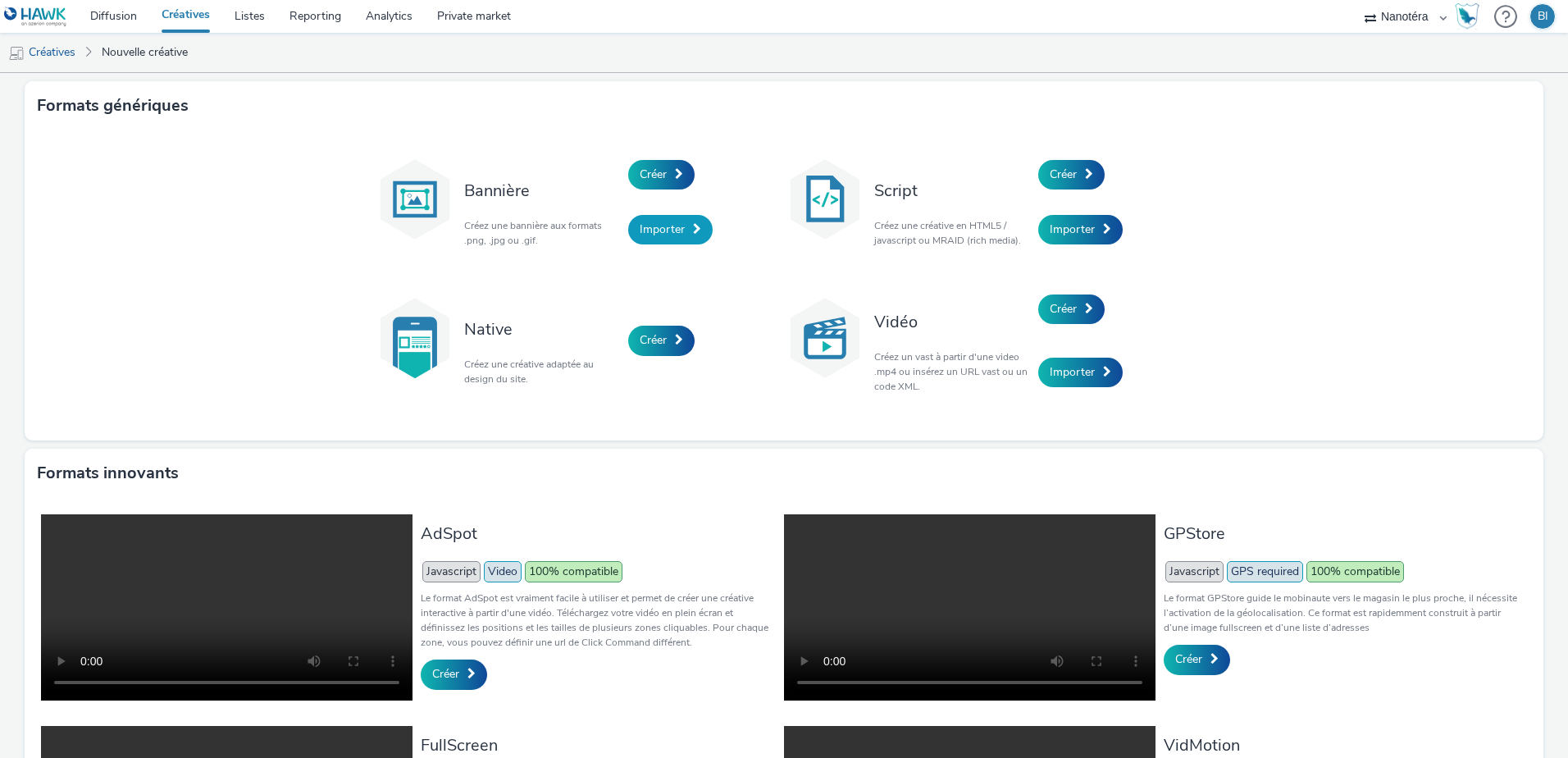
click at [683, 230] on link "Importer" at bounding box center [670, 230] width 84 height 29
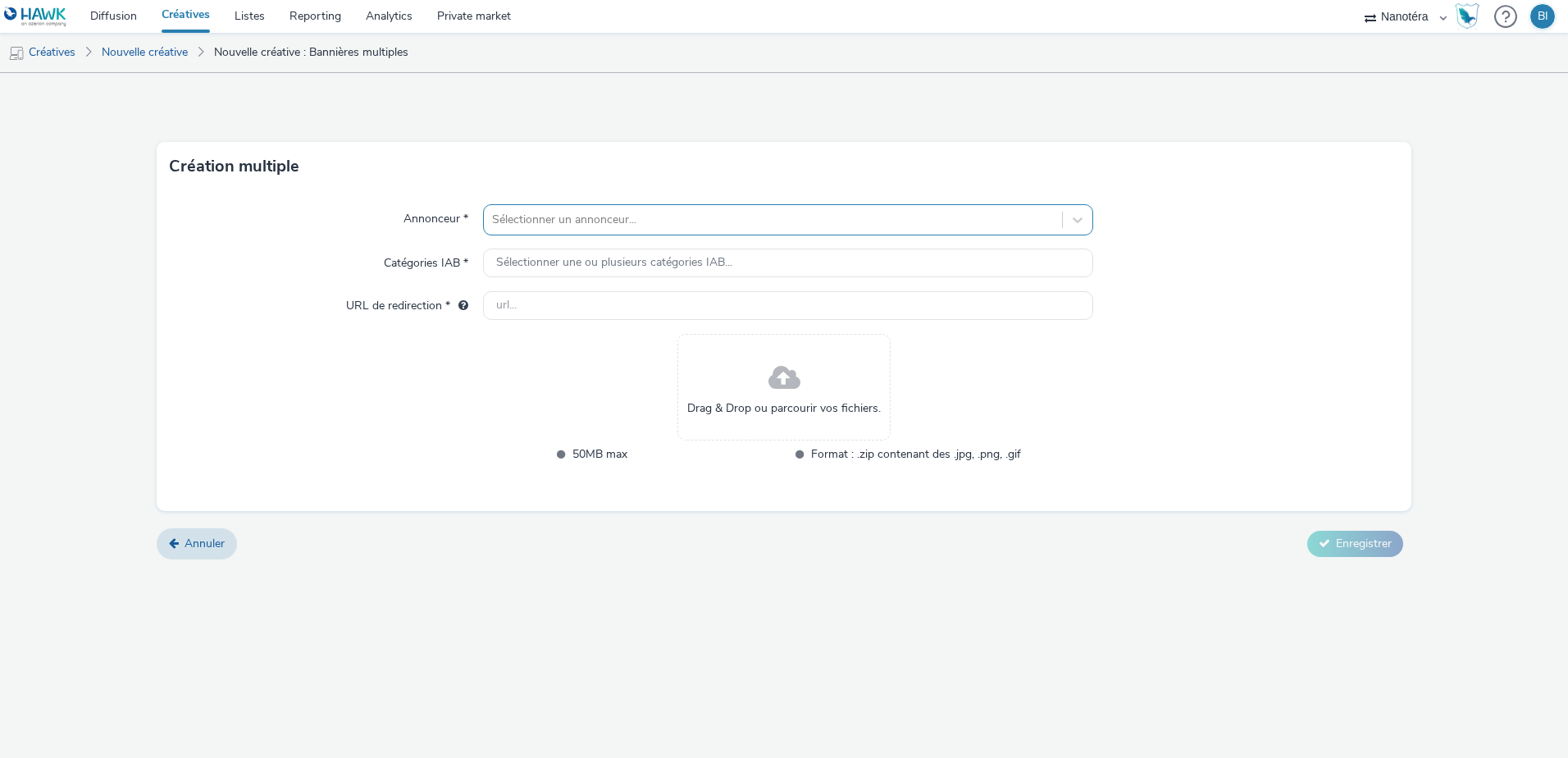
click at [677, 222] on div at bounding box center [773, 220] width 562 height 20
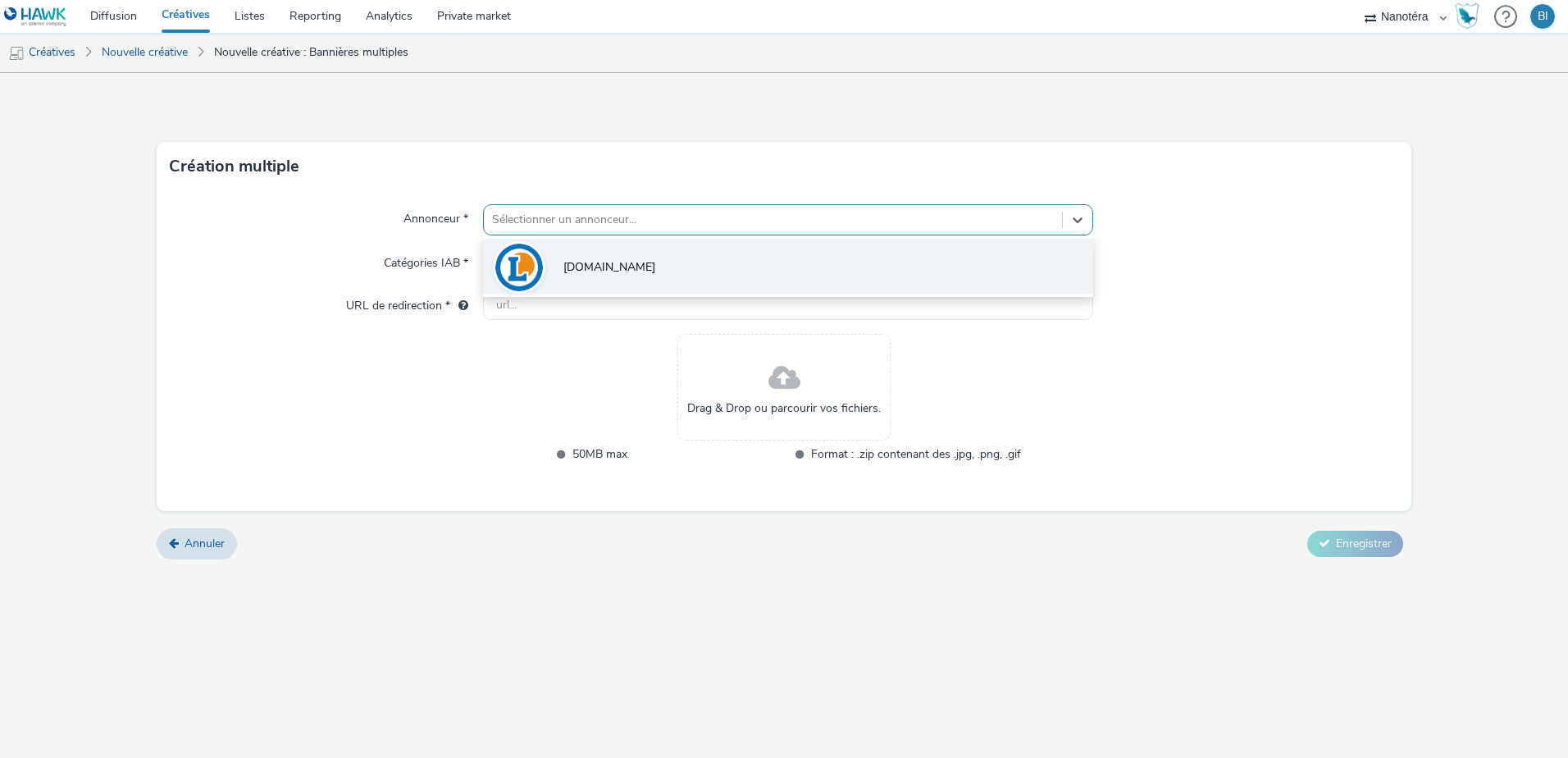
click at [629, 265] on li "[DOMAIN_NAME]" at bounding box center [788, 266] width 610 height 55
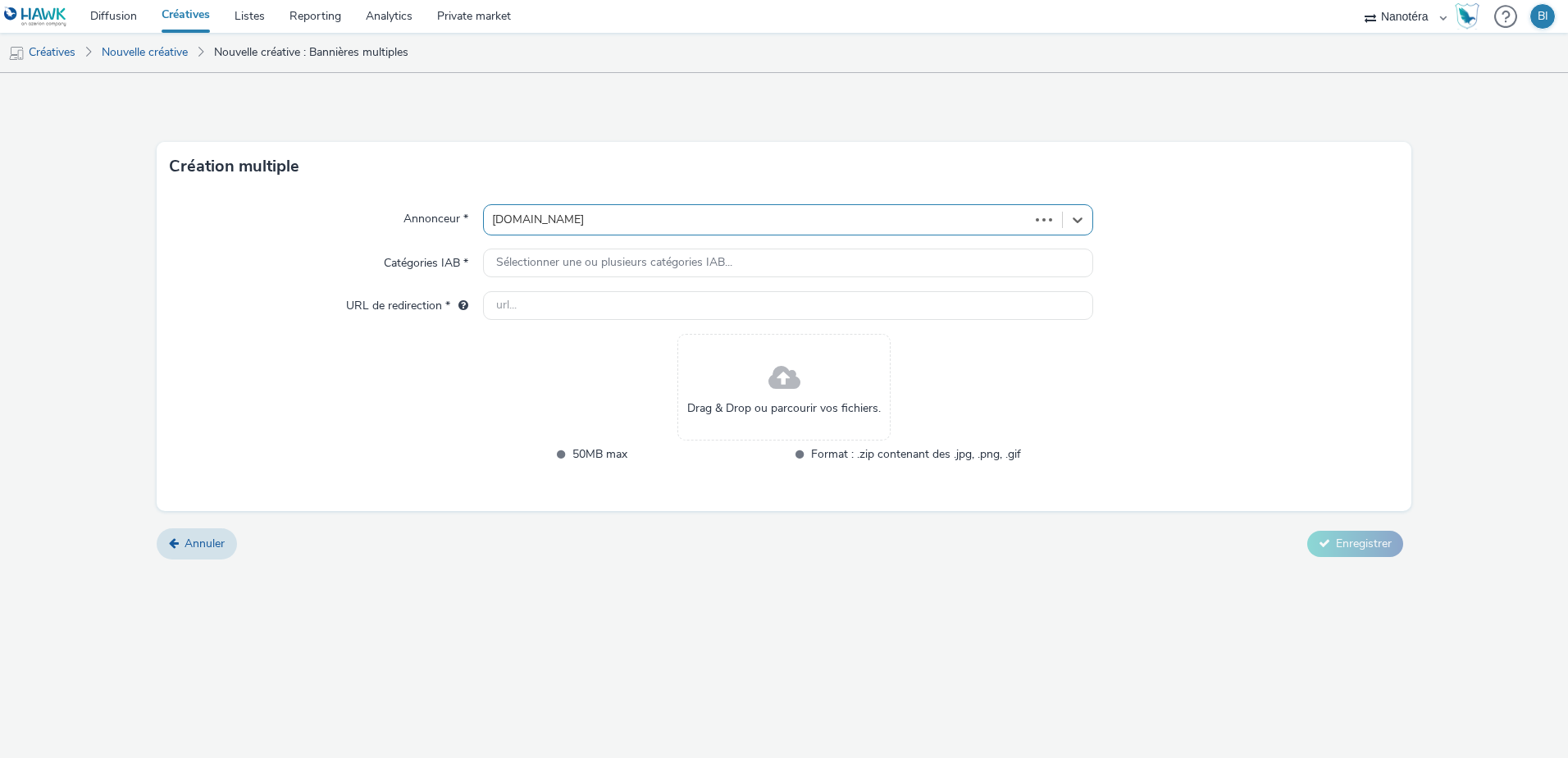
type input "[URL][DOMAIN_NAME]"
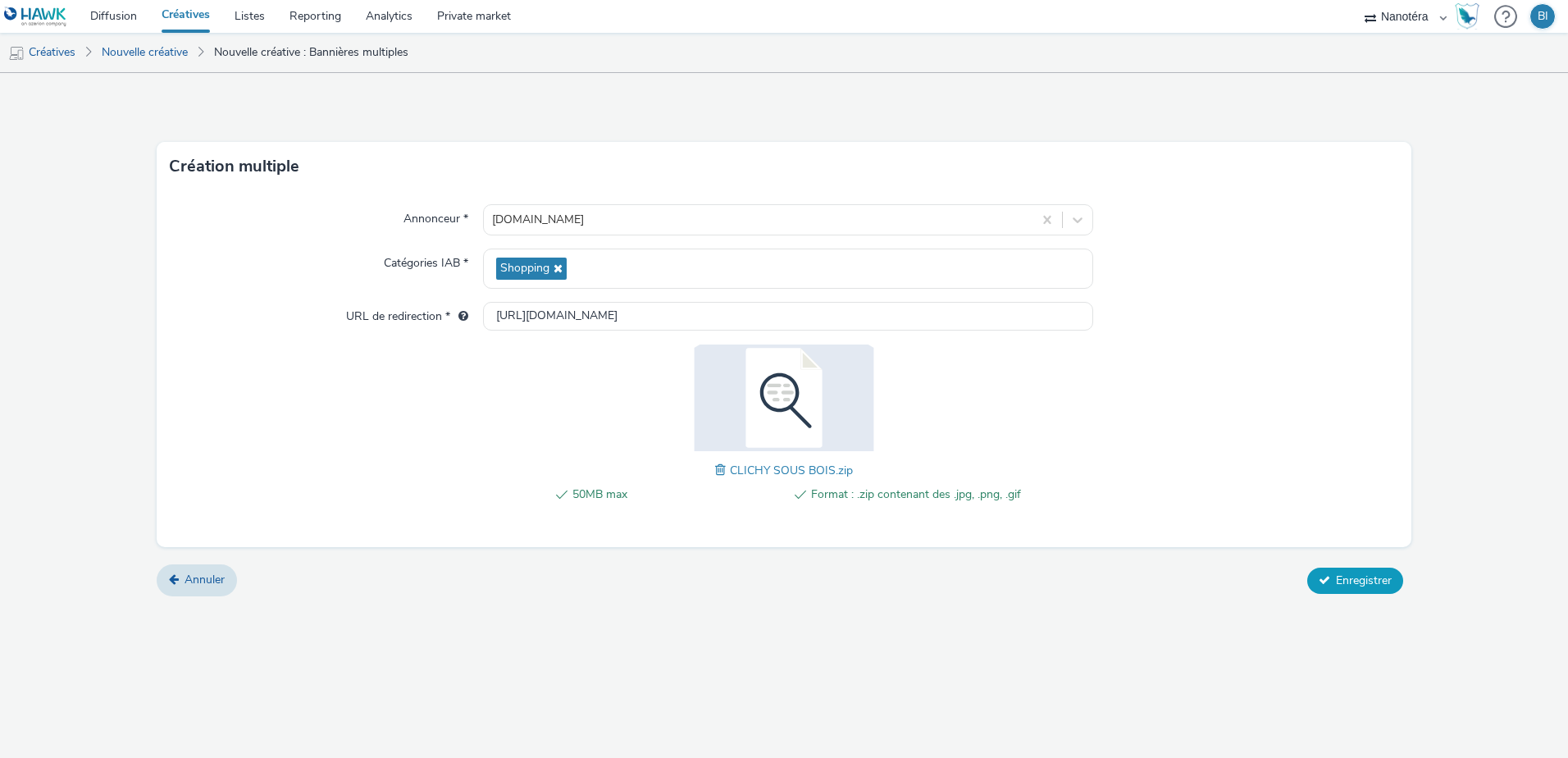
click at [1368, 580] on span "Enregistrer" at bounding box center [1364, 580] width 56 height 16
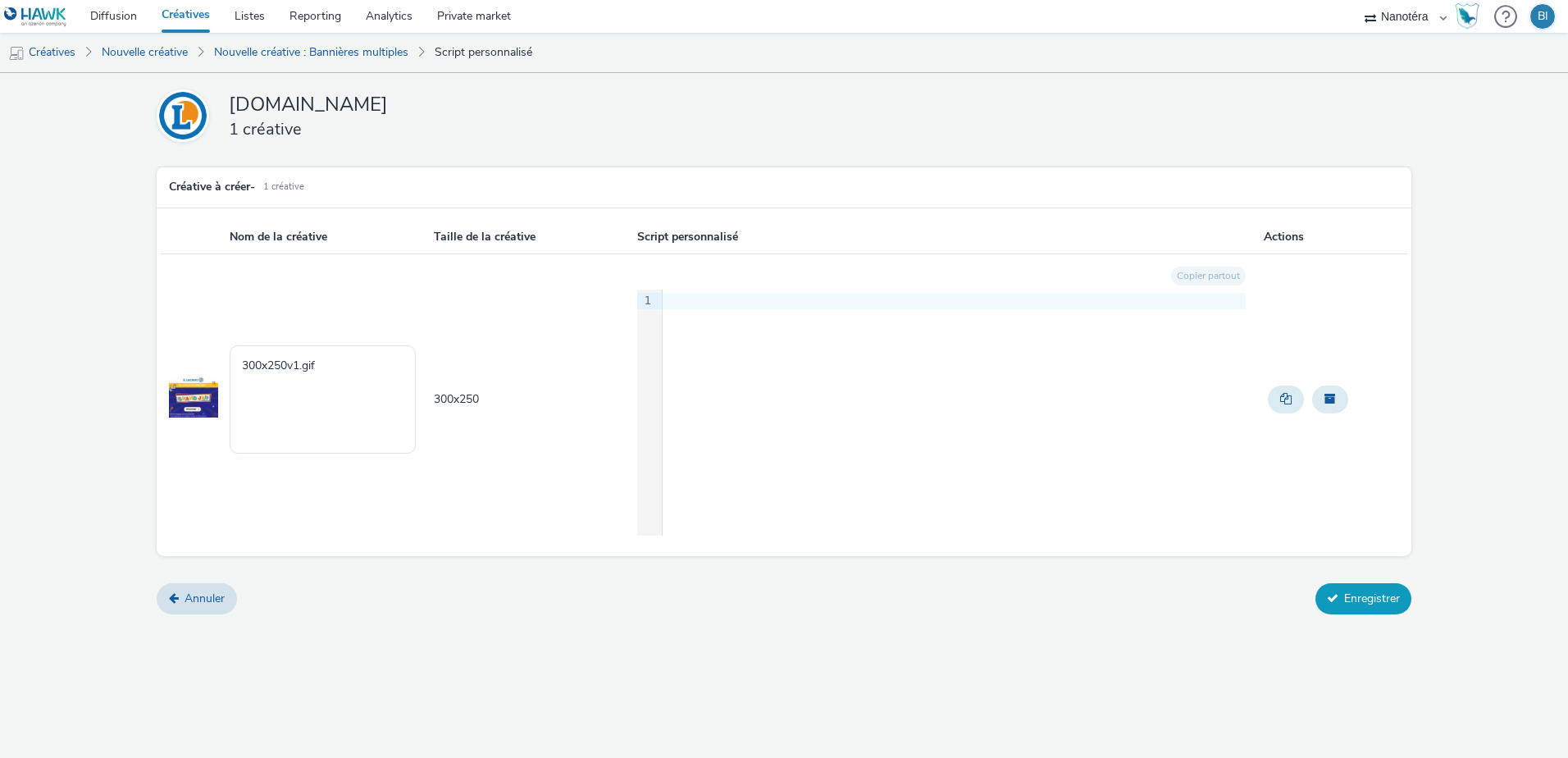
click at [1347, 598] on button "Enregistrer" at bounding box center [1364, 599] width 96 height 31
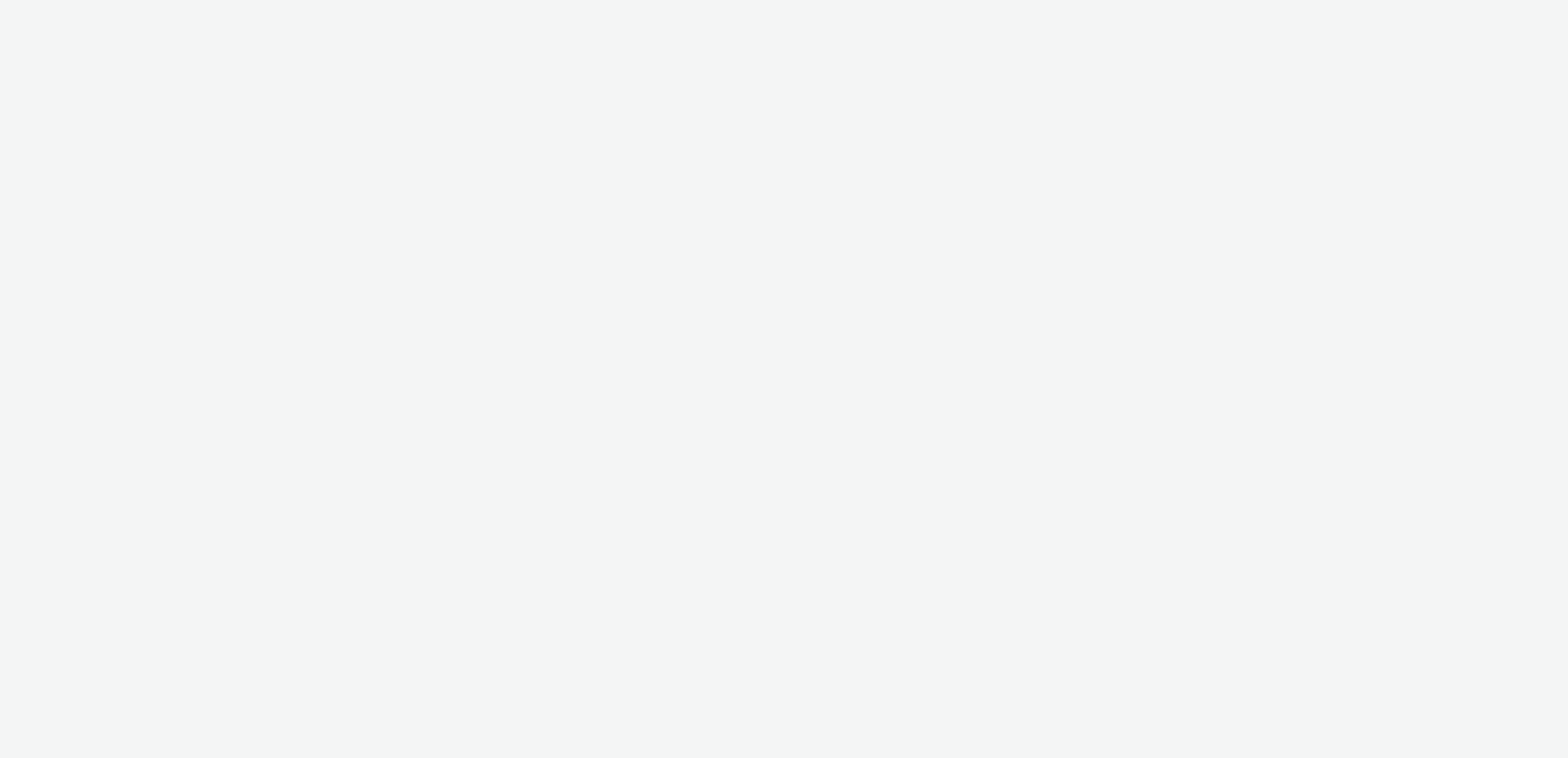
select select "7502541c-291d-438e-9ed0-28cfb675a45a"
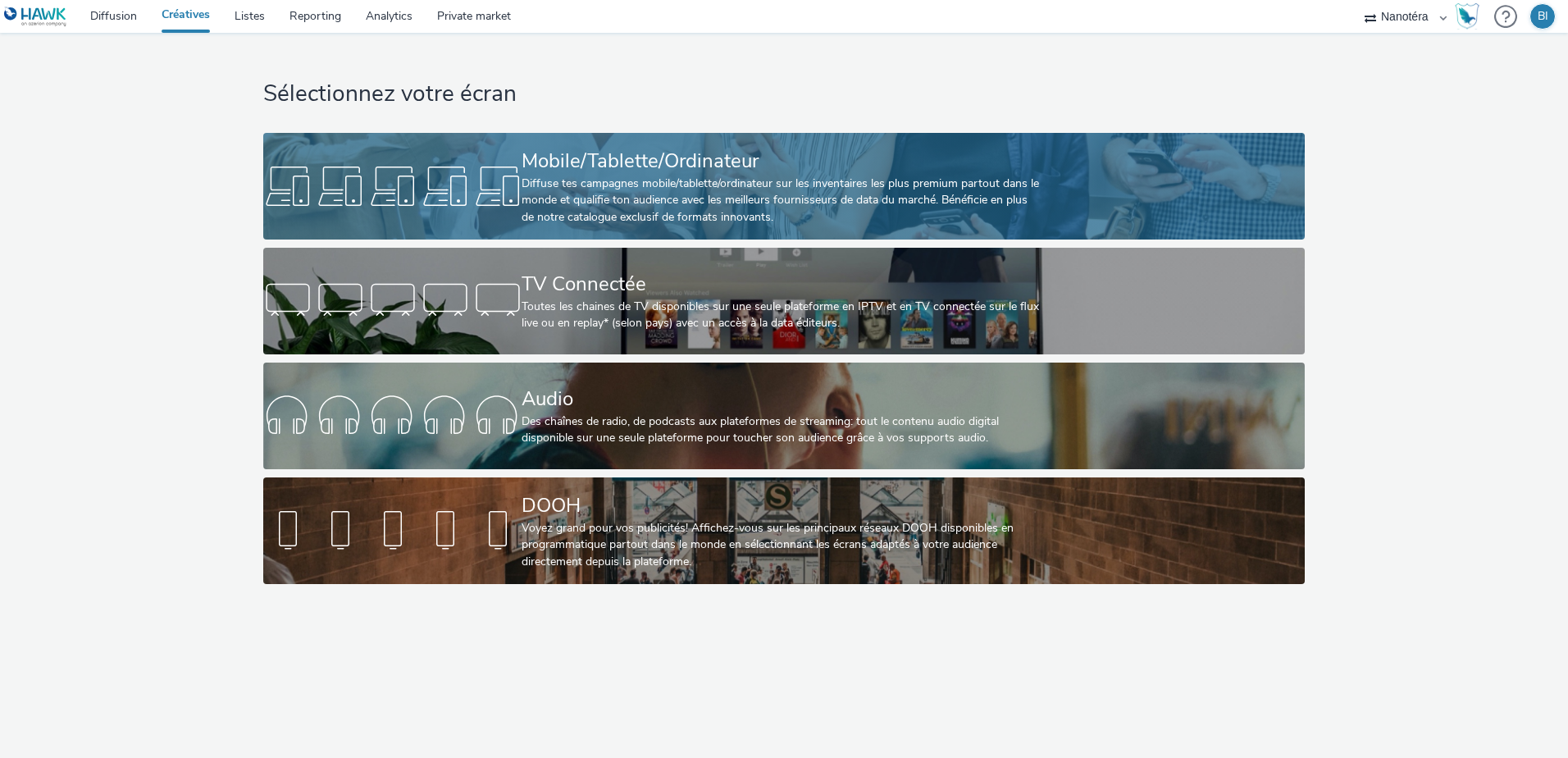
click at [634, 175] on div "Diffuse tes campagnes mobile/tablette/ordinateur sur les inventaires les plus p…" at bounding box center [780, 200] width 517 height 50
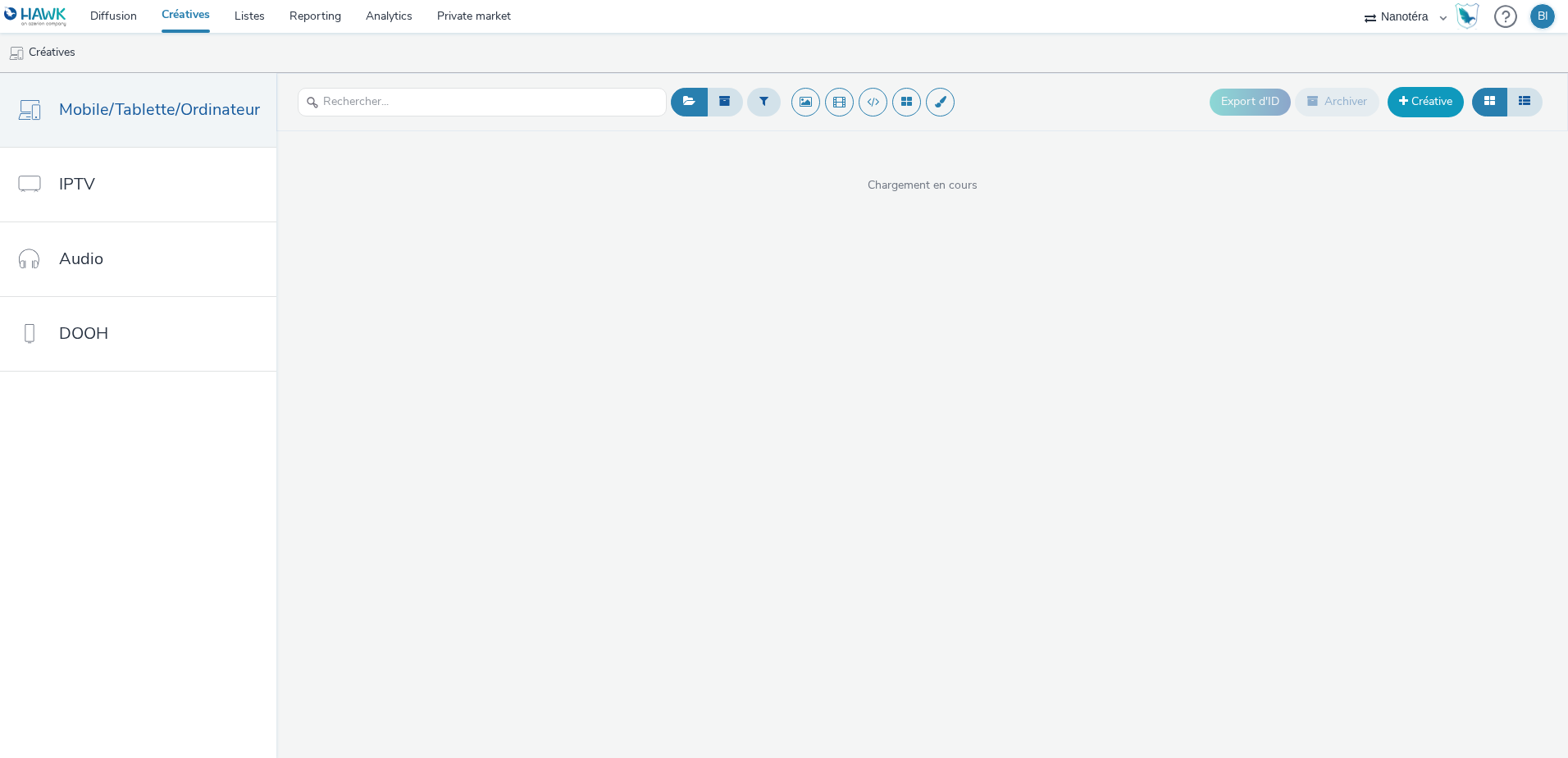
click at [1436, 93] on link "Créative" at bounding box center [1425, 101] width 76 height 29
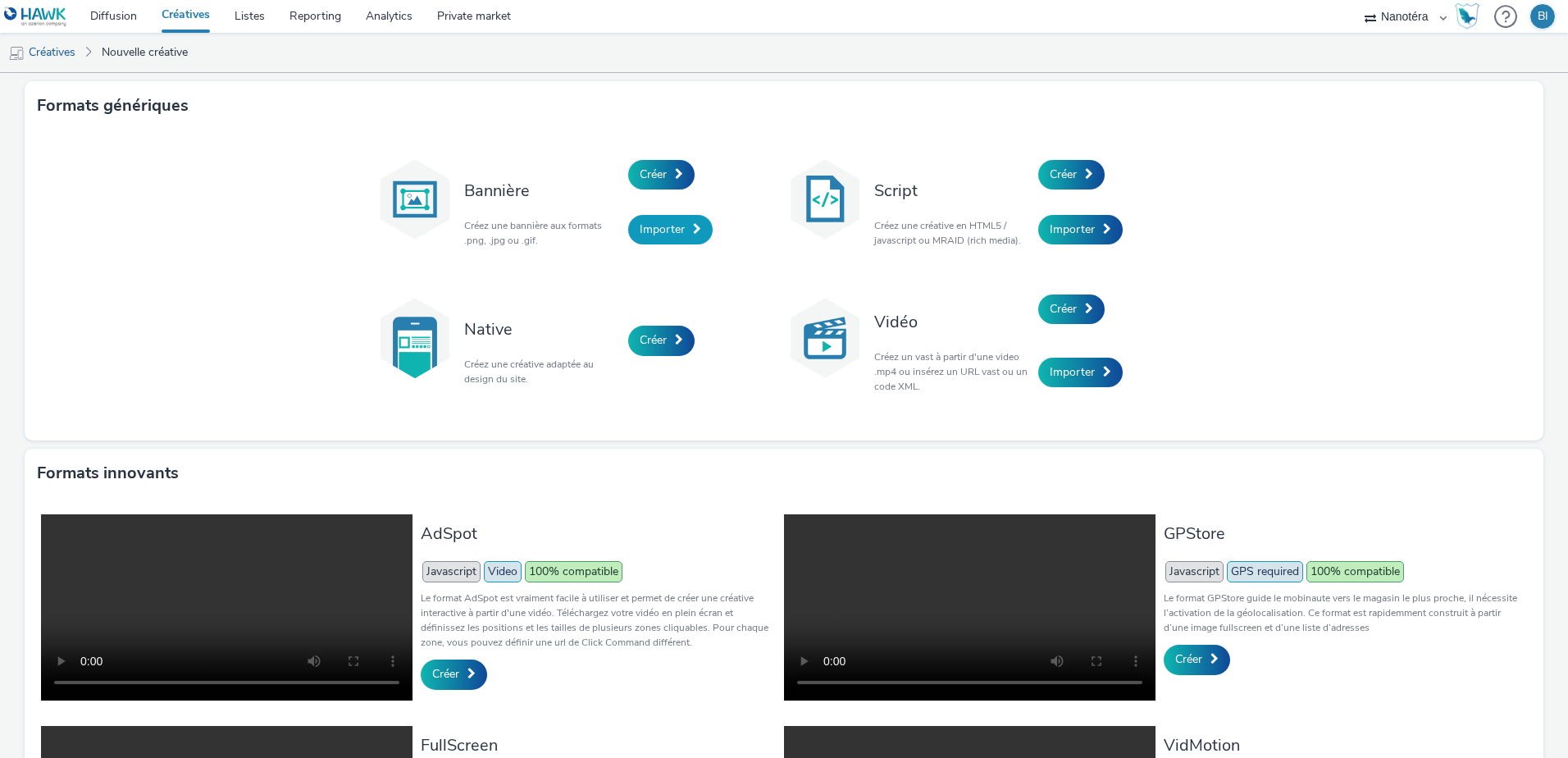
click at [648, 230] on span "Importer" at bounding box center [663, 229] width 45 height 16
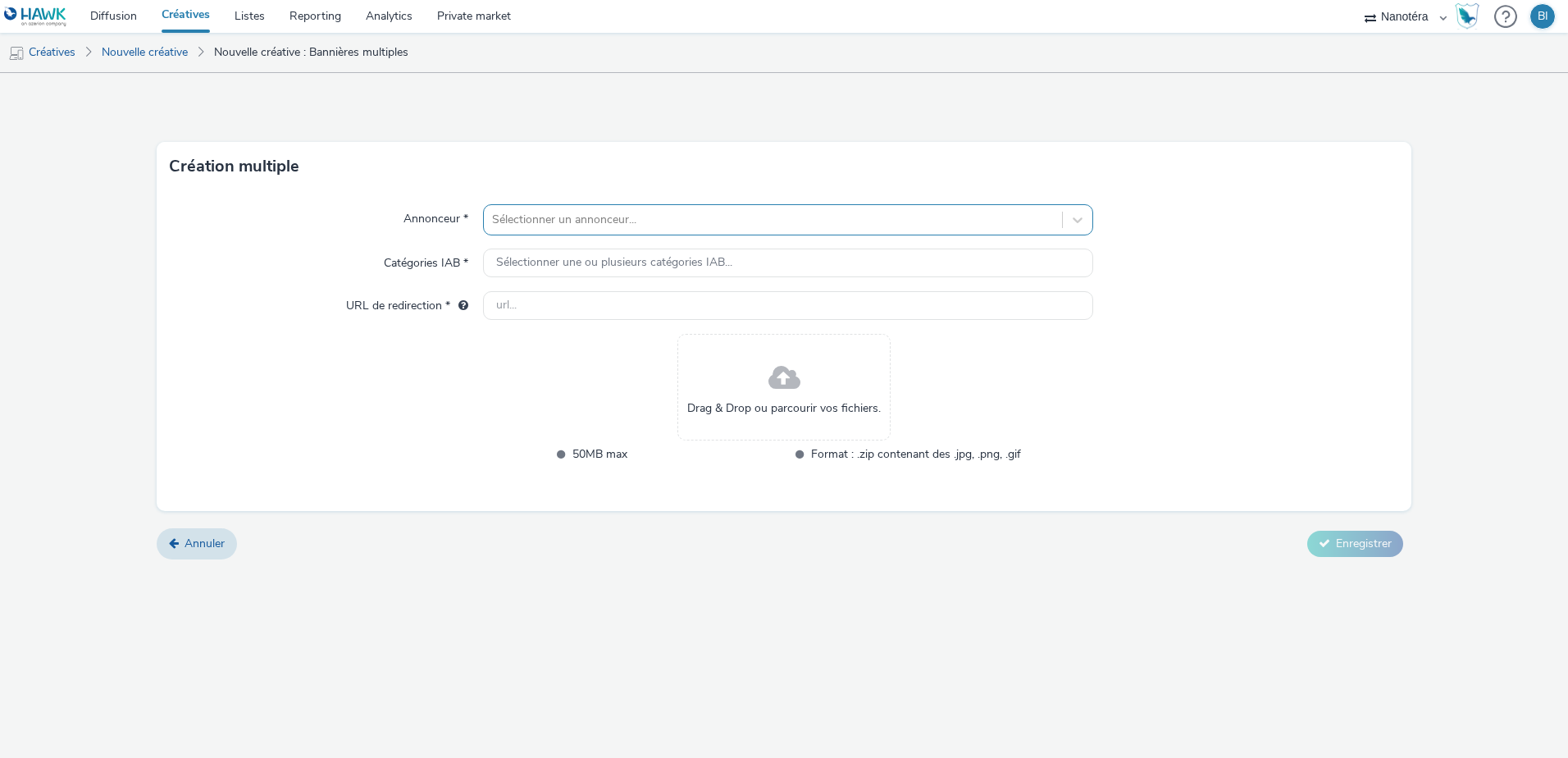
drag, startPoint x: 643, startPoint y: 220, endPoint x: 634, endPoint y: 232, distance: 15.0
click at [641, 218] on div at bounding box center [773, 220] width 562 height 20
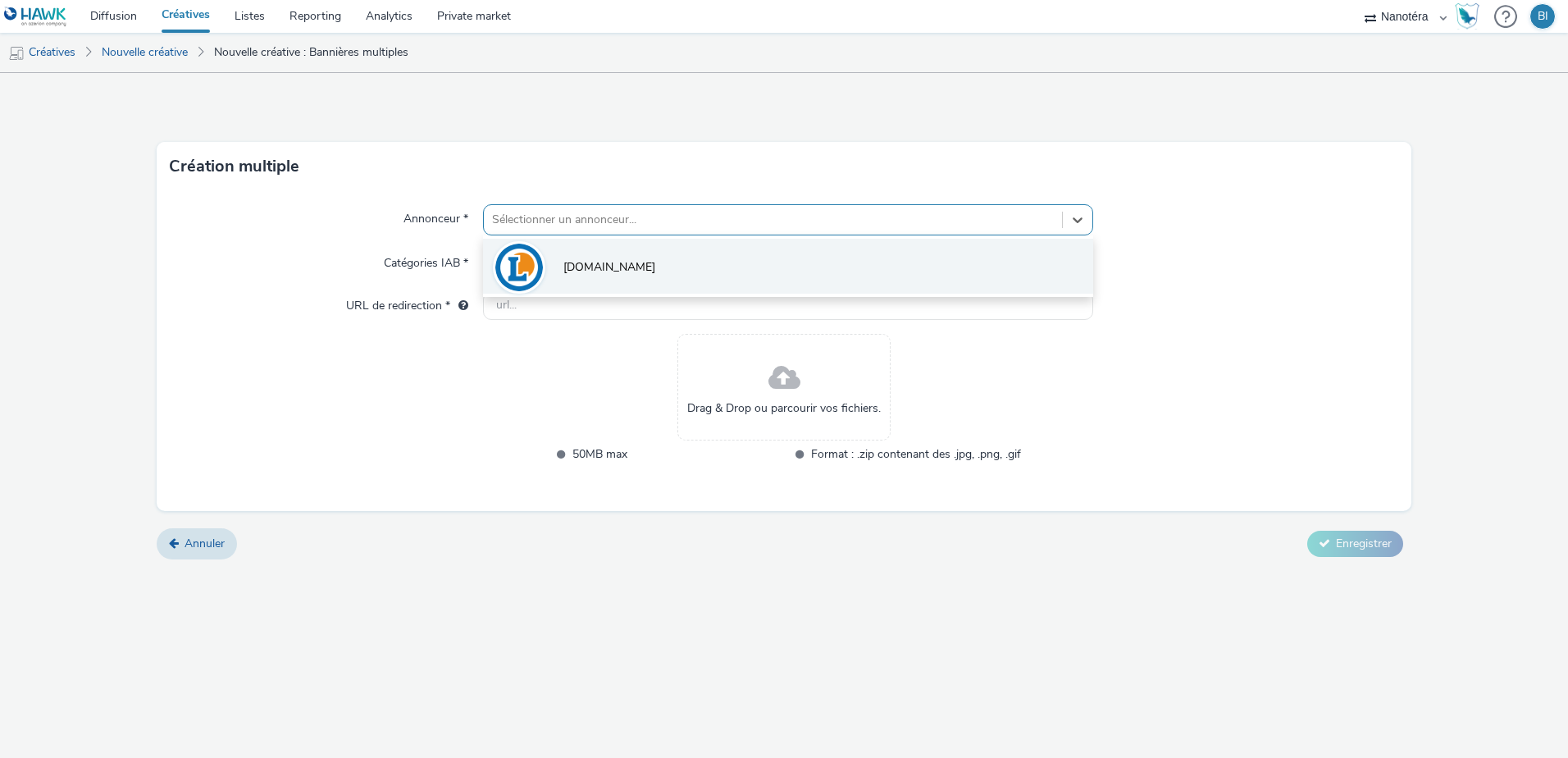
click at [598, 276] on li "[DOMAIN_NAME]" at bounding box center [788, 266] width 610 height 55
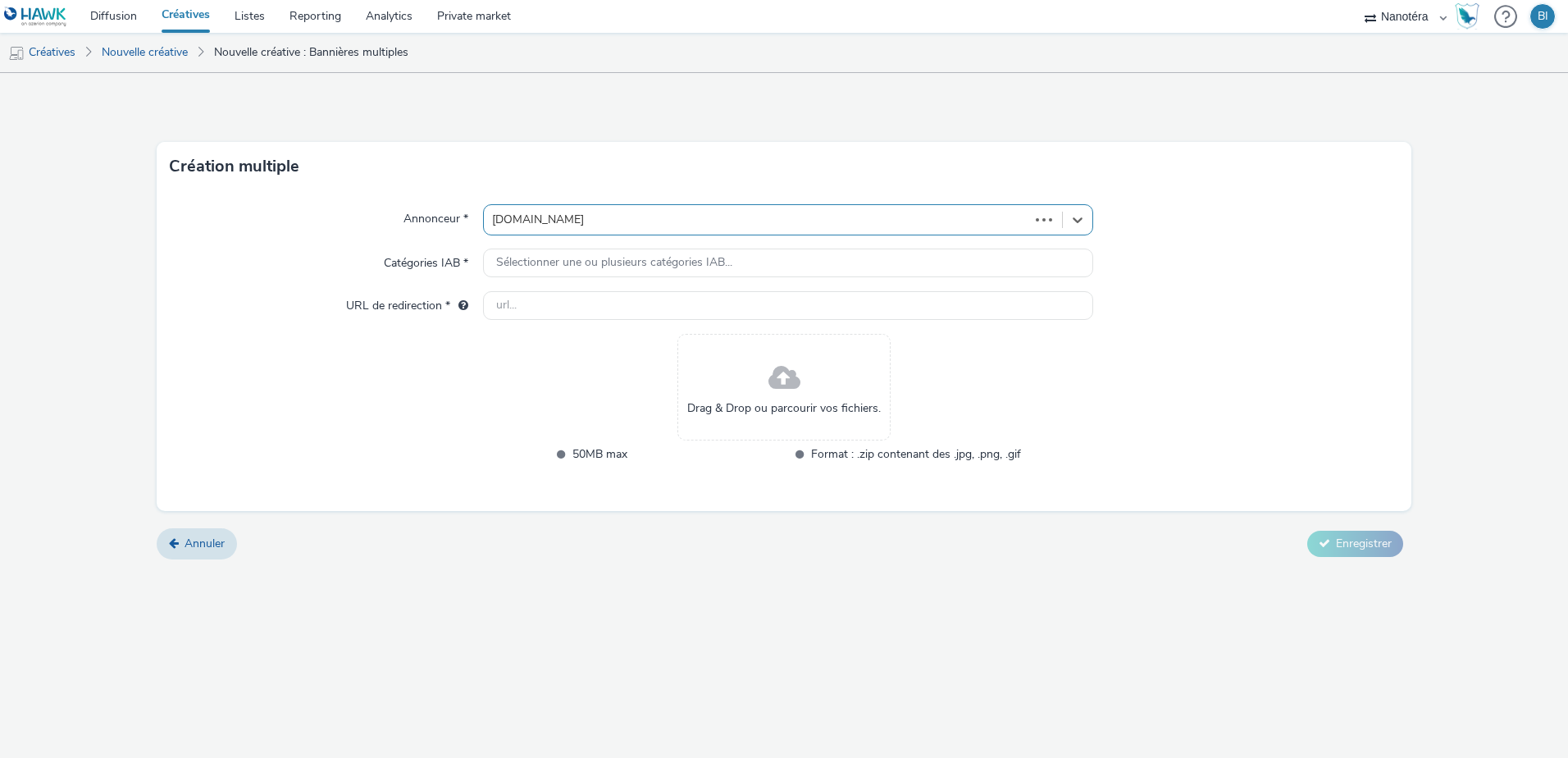
type input "[URL][DOMAIN_NAME]"
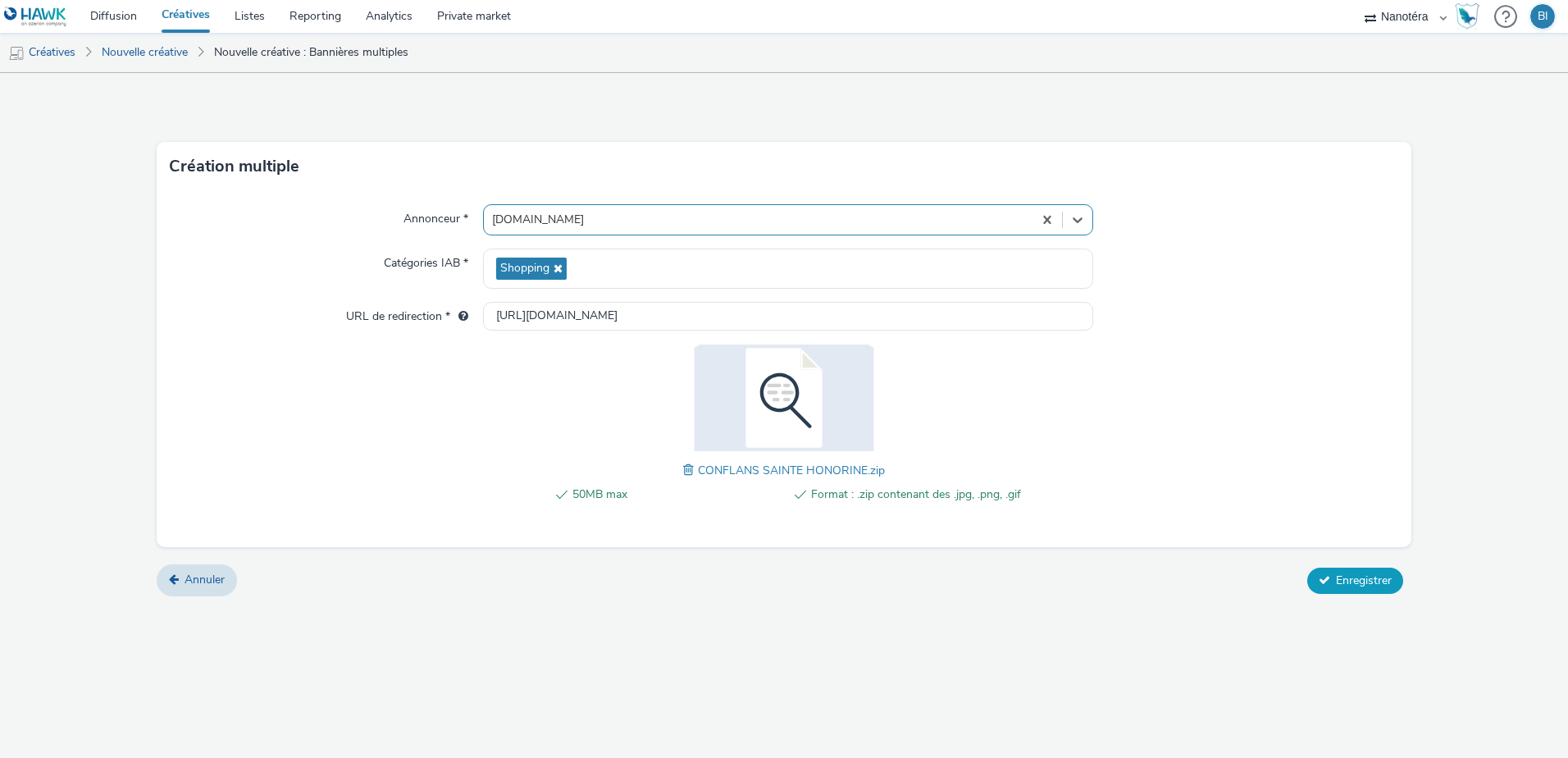
click at [1324, 574] on icon at bounding box center [1324, 580] width 12 height 12
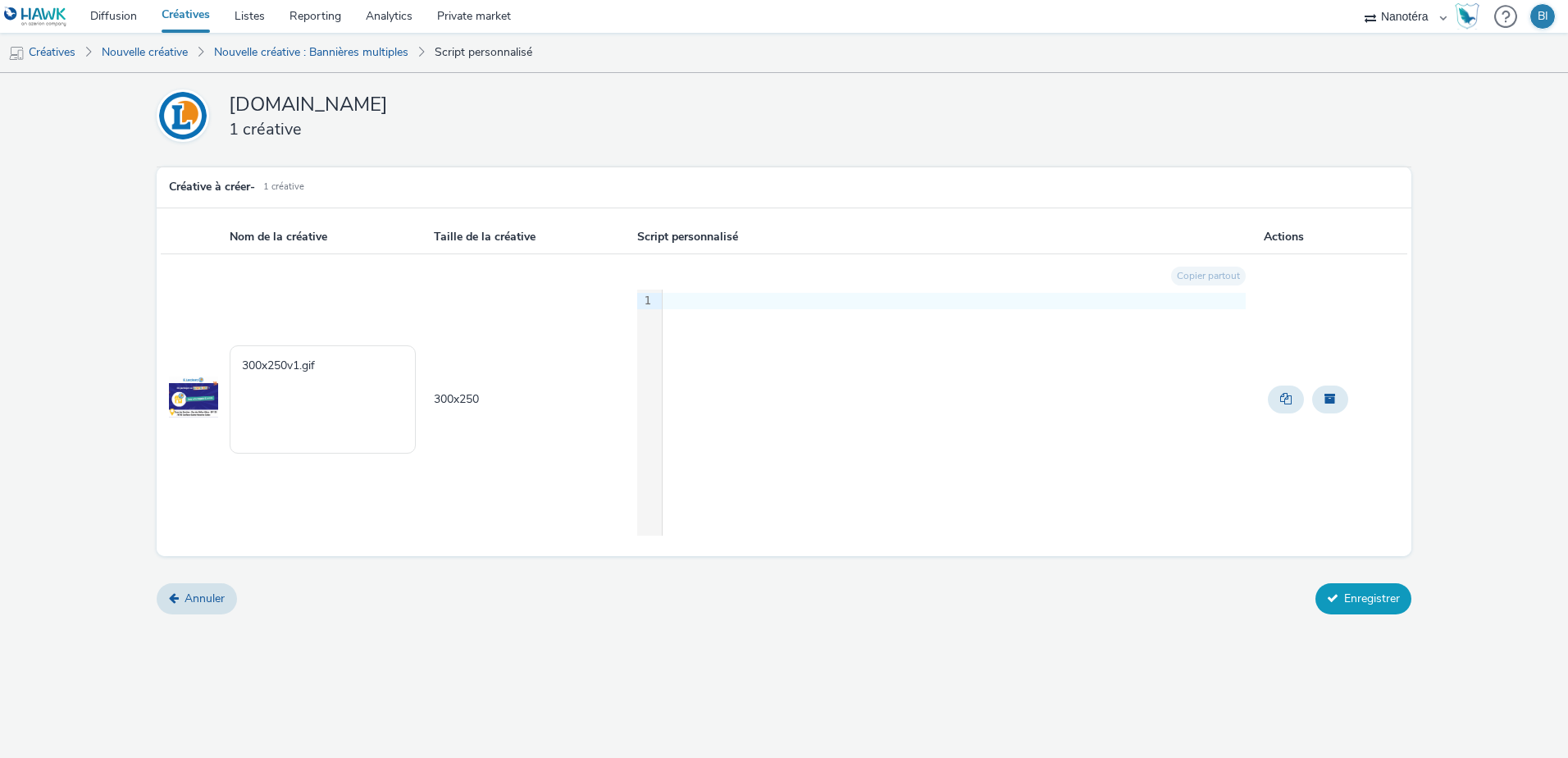
click at [1392, 599] on button "Enregistrer" at bounding box center [1364, 599] width 96 height 31
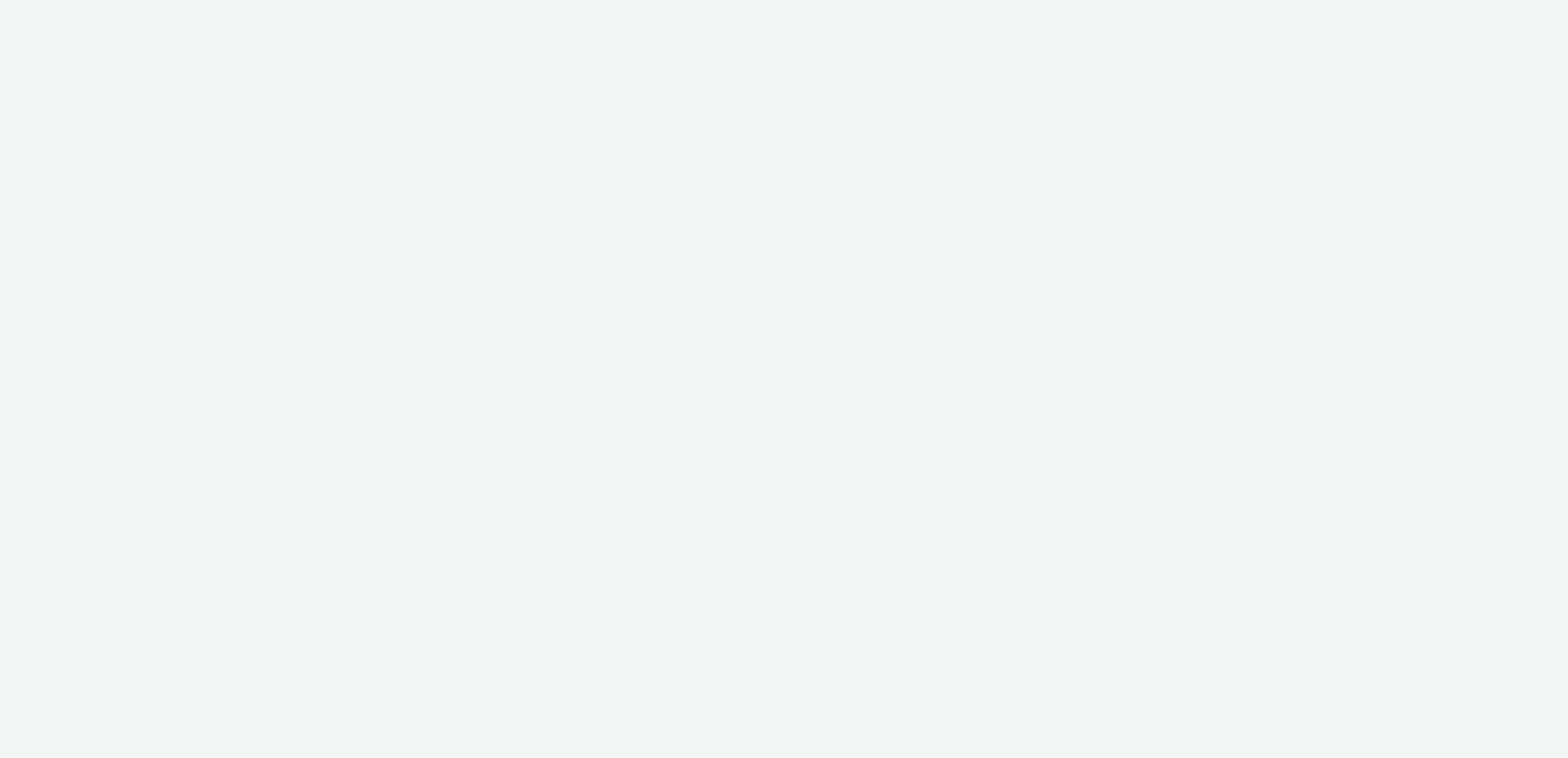
select select "7502541c-291d-438e-9ed0-28cfb675a45a"
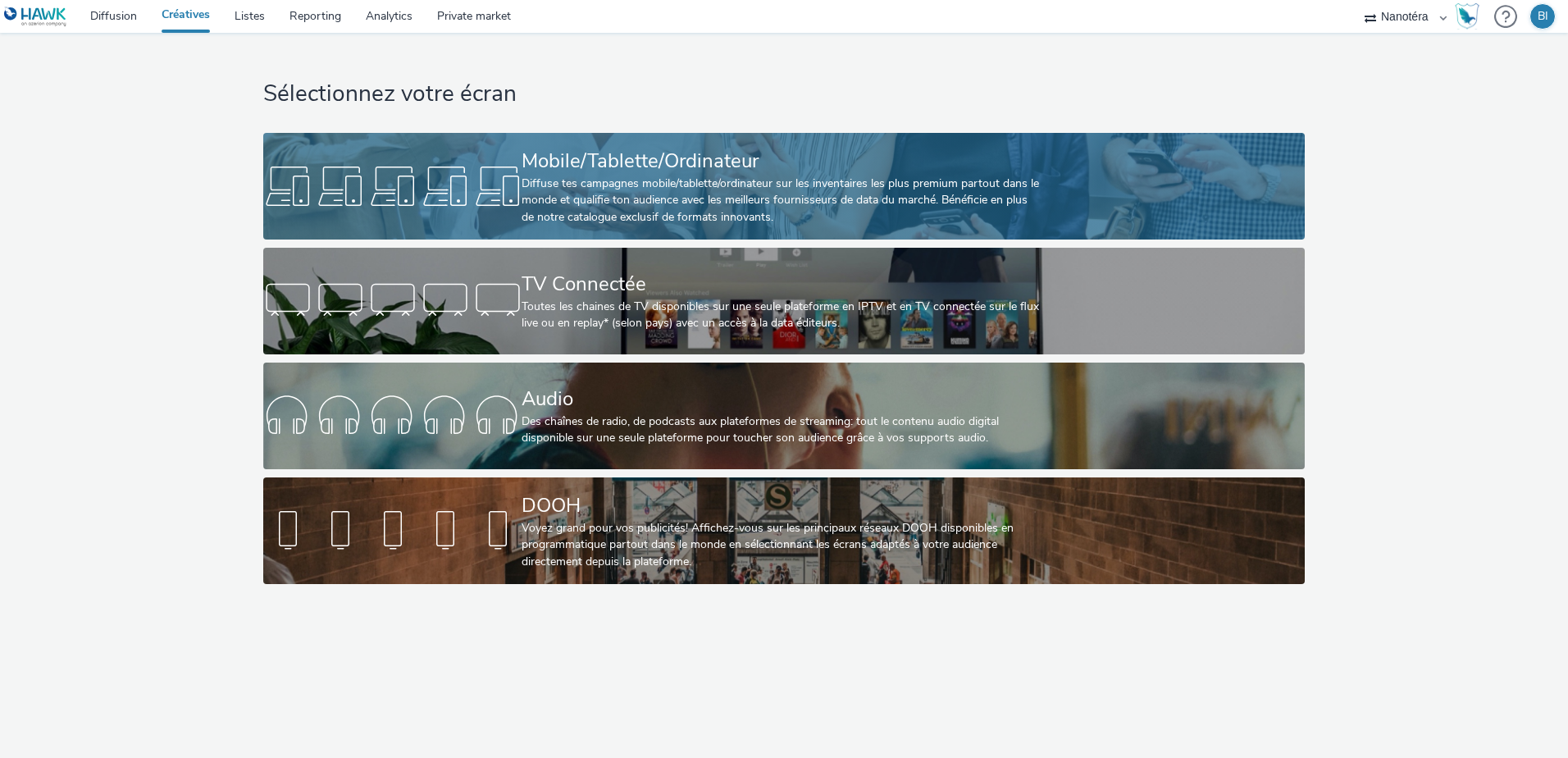
click at [624, 172] on div "Mobile/Tablette/Ordinateur" at bounding box center [780, 161] width 517 height 28
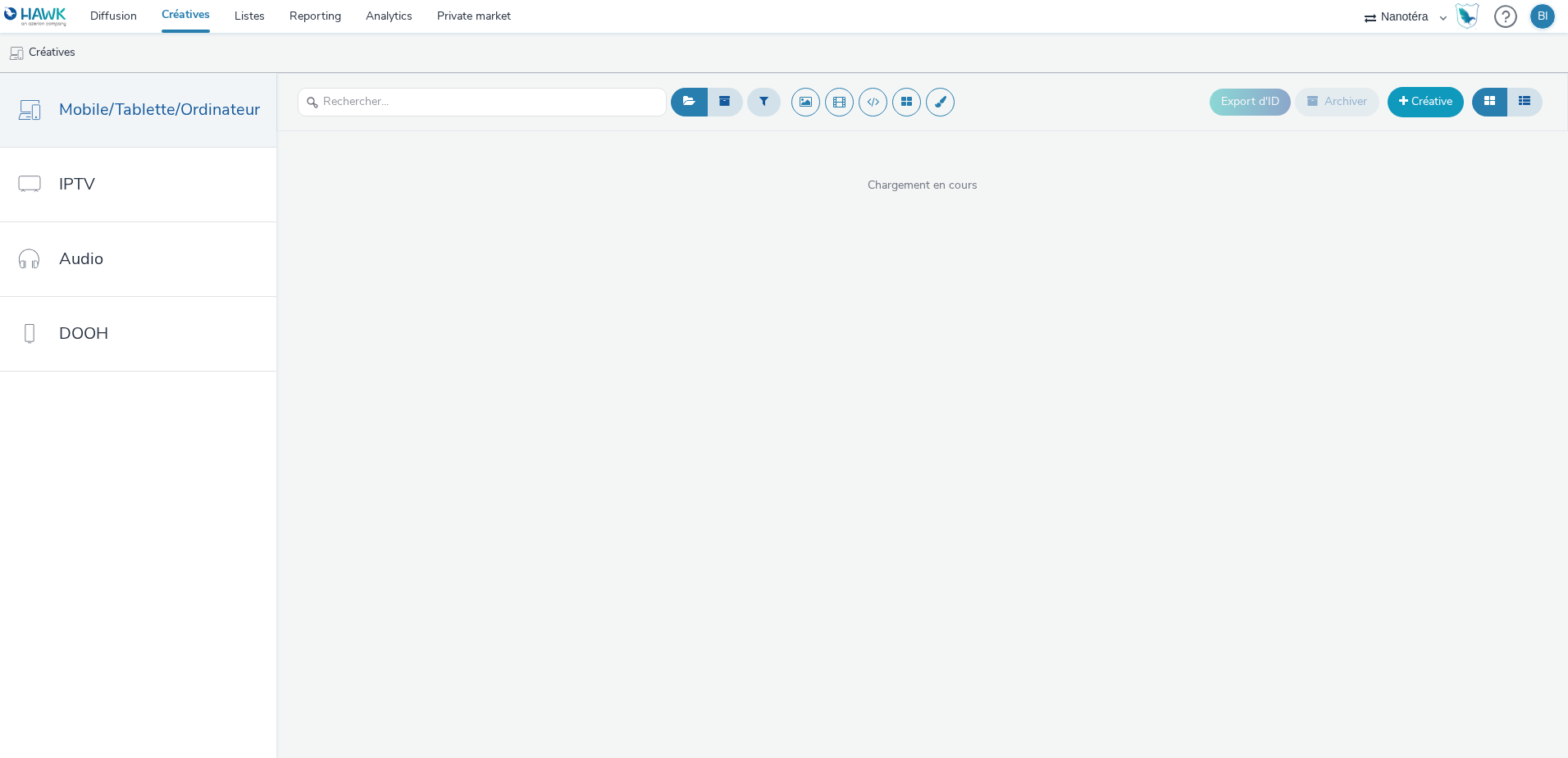
click at [1447, 95] on link "Créative" at bounding box center [1425, 101] width 76 height 29
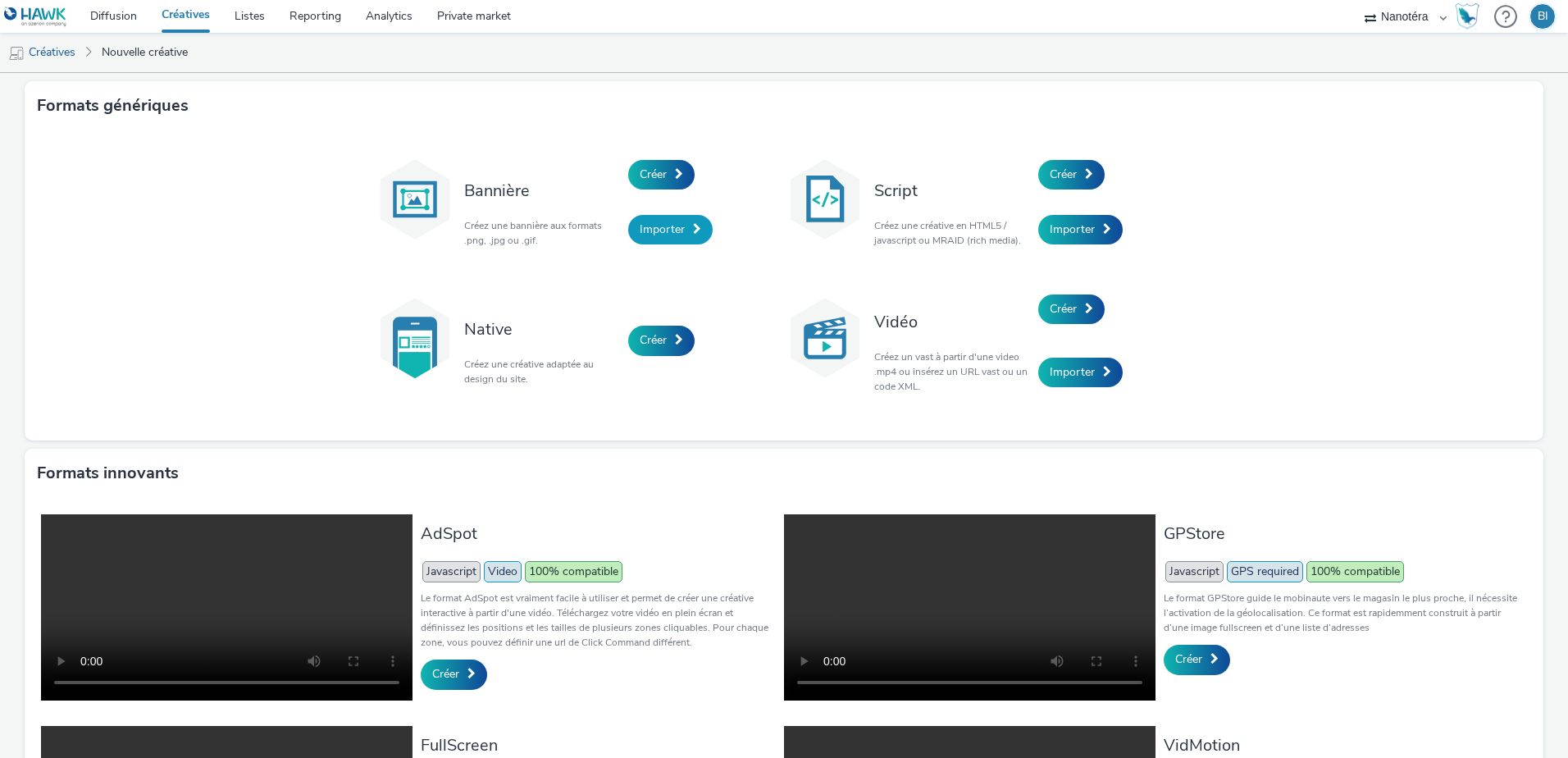
click at [640, 231] on span "Importer" at bounding box center [663, 229] width 45 height 16
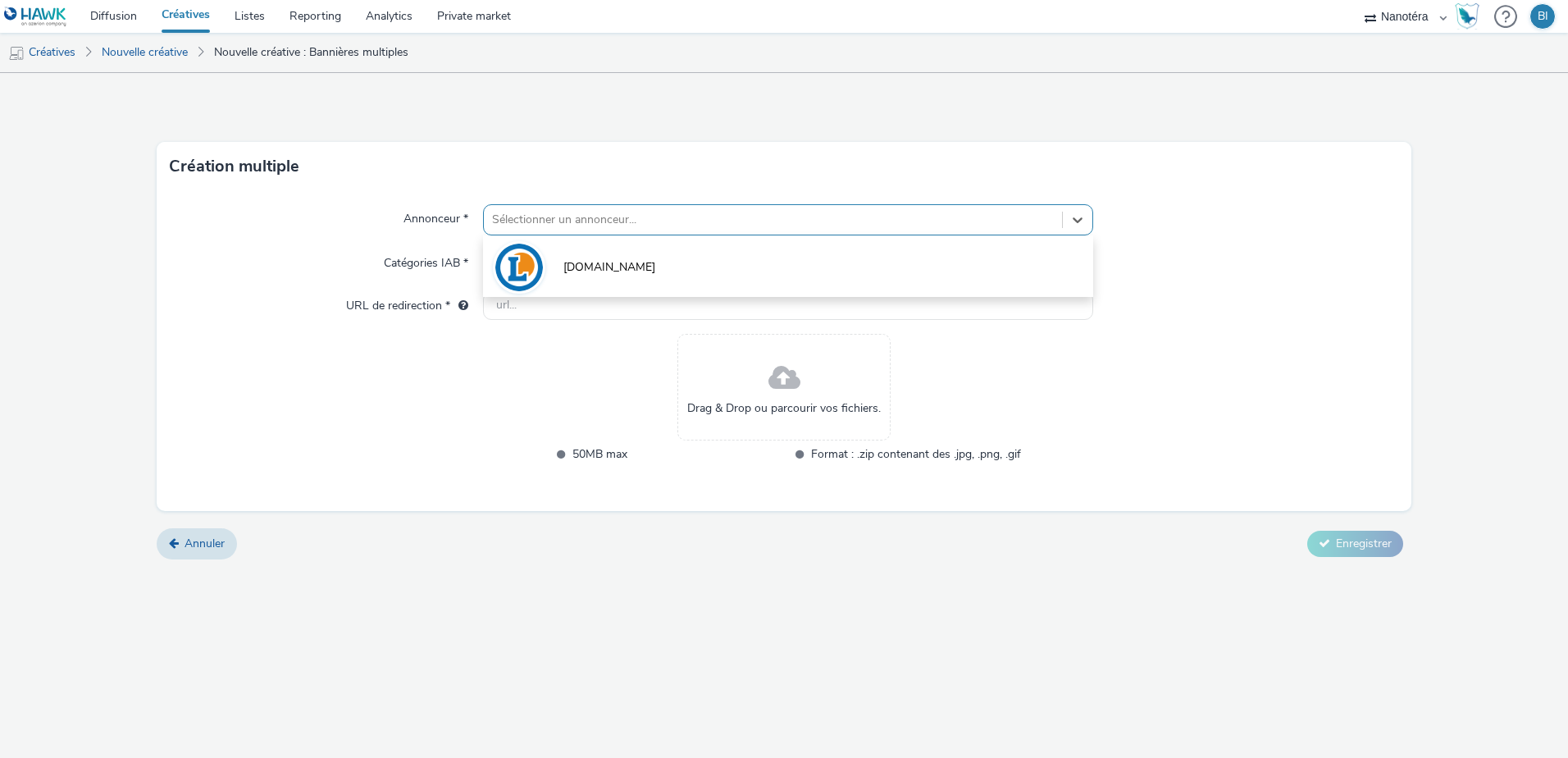
click at [639, 219] on div at bounding box center [773, 220] width 562 height 20
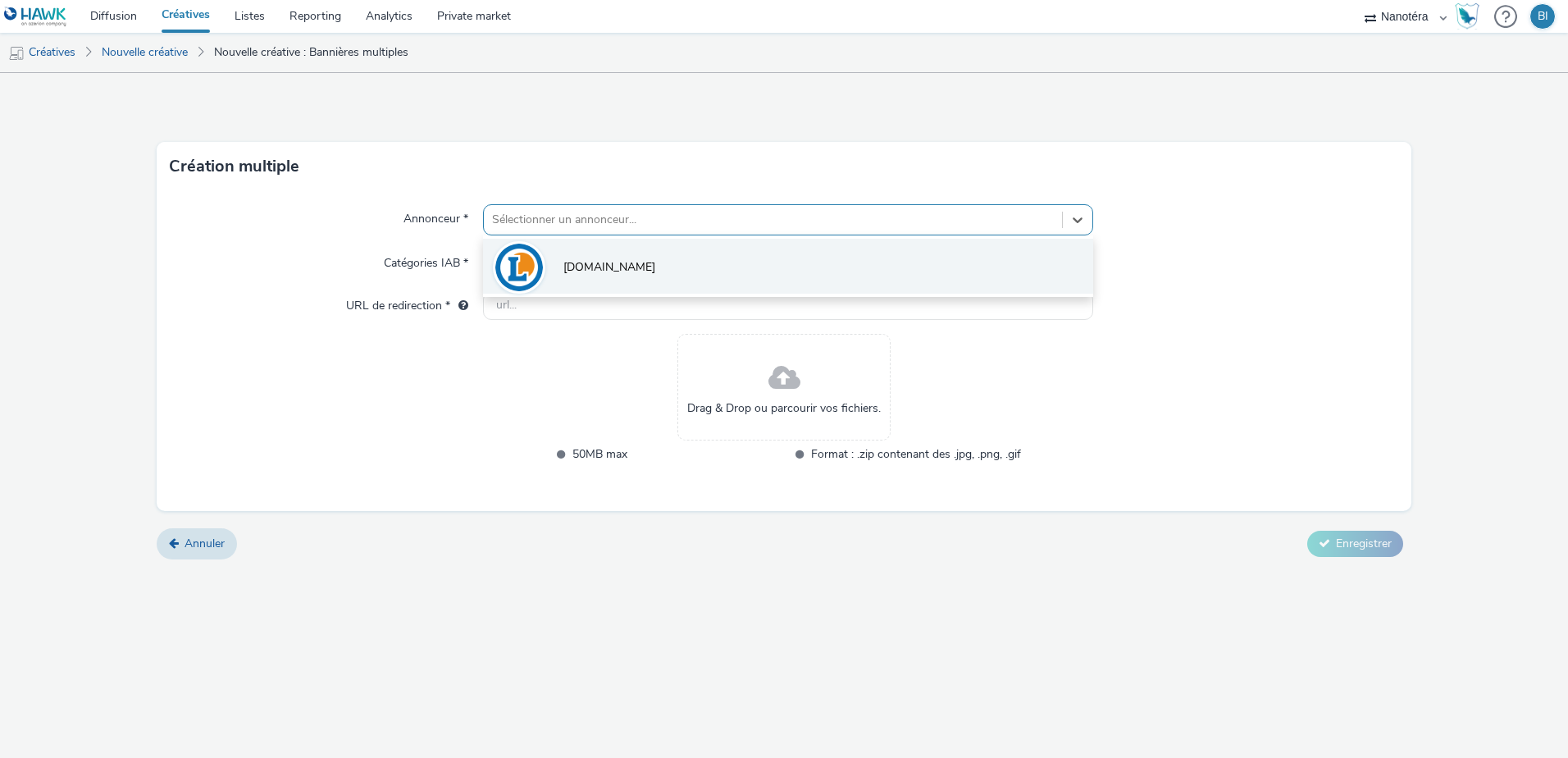
click at [592, 260] on span "[DOMAIN_NAME]" at bounding box center [609, 268] width 92 height 17
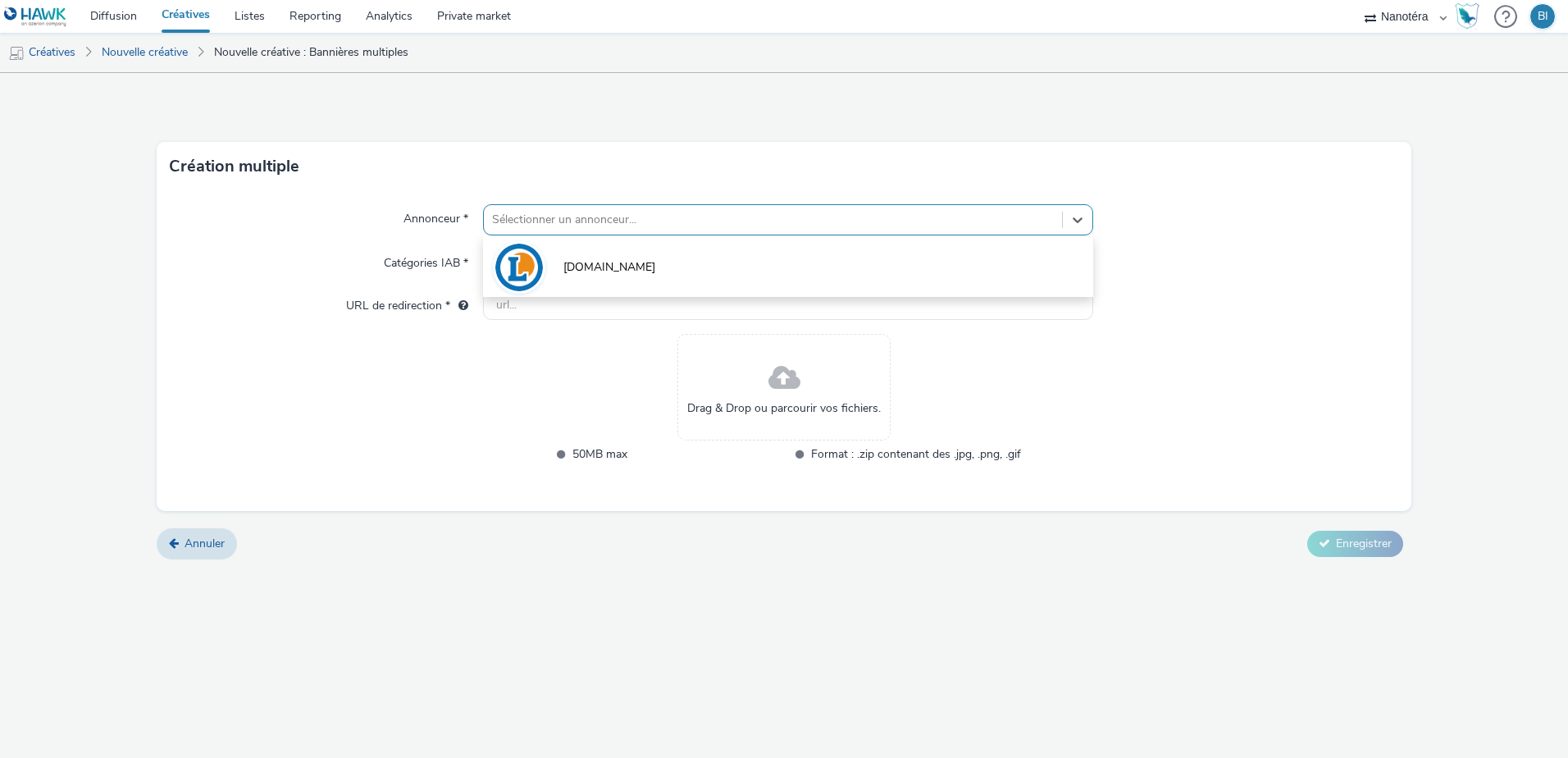
type input "[URL][DOMAIN_NAME]"
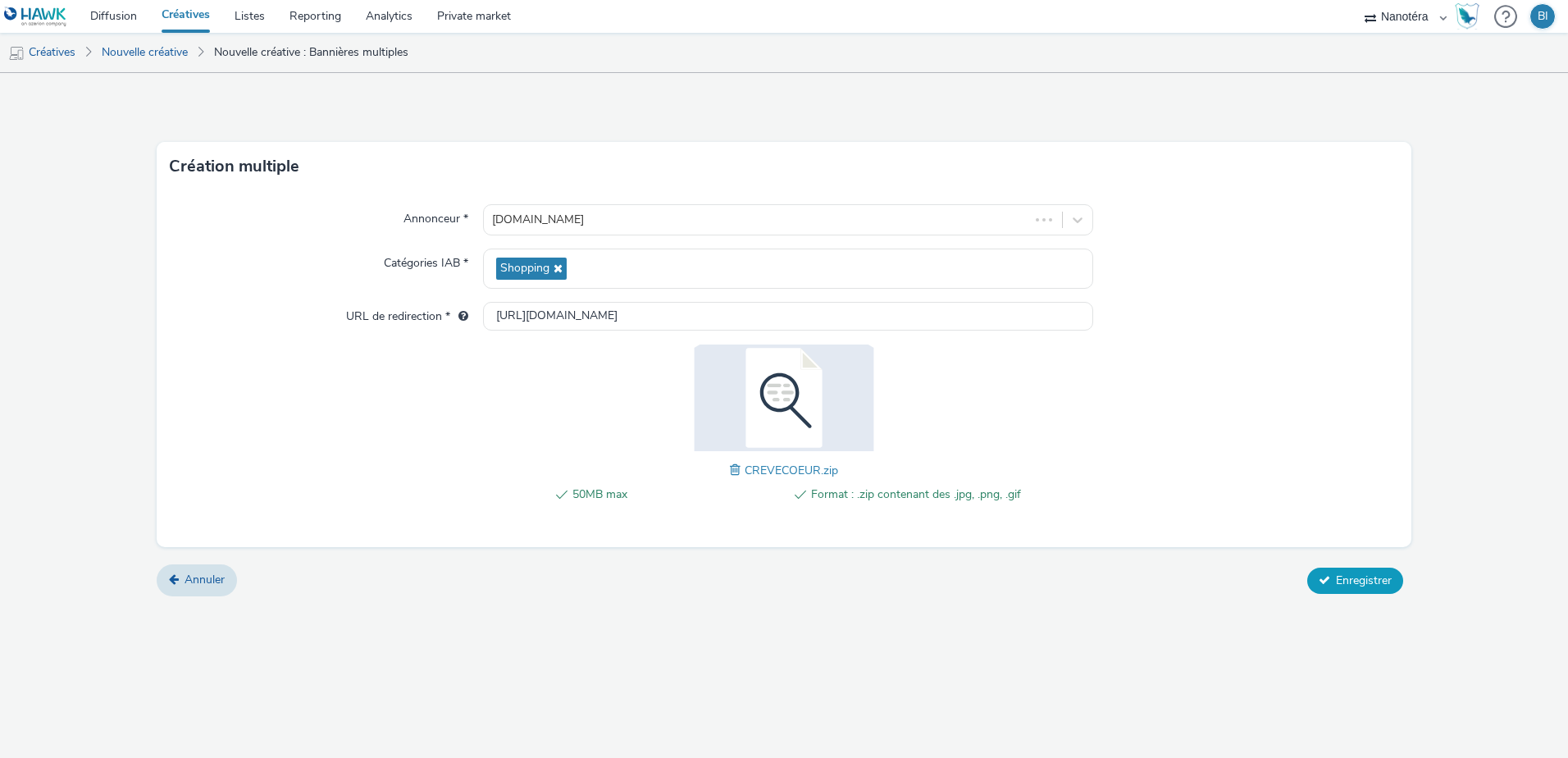
click at [1349, 579] on span "Enregistrer" at bounding box center [1364, 580] width 56 height 16
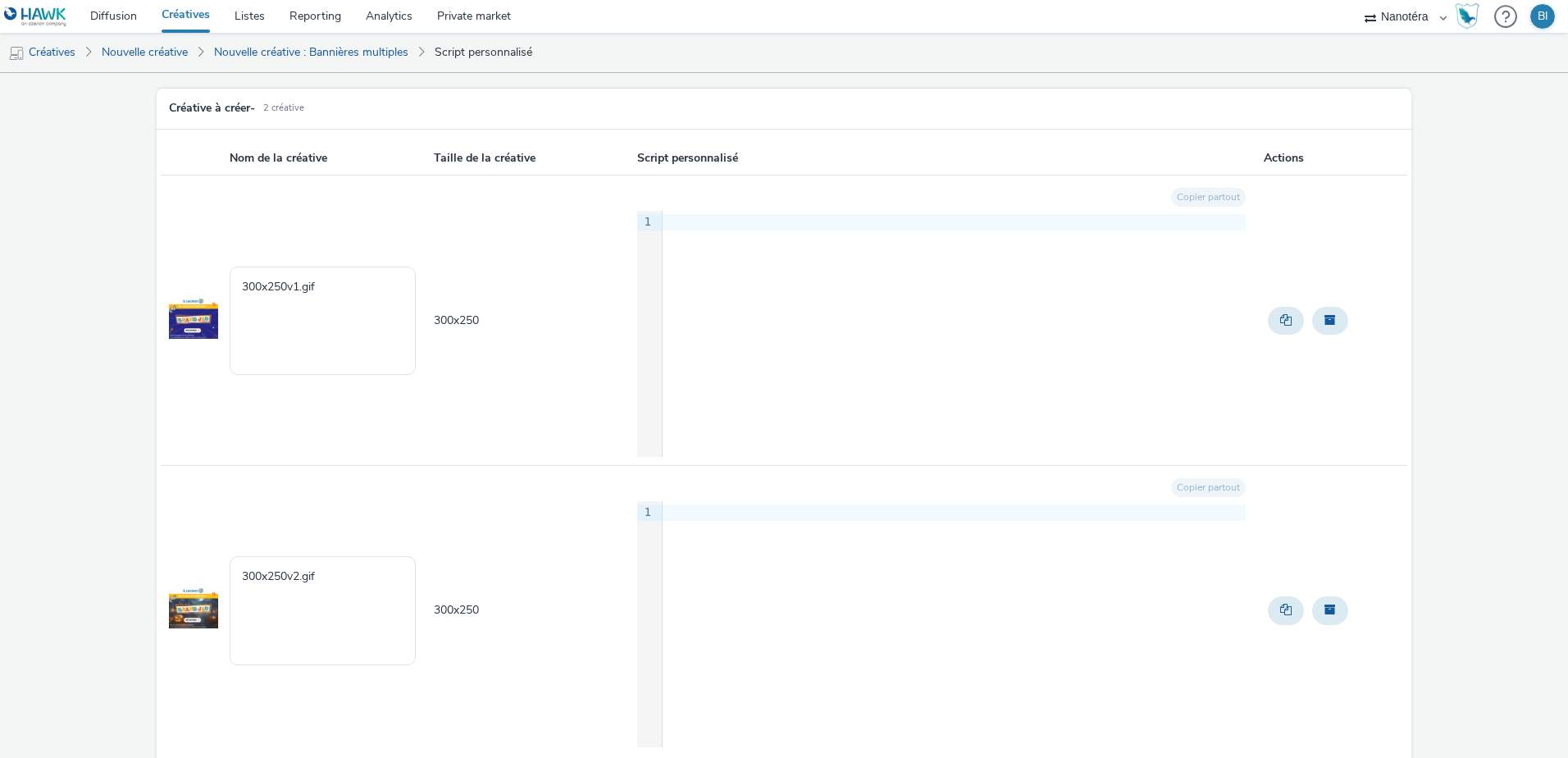
scroll to position [155, 0]
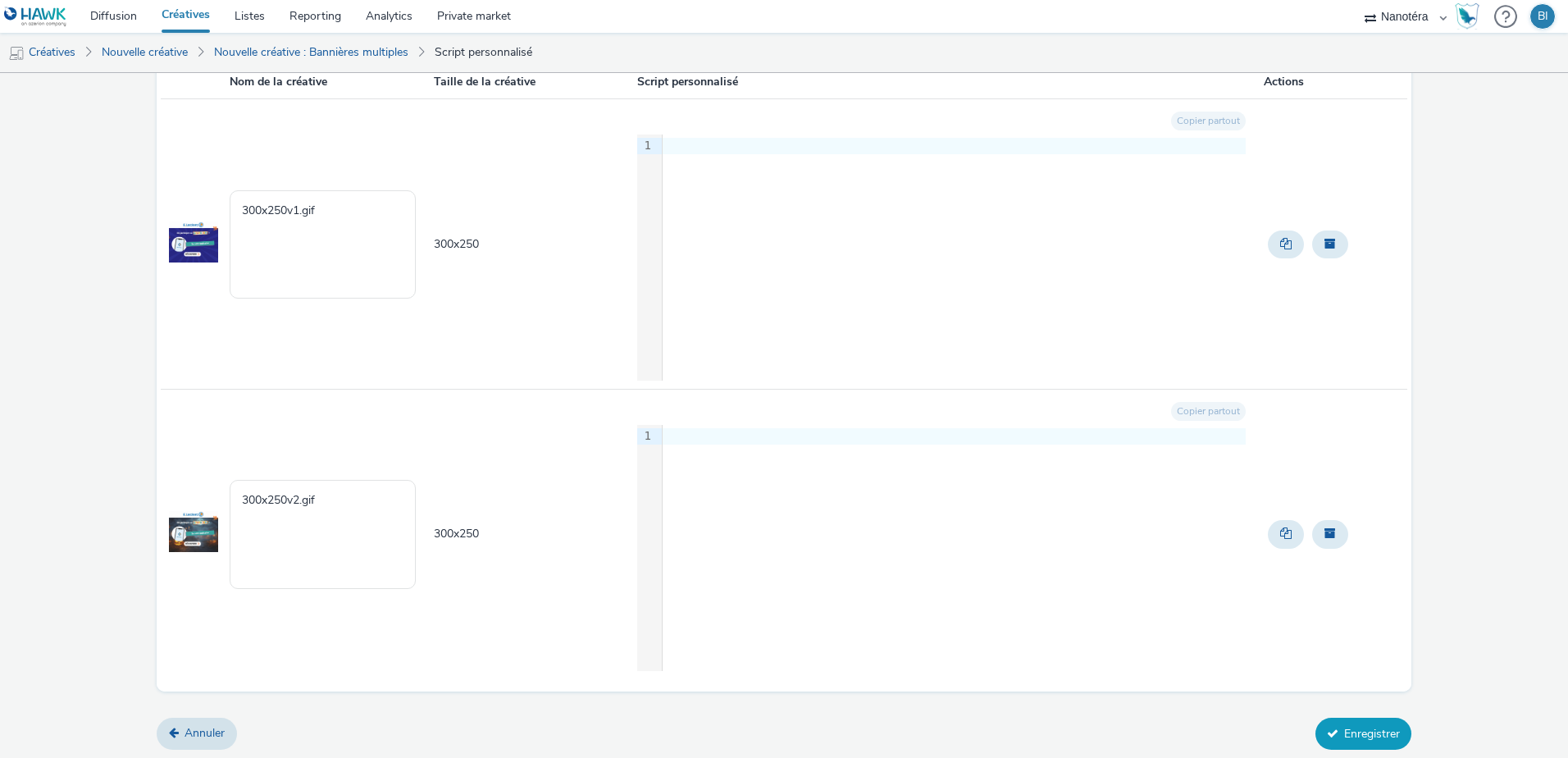
click at [1340, 731] on button "Enregistrer" at bounding box center [1364, 733] width 96 height 31
